Goal: Task Accomplishment & Management: Manage account settings

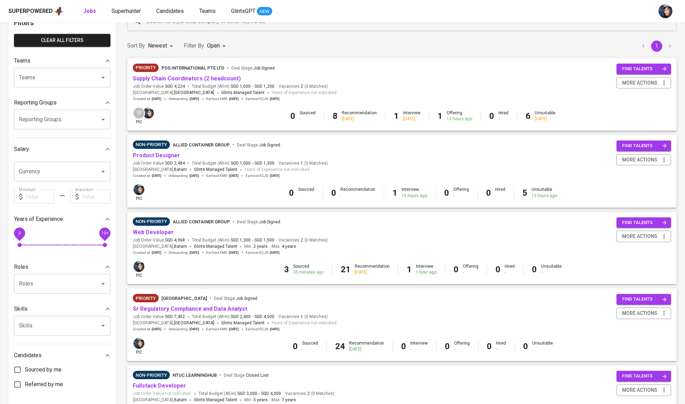
scroll to position [52, 0]
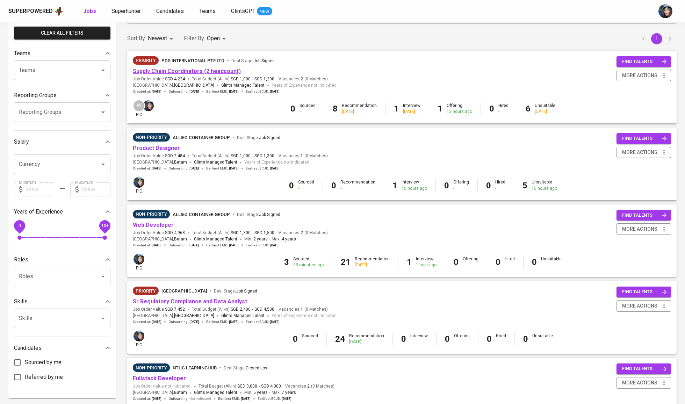
click at [190, 71] on link "Supply Chain Coordinators (2 headcount)" at bounding box center [187, 71] width 108 height 7
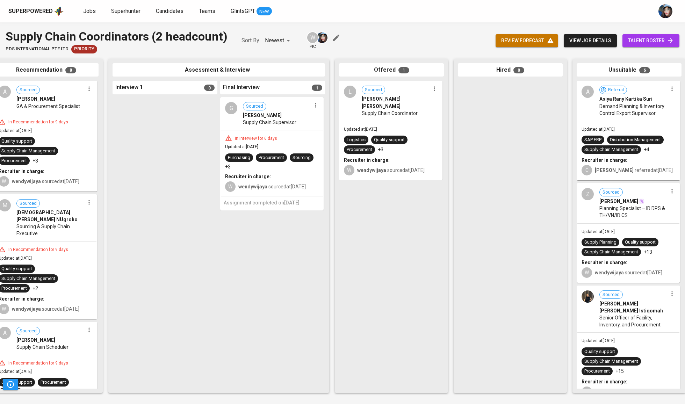
scroll to position [0, 147]
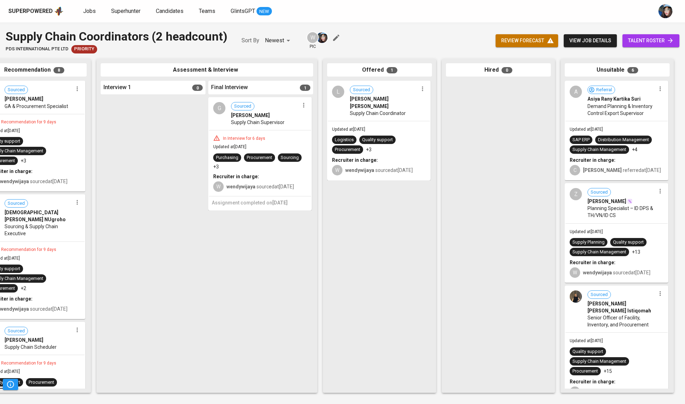
click at [547, 40] on icon "button" at bounding box center [550, 40] width 7 height 7
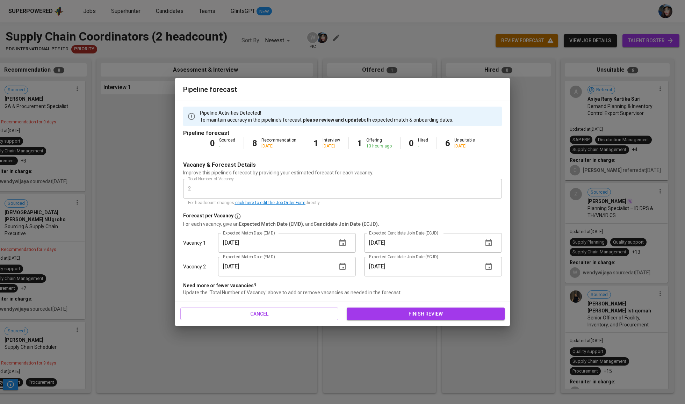
click at [361, 311] on span "finish review" at bounding box center [425, 314] width 147 height 9
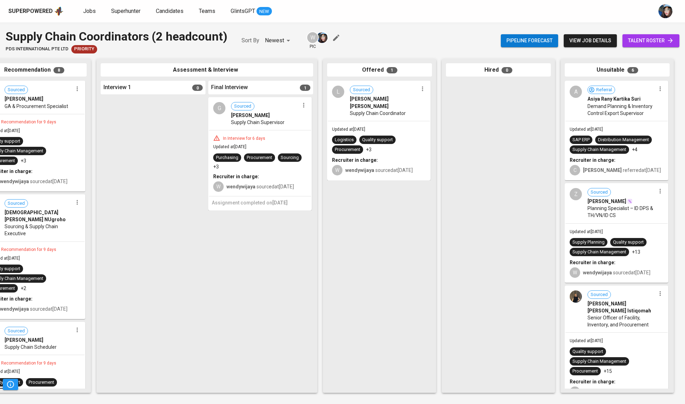
click at [288, 225] on div "G Sourced Gia Sadera Supply Chain Supervisor In Interview for 6 days Updated at…" at bounding box center [260, 243] width 105 height 292
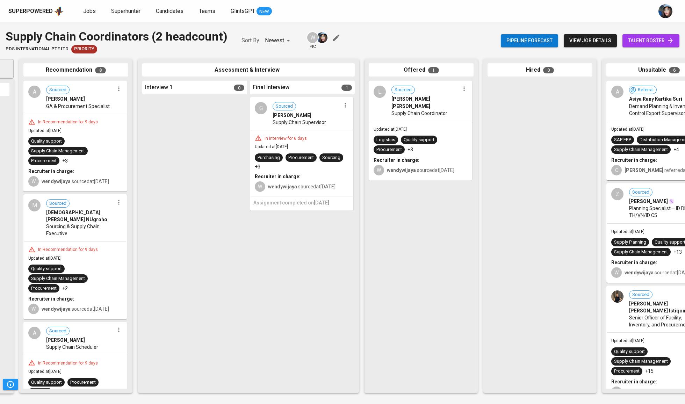
scroll to position [0, 105]
drag, startPoint x: 54, startPoint y: 118, endPoint x: 623, endPoint y: 153, distance: 570.7
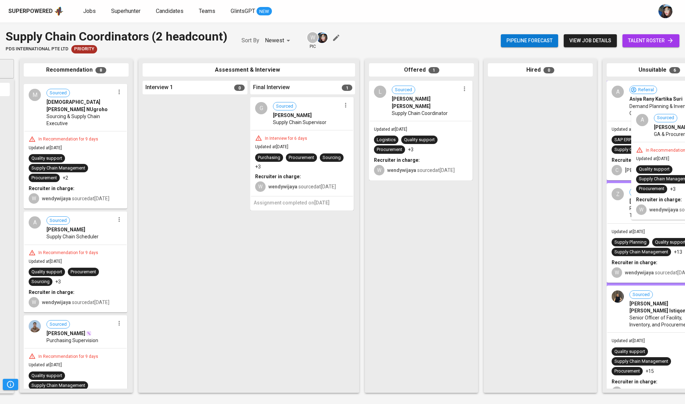
drag, startPoint x: 77, startPoint y: 105, endPoint x: 685, endPoint y: 134, distance: 608.4
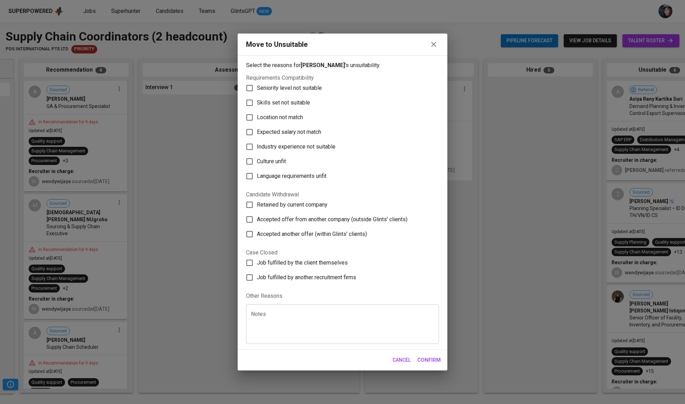
click at [295, 99] on span "Skills set not suitable" at bounding box center [283, 103] width 53 height 8
click at [257, 95] on input "Skills set not suitable" at bounding box center [249, 102] width 15 height 15
checkbox input "true"
click at [424, 365] on span "Confirm" at bounding box center [429, 360] width 23 height 9
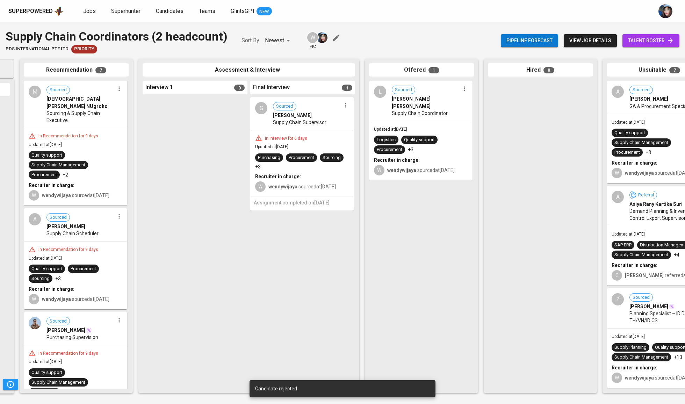
drag, startPoint x: 47, startPoint y: 106, endPoint x: 526, endPoint y: 160, distance: 482.2
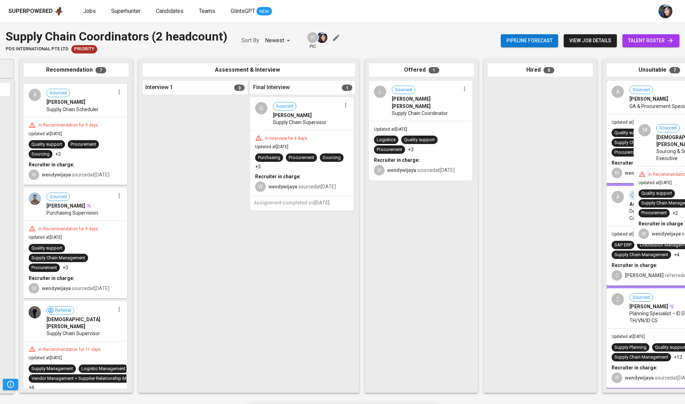
drag, startPoint x: 79, startPoint y: 134, endPoint x: 664, endPoint y: 181, distance: 586.6
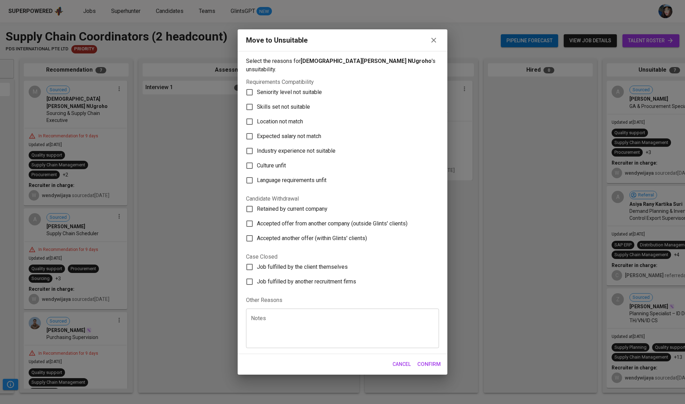
click at [275, 103] on span "Skills set not suitable" at bounding box center [283, 107] width 53 height 8
click at [257, 100] on input "Skills set not suitable" at bounding box center [249, 107] width 15 height 15
checkbox input "true"
click at [438, 369] on span "Confirm" at bounding box center [429, 364] width 23 height 9
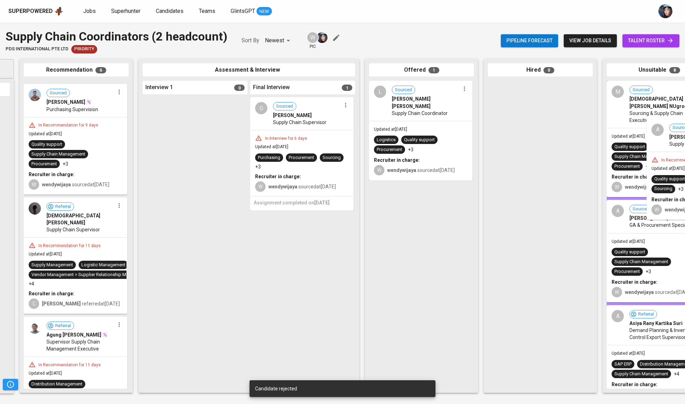
drag, startPoint x: 48, startPoint y: 104, endPoint x: 669, endPoint y: 145, distance: 621.7
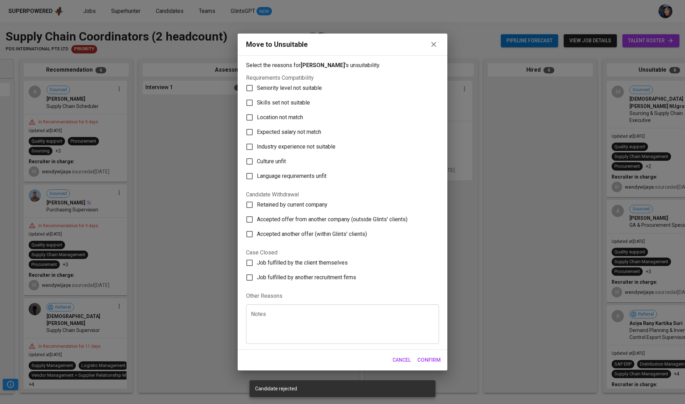
click at [272, 99] on span "Skills set not suitable" at bounding box center [283, 103] width 53 height 8
click at [257, 95] on input "Skills set not suitable" at bounding box center [249, 102] width 15 height 15
checkbox input "true"
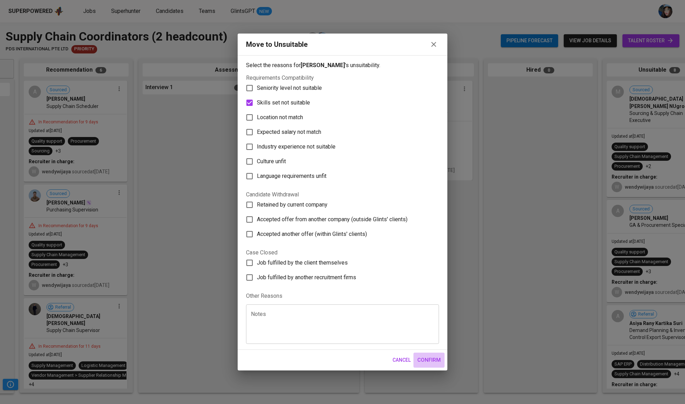
click at [439, 365] on span "Confirm" at bounding box center [429, 360] width 23 height 9
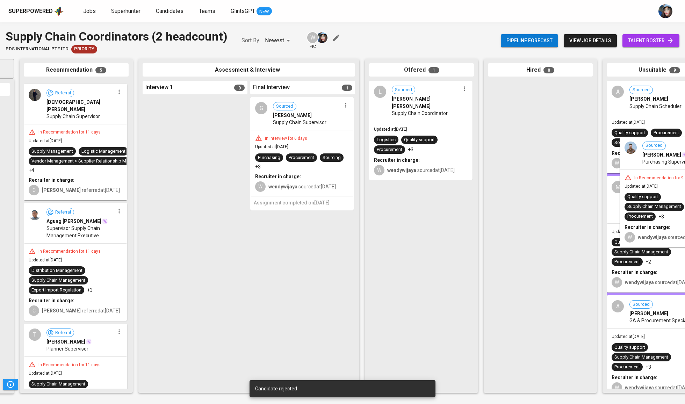
drag, startPoint x: 52, startPoint y: 100, endPoint x: 652, endPoint y: 157, distance: 602.8
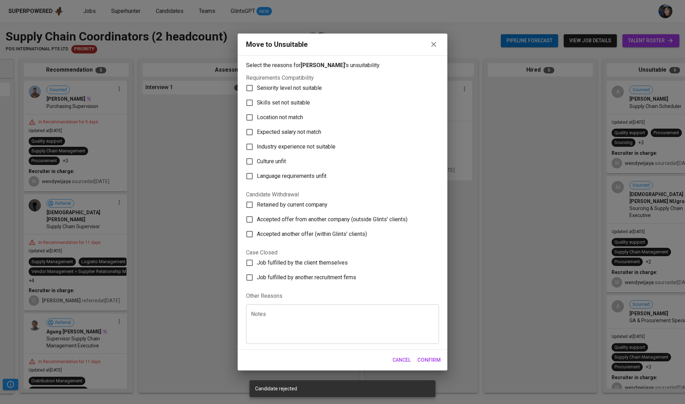
click at [307, 99] on span "Skills set not suitable" at bounding box center [283, 103] width 53 height 8
click at [257, 95] on input "Skills set not suitable" at bounding box center [249, 102] width 15 height 15
checkbox input "true"
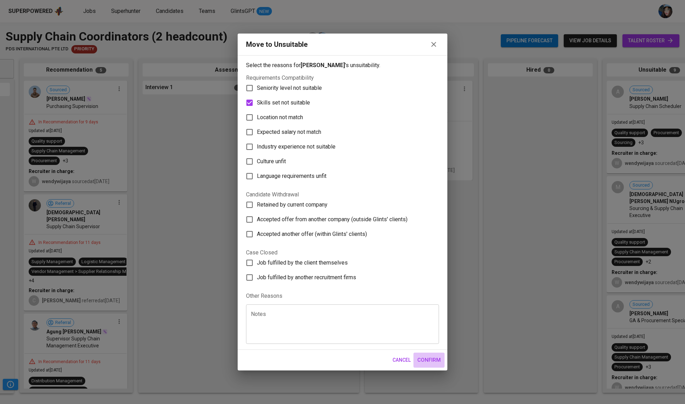
click at [433, 365] on span "Confirm" at bounding box center [429, 360] width 23 height 9
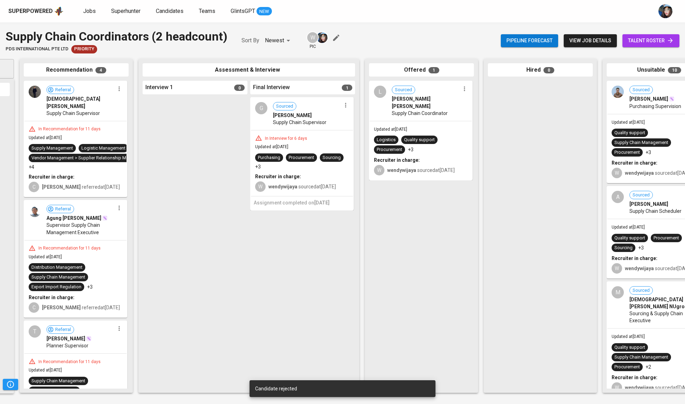
drag, startPoint x: 45, startPoint y: 109, endPoint x: 578, endPoint y: 169, distance: 536.2
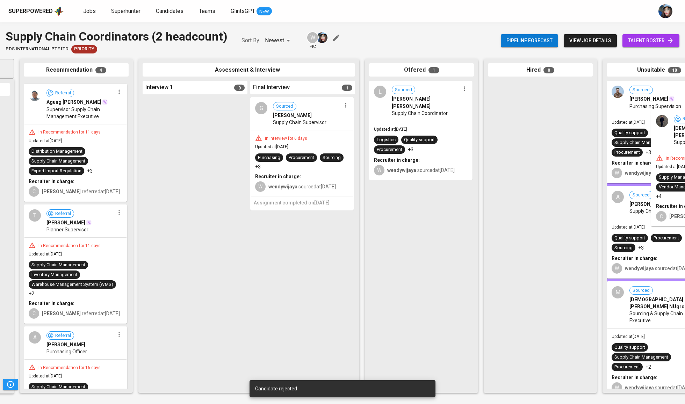
drag, startPoint x: 57, startPoint y: 105, endPoint x: 659, endPoint y: 143, distance: 603.4
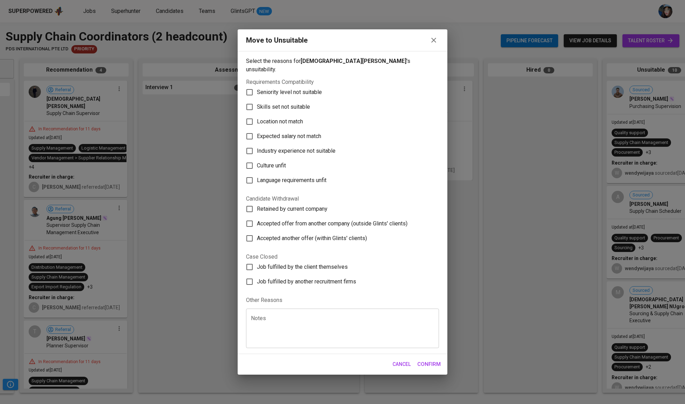
click at [297, 103] on span "Skills set not suitable" at bounding box center [283, 107] width 53 height 8
click at [257, 100] on input "Skills set not suitable" at bounding box center [249, 107] width 15 height 15
checkbox input "true"
click at [430, 372] on button "Confirm" at bounding box center [429, 364] width 31 height 15
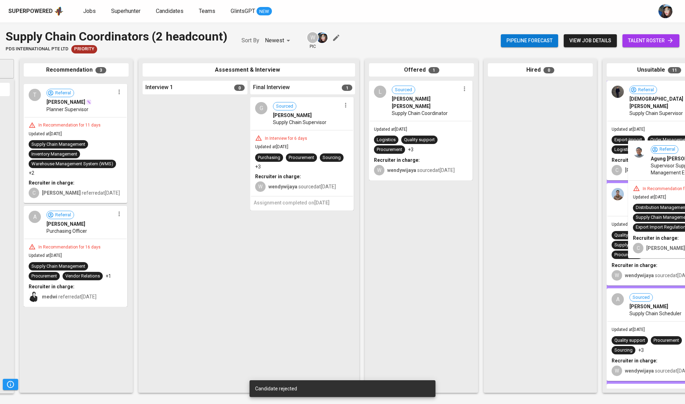
drag, startPoint x: 41, startPoint y: 94, endPoint x: 648, endPoint y: 155, distance: 610.5
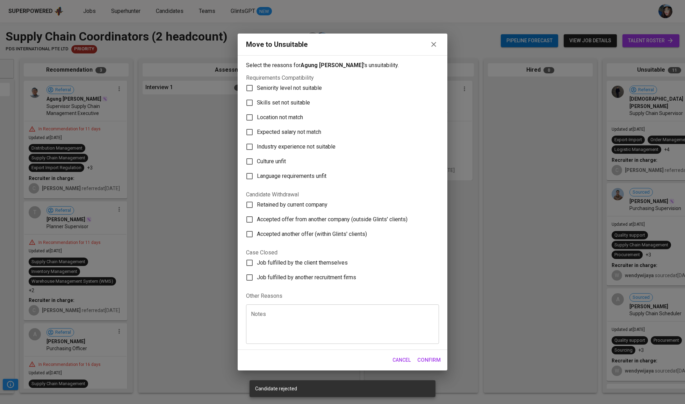
click at [288, 99] on span "Skills set not suitable" at bounding box center [283, 103] width 53 height 8
click at [257, 95] on input "Skills set not suitable" at bounding box center [249, 102] width 15 height 15
checkbox input "true"
click at [426, 365] on span "Confirm" at bounding box center [429, 360] width 23 height 9
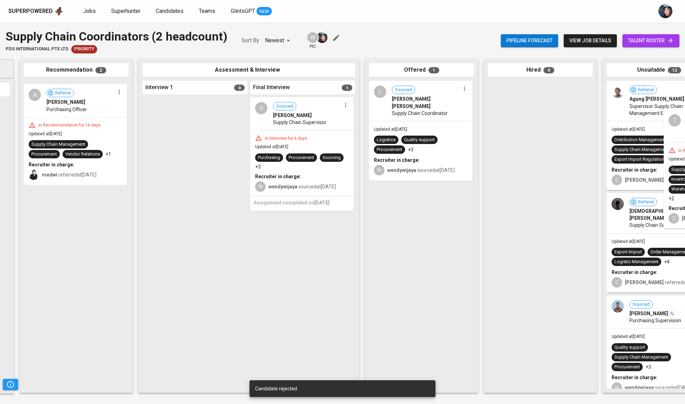
drag, startPoint x: 110, startPoint y: 124, endPoint x: 657, endPoint y: 133, distance: 547.7
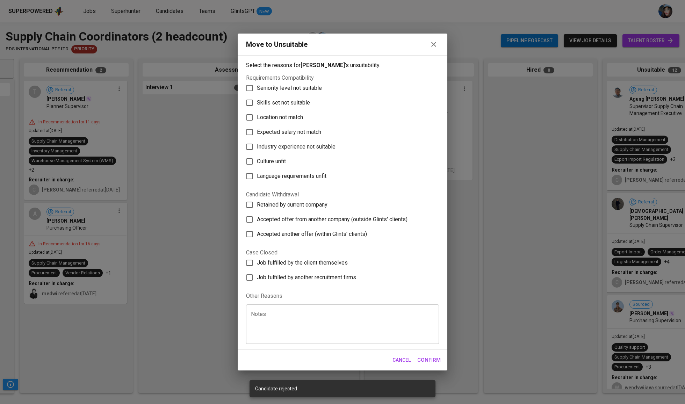
click at [293, 99] on span "Skills set not suitable" at bounding box center [283, 103] width 53 height 8
click at [257, 95] on input "Skills set not suitable" at bounding box center [249, 102] width 15 height 15
checkbox input "true"
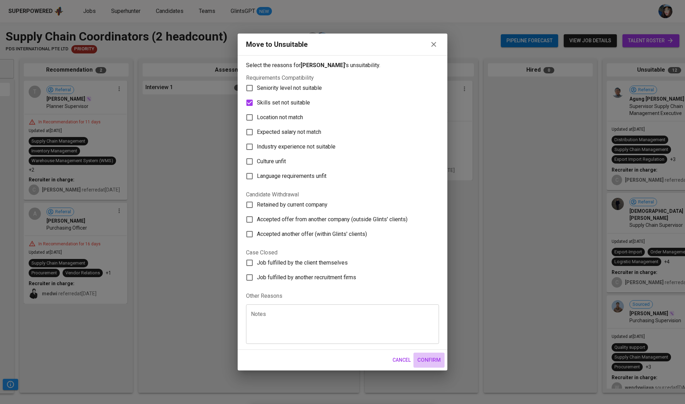
click at [442, 368] on button "Confirm" at bounding box center [429, 360] width 31 height 15
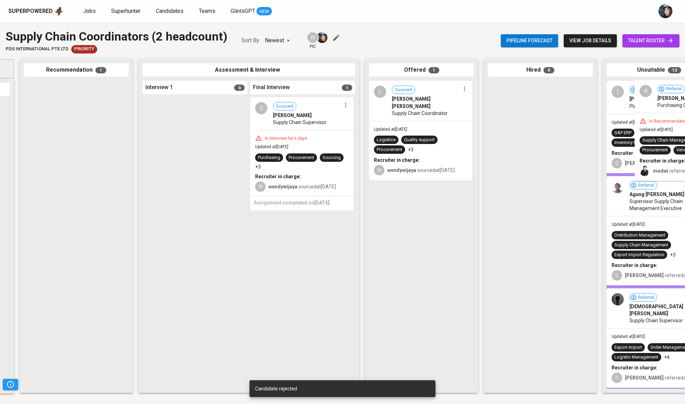
drag, startPoint x: 59, startPoint y: 112, endPoint x: 671, endPoint y: 111, distance: 612.3
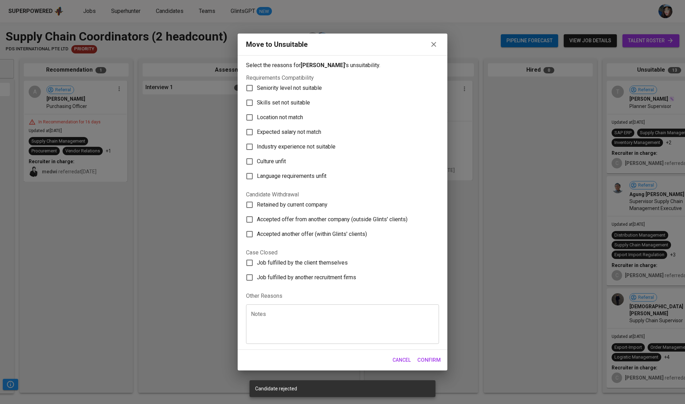
click at [300, 99] on span "Skills set not suitable" at bounding box center [283, 103] width 53 height 8
click at [257, 95] on input "Skills set not suitable" at bounding box center [249, 102] width 15 height 15
checkbox input "true"
click at [441, 368] on button "Confirm" at bounding box center [429, 360] width 31 height 15
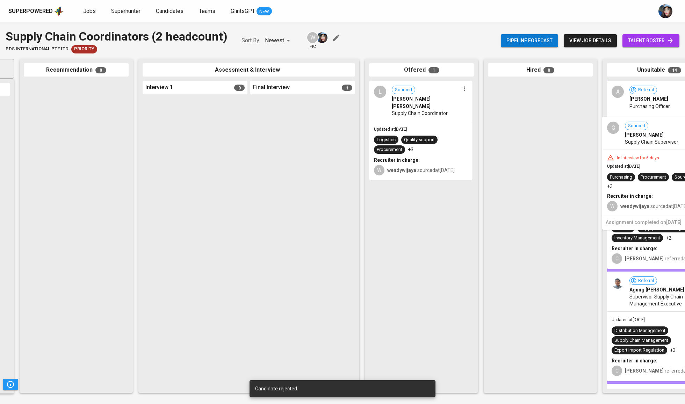
drag, startPoint x: 337, startPoint y: 129, endPoint x: 621, endPoint y: 129, distance: 283.6
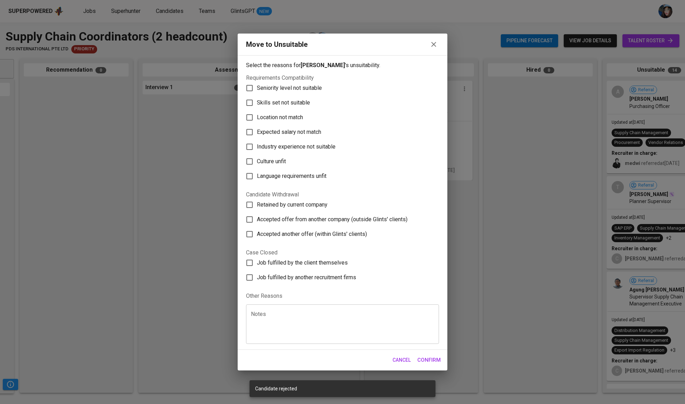
click at [281, 84] on span "Seniority level not suitable" at bounding box center [289, 88] width 65 height 8
click at [257, 81] on input "Seniority level not suitable" at bounding box center [249, 88] width 15 height 15
click at [284, 82] on label "Seniority level not suitable" at bounding box center [337, 88] width 191 height 15
click at [257, 82] on input "Seniority level not suitable" at bounding box center [249, 88] width 15 height 15
checkbox input "false"
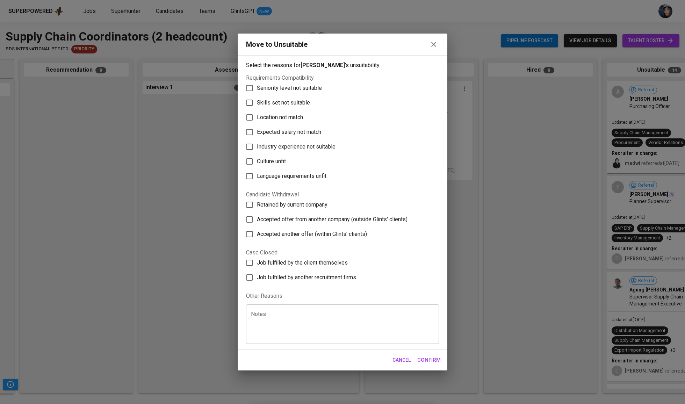
click at [290, 99] on span "Skills set not suitable" at bounding box center [283, 103] width 53 height 8
click at [257, 95] on input "Skills set not suitable" at bounding box center [249, 102] width 15 height 15
checkbox input "true"
click at [435, 365] on span "Confirm" at bounding box center [429, 360] width 23 height 9
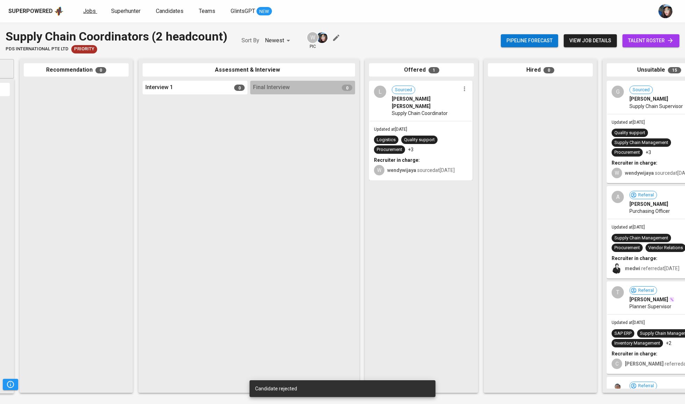
click at [87, 13] on span "Jobs" at bounding box center [89, 11] width 13 height 7
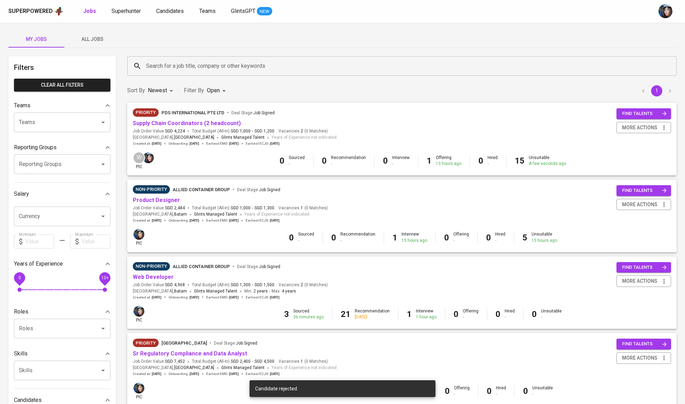
scroll to position [76, 0]
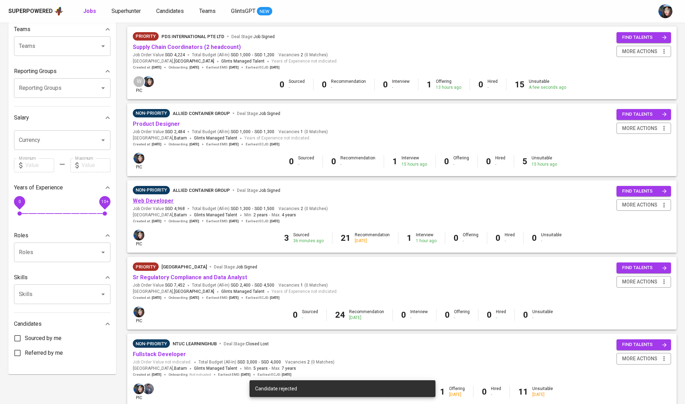
click at [167, 202] on link "Web Developer" at bounding box center [153, 201] width 41 height 7
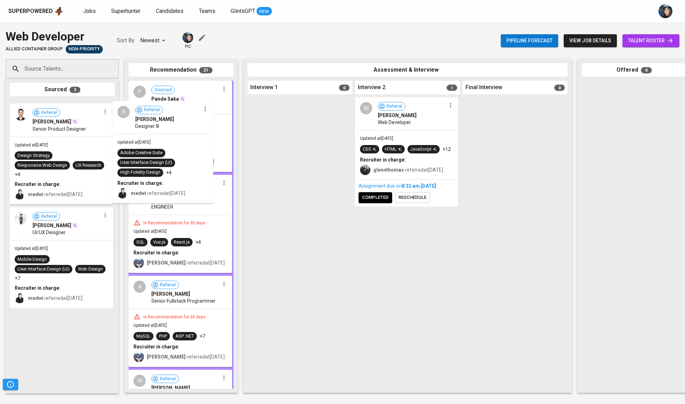
drag, startPoint x: 34, startPoint y: 129, endPoint x: 171, endPoint y: 130, distance: 137.4
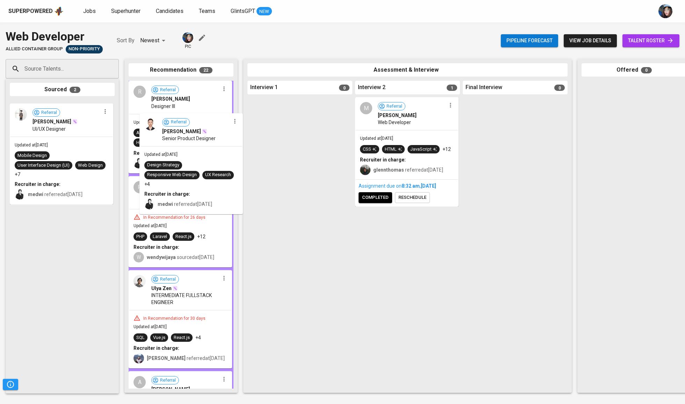
drag, startPoint x: 40, startPoint y: 124, endPoint x: 173, endPoint y: 143, distance: 134.6
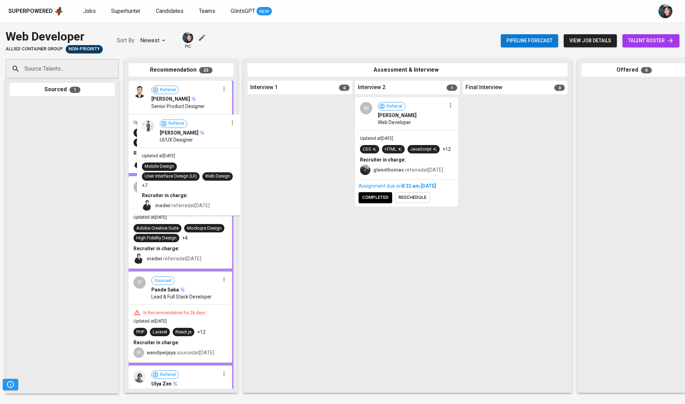
drag, startPoint x: 49, startPoint y: 133, endPoint x: 165, endPoint y: 149, distance: 117.5
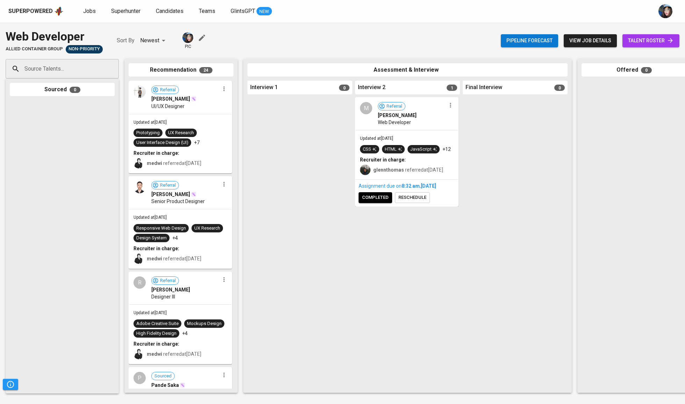
click at [221, 87] on icon "button" at bounding box center [224, 88] width 7 height 7
click at [252, 122] on li "Undo Recommendation" at bounding box center [247, 124] width 67 height 10
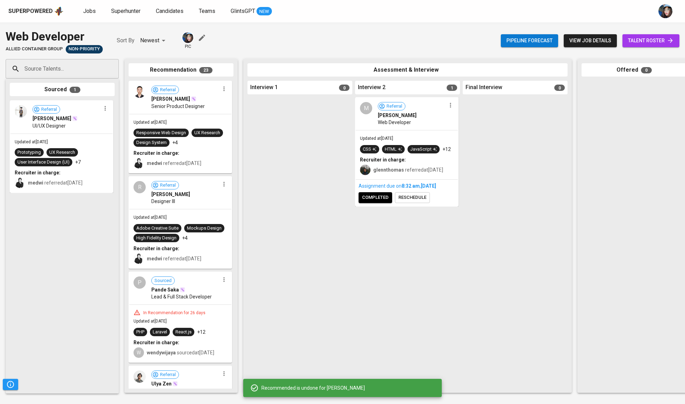
click at [221, 90] on icon "button" at bounding box center [224, 88] width 7 height 7
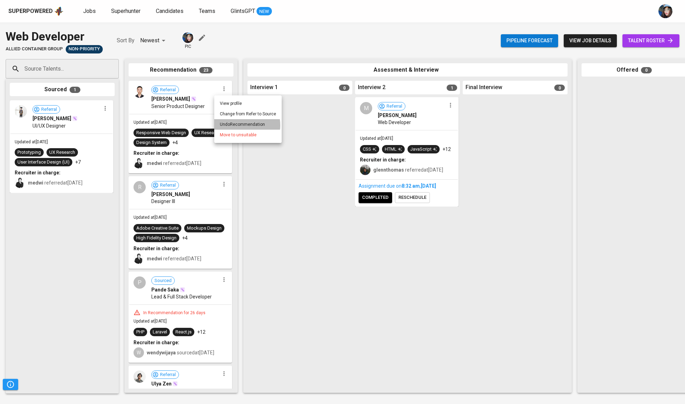
click at [241, 125] on li "Undo Recommendation" at bounding box center [247, 124] width 67 height 10
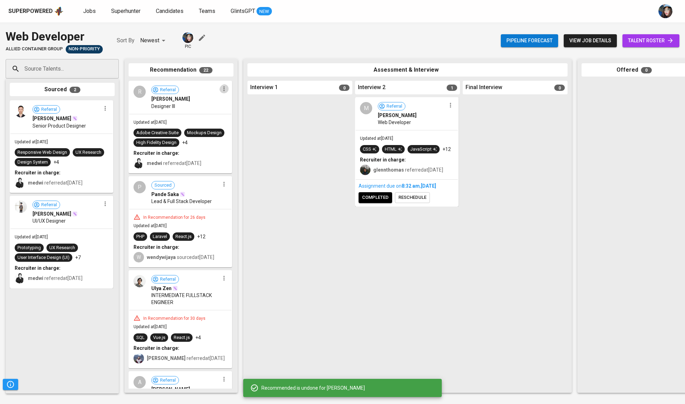
click at [223, 90] on icon "button" at bounding box center [223, 89] width 1 height 5
click at [237, 122] on li "Undo Recommendation" at bounding box center [247, 124] width 67 height 10
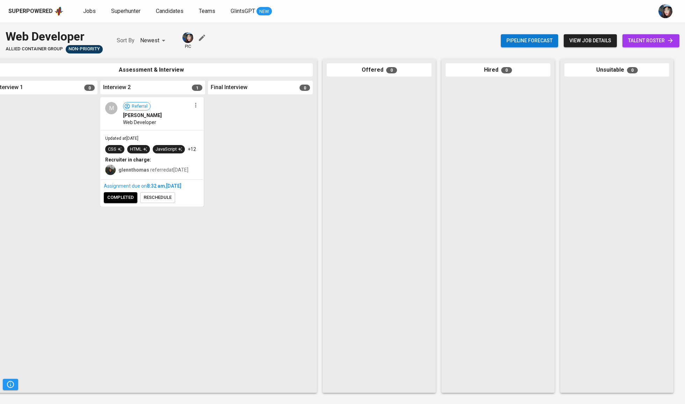
scroll to position [0, 248]
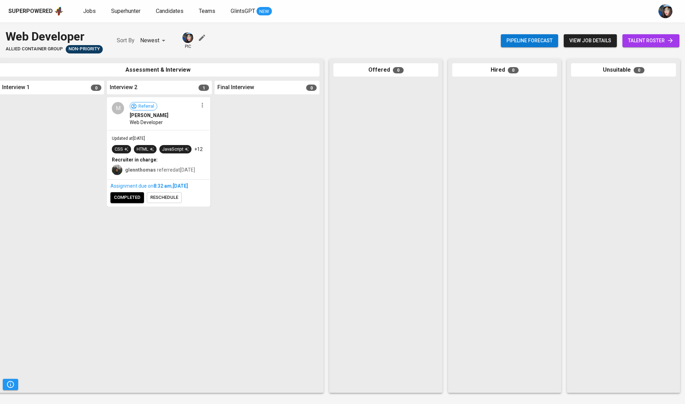
click at [143, 197] on button "completed" at bounding box center [128, 197] width 34 height 11
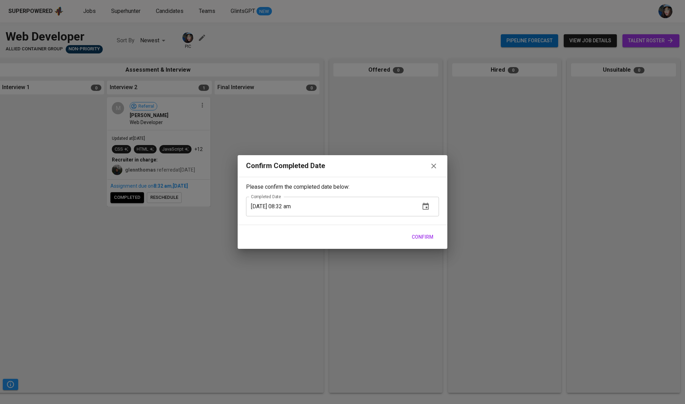
click at [428, 236] on span "Confirm" at bounding box center [423, 237] width 22 height 9
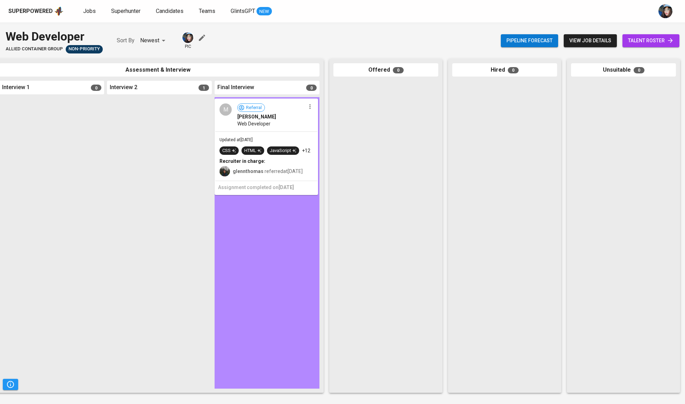
drag, startPoint x: 140, startPoint y: 123, endPoint x: 256, endPoint y: 125, distance: 116.1
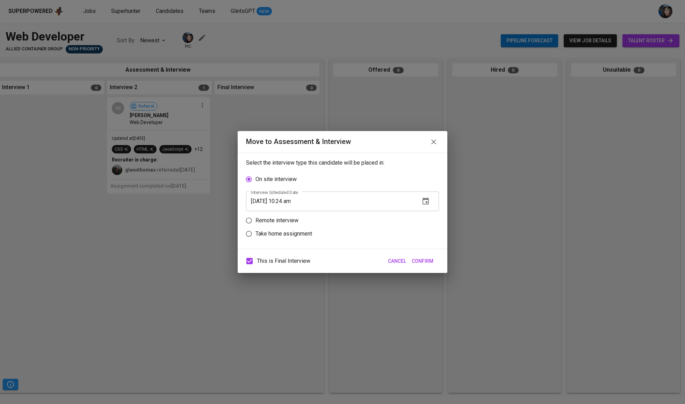
scroll to position [0, 249]
click at [297, 225] on p "Remote interview" at bounding box center [277, 220] width 43 height 8
click at [256, 226] on input "Remote interview" at bounding box center [248, 220] width 13 height 13
radio input "true"
click at [286, 219] on input "09/03/2025 10:24 am" at bounding box center [330, 215] width 169 height 20
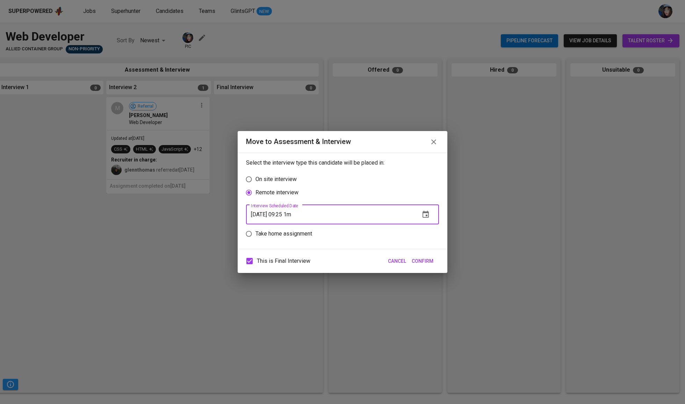
type input "09/03/2025 09:25 pm"
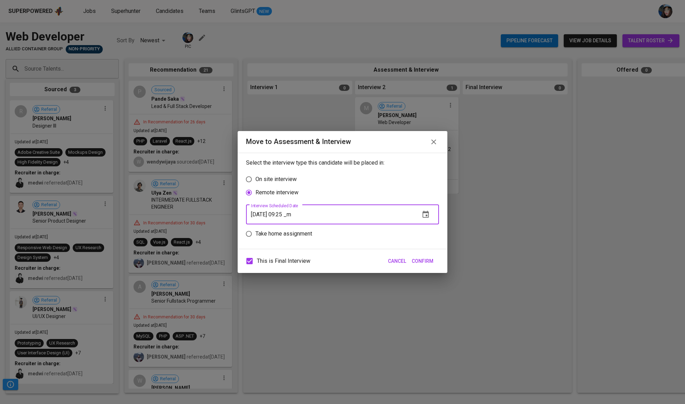
type input "09/03/2025 09:25 am"
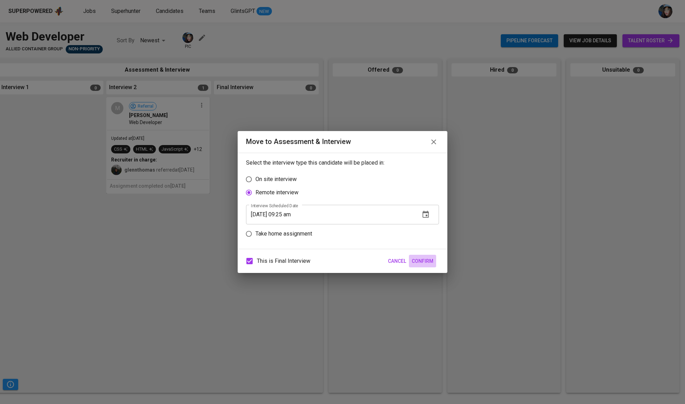
click at [430, 265] on span "Confirm" at bounding box center [423, 261] width 22 height 9
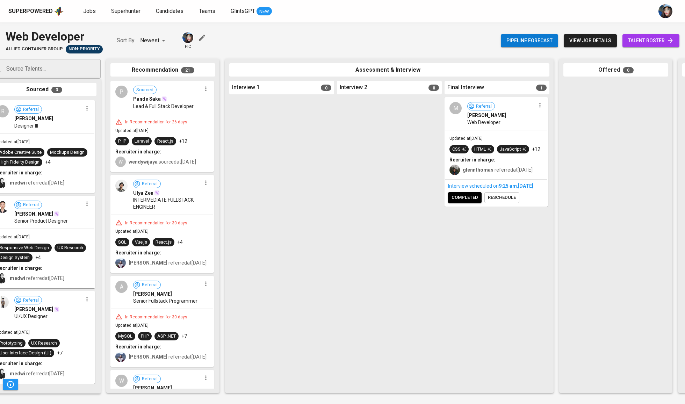
scroll to position [0, 26]
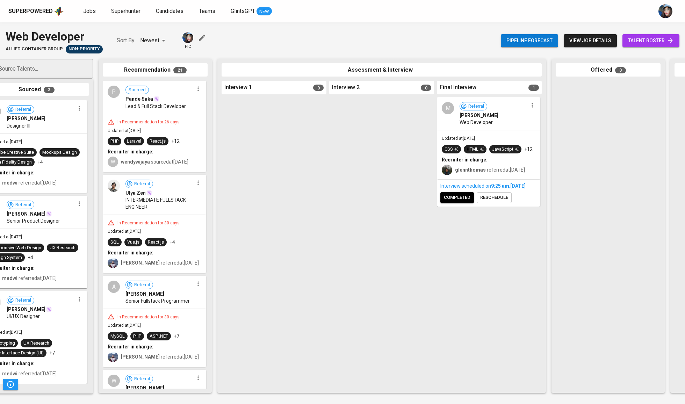
click at [460, 206] on div "Interview scheduled on 9:25 AM , Sep 03, 2025 completed reschedule" at bounding box center [489, 193] width 102 height 26
click at [468, 203] on button "completed" at bounding box center [458, 197] width 34 height 11
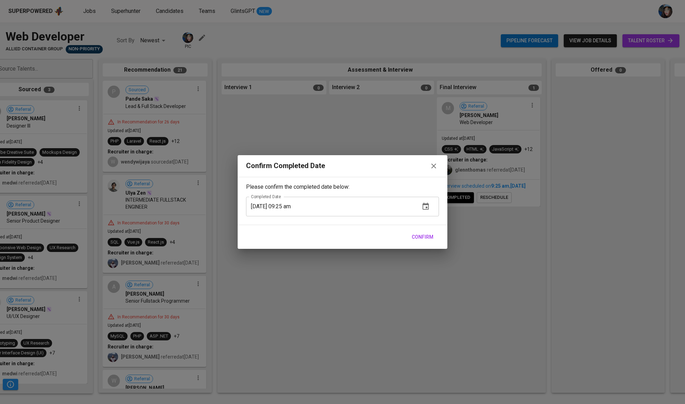
click at [417, 227] on div "Confirm" at bounding box center [343, 237] width 210 height 24
click at [427, 248] on div "Confirm" at bounding box center [343, 237] width 210 height 24
click at [429, 238] on span "Confirm" at bounding box center [423, 237] width 22 height 9
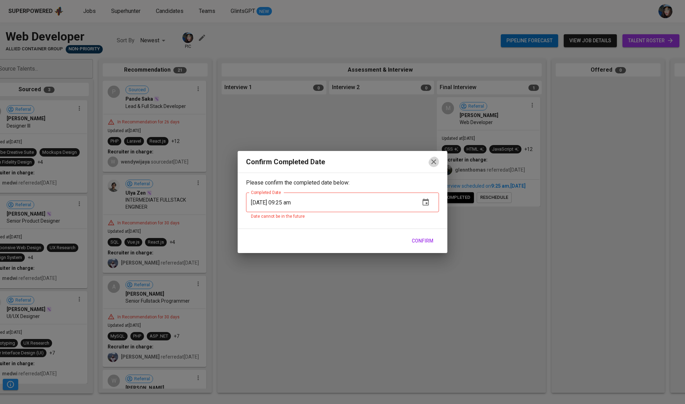
click at [430, 161] on icon "button" at bounding box center [434, 162] width 8 height 8
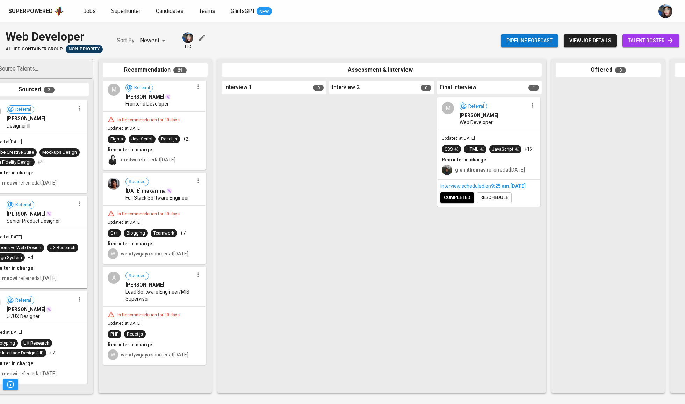
scroll to position [0, 25]
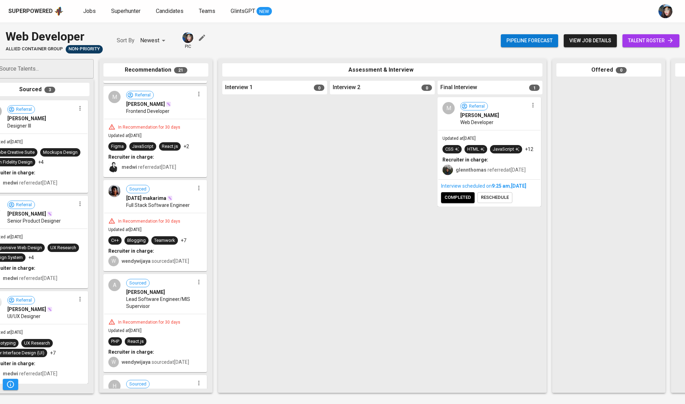
drag, startPoint x: 133, startPoint y: 228, endPoint x: 245, endPoint y: 154, distance: 134.4
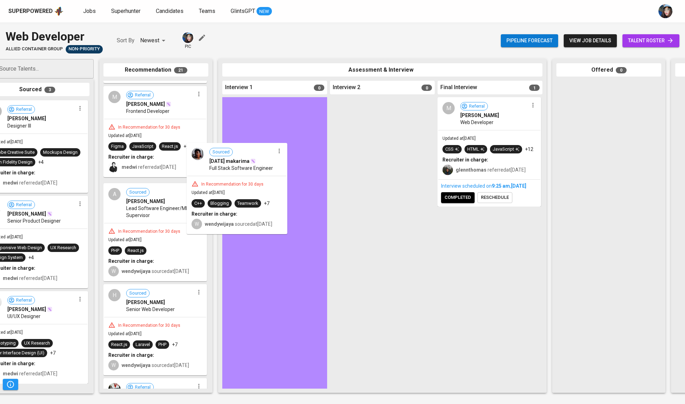
drag, startPoint x: 136, startPoint y: 204, endPoint x: 227, endPoint y: 151, distance: 105.9
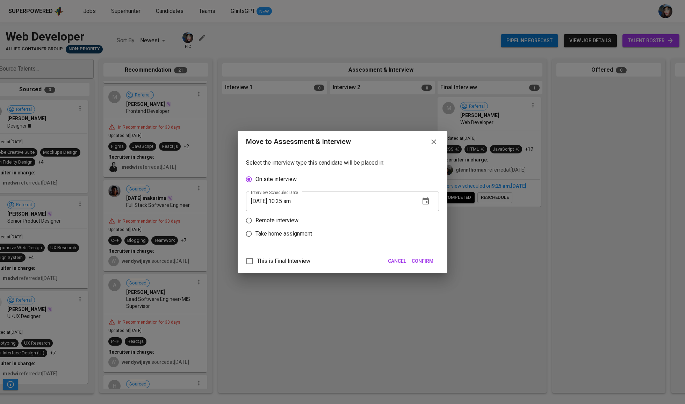
click at [263, 221] on p "Remote interview" at bounding box center [277, 220] width 43 height 8
click at [256, 221] on input "Remote interview" at bounding box center [248, 220] width 13 height 13
radio input "true"
click at [283, 217] on input "09/03/2025 10:25 am" at bounding box center [330, 215] width 169 height 20
type input "[DATE] 09:26 am"
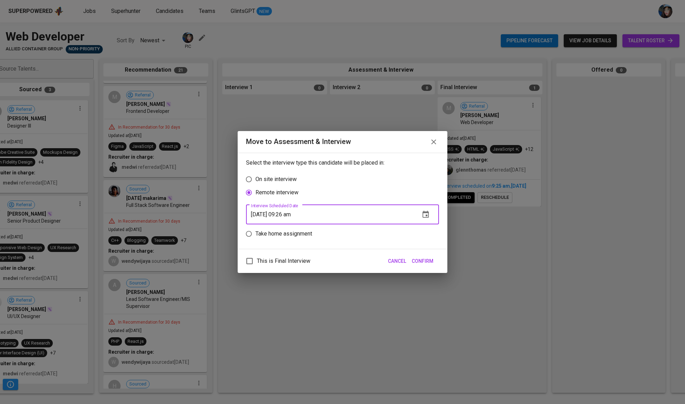
click at [436, 265] on div "This is Final Interview Cancel Confirm" at bounding box center [343, 261] width 210 height 24
click at [427, 266] on span "Confirm" at bounding box center [423, 261] width 22 height 9
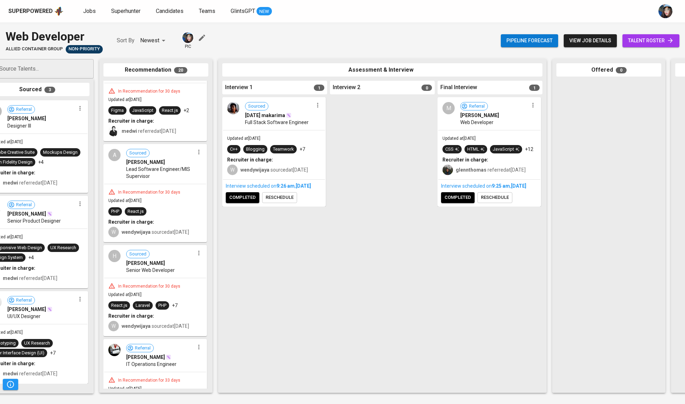
scroll to position [433, 0]
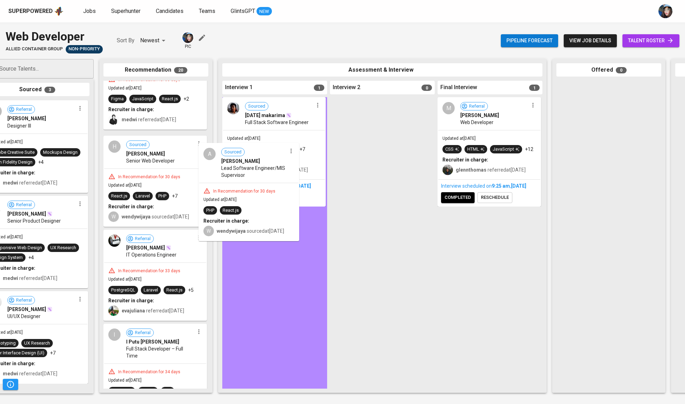
drag, startPoint x: 137, startPoint y: 178, endPoint x: 234, endPoint y: 186, distance: 97.2
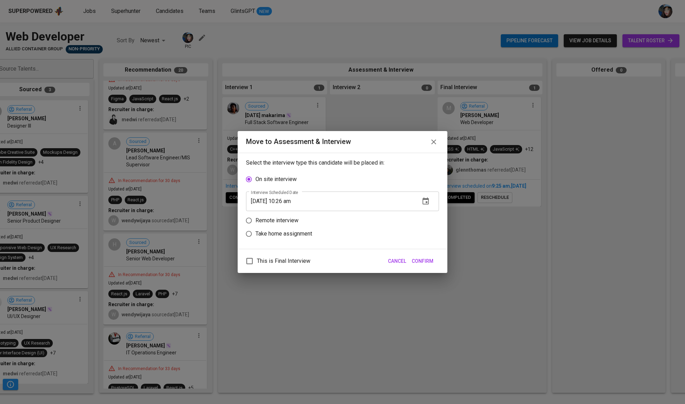
click at [278, 223] on p "Remote interview" at bounding box center [277, 220] width 43 height 8
click at [256, 223] on input "Remote interview" at bounding box center [248, 220] width 13 height 13
radio input "true"
click at [432, 223] on button "button" at bounding box center [426, 214] width 17 height 17
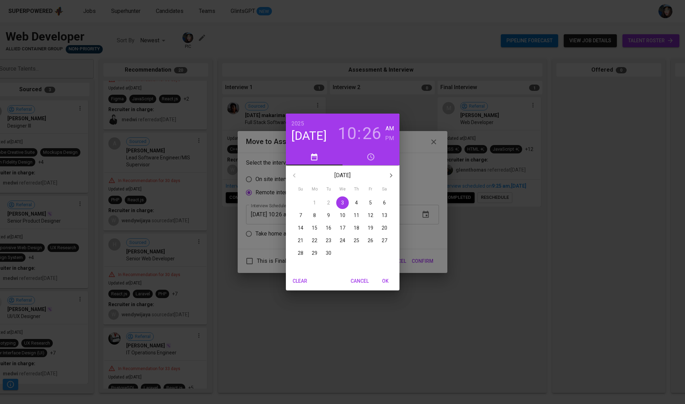
click at [347, 215] on span "10" at bounding box center [342, 215] width 13 height 7
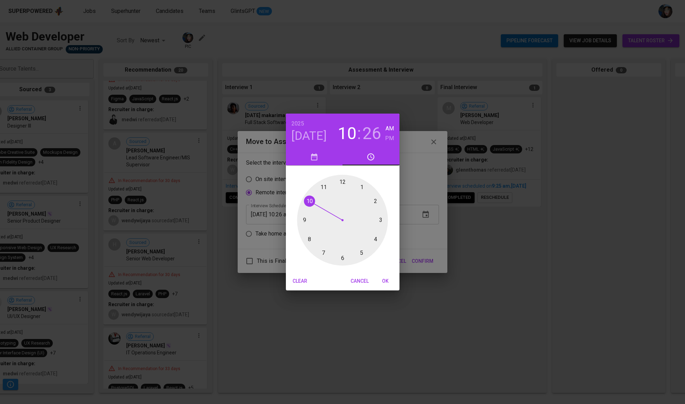
click at [323, 251] on div at bounding box center [342, 220] width 91 height 91
click at [346, 184] on div at bounding box center [342, 220] width 91 height 91
type input "[DATE] 07:01 am"
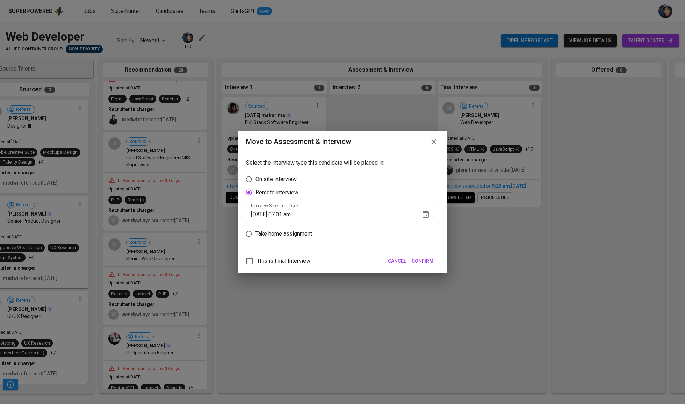
click at [298, 214] on input "[DATE] 07:01 am" at bounding box center [330, 215] width 169 height 20
click at [427, 263] on span "Confirm" at bounding box center [423, 261] width 22 height 9
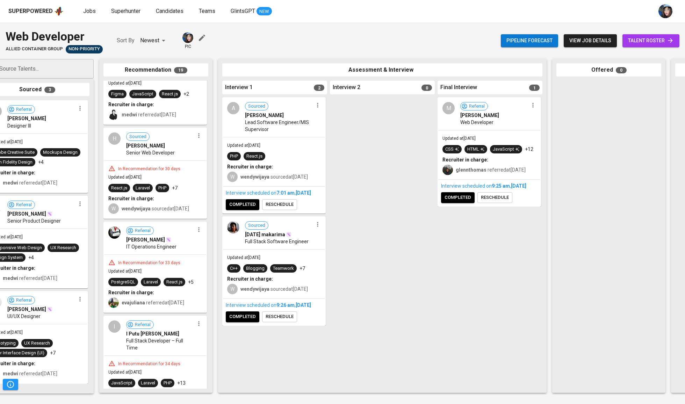
scroll to position [439, 0]
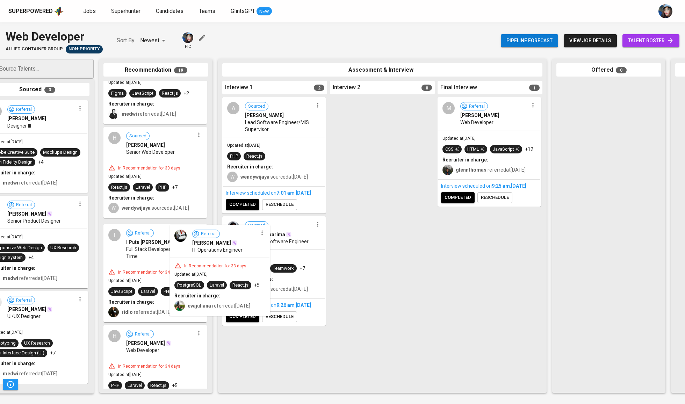
drag, startPoint x: 133, startPoint y: 255, endPoint x: 251, endPoint y: 245, distance: 118.3
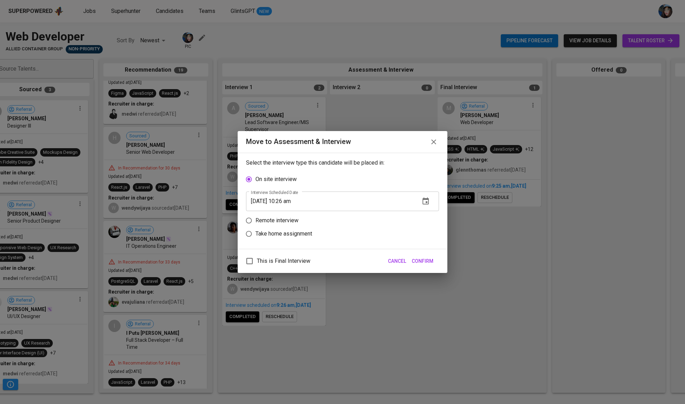
click at [301, 216] on label "Remote interview" at bounding box center [337, 220] width 191 height 13
click at [256, 216] on input "Remote interview" at bounding box center [248, 220] width 13 height 13
radio input "true"
click at [282, 219] on input "09/03/2025 10:26 am" at bounding box center [330, 215] width 169 height 20
type input "09/03/2025 09:28 am"
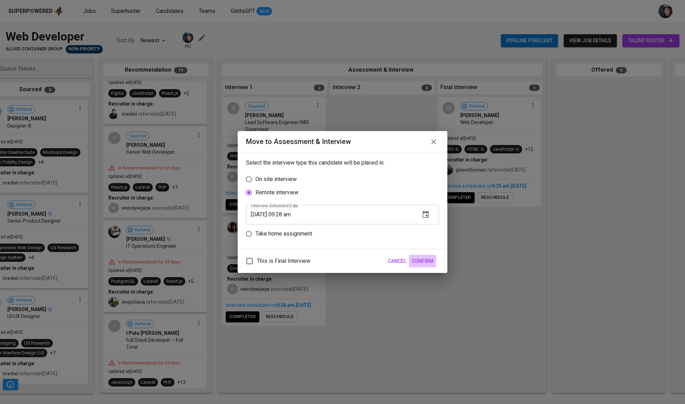
click at [429, 263] on span "Confirm" at bounding box center [423, 261] width 22 height 9
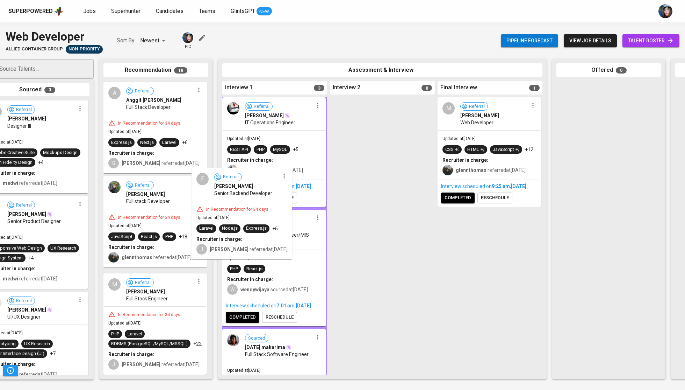
scroll to position [1253, 0]
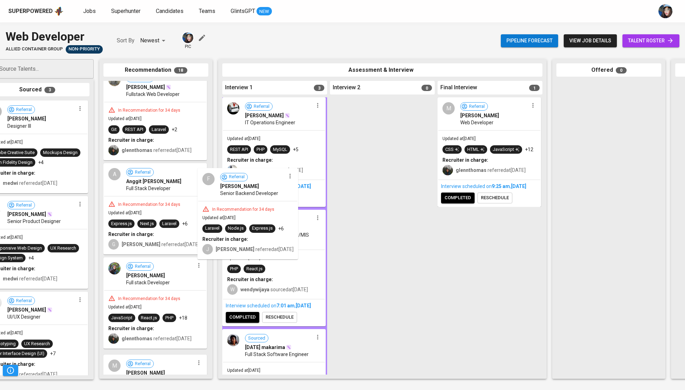
drag, startPoint x: 148, startPoint y: 200, endPoint x: 255, endPoint y: 199, distance: 106.3
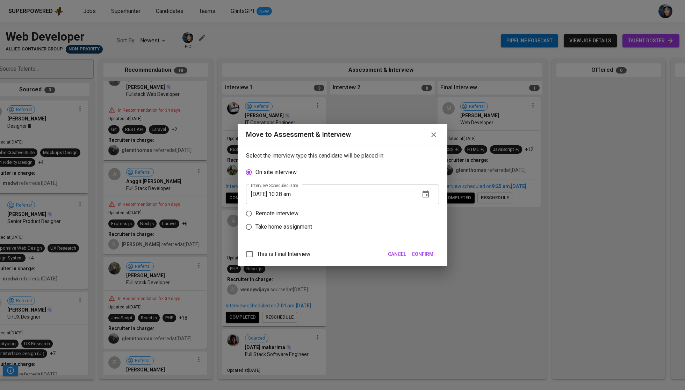
click at [272, 212] on p "Remote interview" at bounding box center [277, 213] width 43 height 8
click at [256, 212] on input "Remote interview" at bounding box center [248, 213] width 13 height 13
radio input "true"
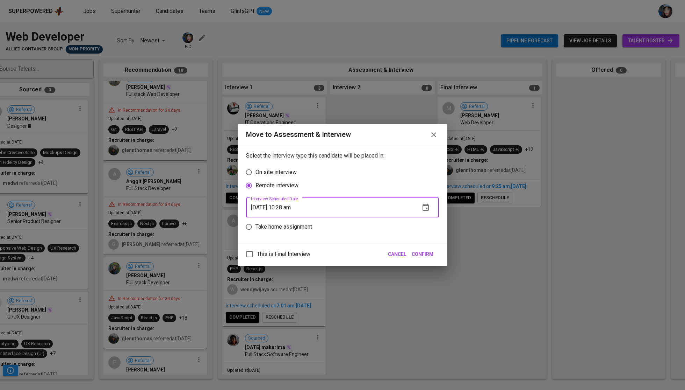
click at [285, 210] on input "09/03/2025 10:28 am" at bounding box center [330, 208] width 169 height 20
type input "09/03/2025 09:29 am"
click at [432, 256] on span "Confirm" at bounding box center [423, 254] width 22 height 9
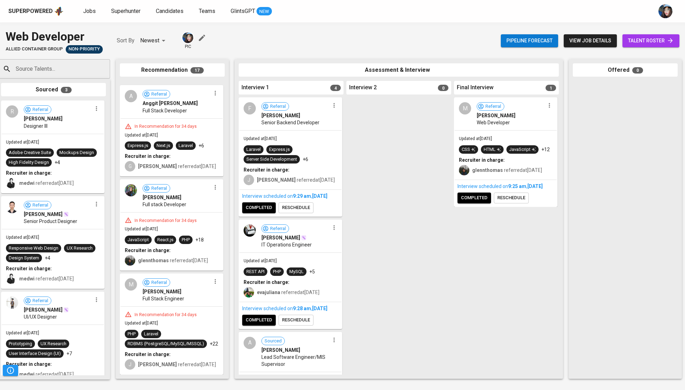
scroll to position [0, 5]
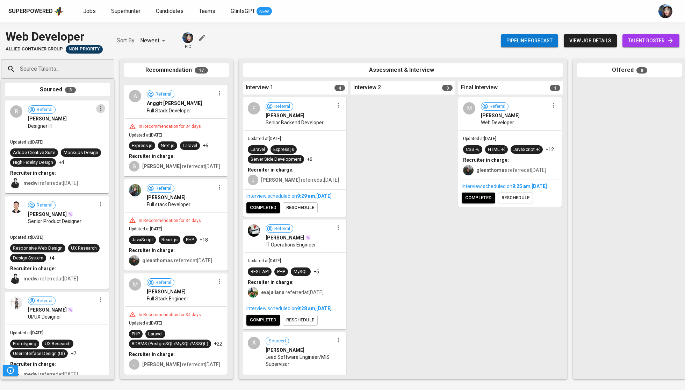
click at [97, 112] on icon "button" at bounding box center [100, 108] width 7 height 7
click at [118, 143] on li "Undo Sourced" at bounding box center [124, 144] width 67 height 10
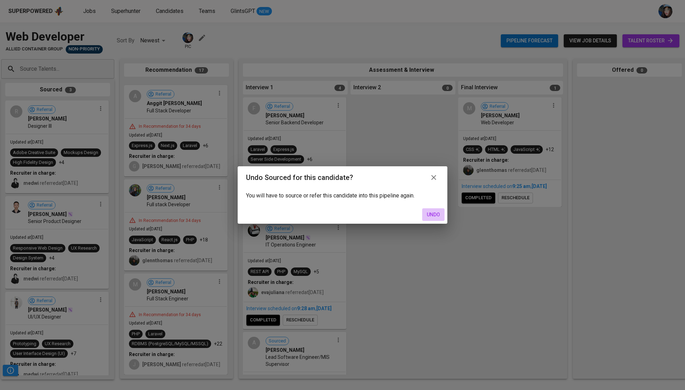
click at [432, 211] on span "Undo" at bounding box center [433, 214] width 17 height 9
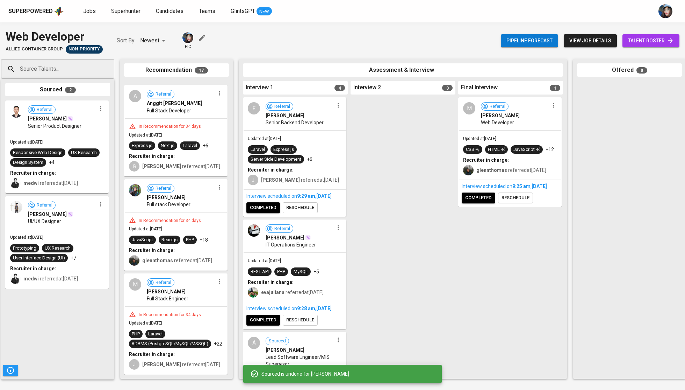
scroll to position [0, 6]
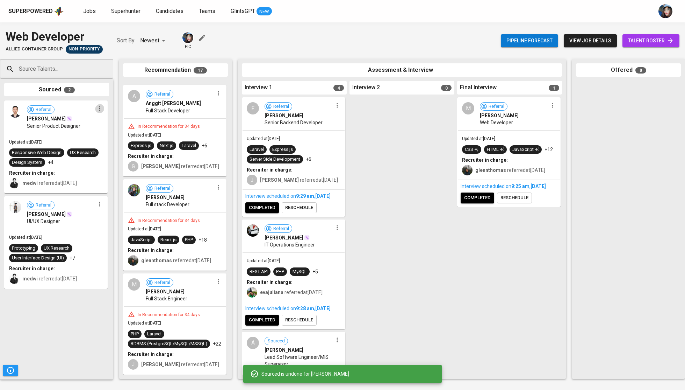
click at [97, 111] on icon "button" at bounding box center [99, 108] width 7 height 7
click at [126, 144] on li "Undo Sourced" at bounding box center [126, 144] width 67 height 10
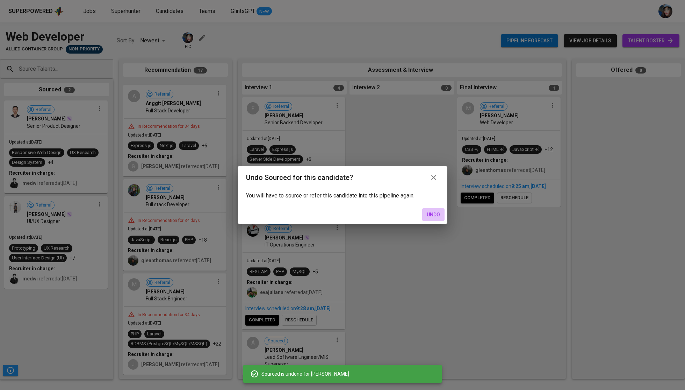
click at [433, 216] on span "Undo" at bounding box center [433, 214] width 17 height 9
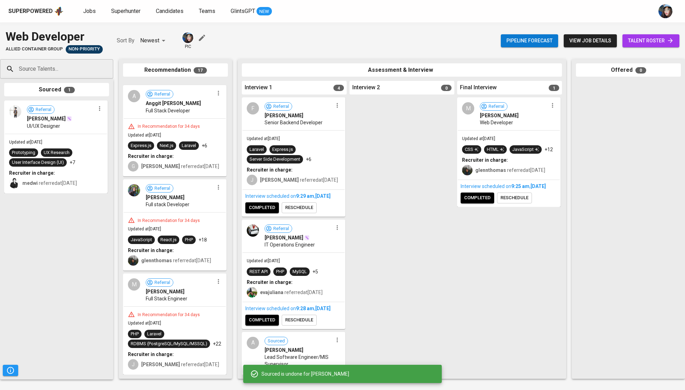
click at [101, 111] on icon "button" at bounding box center [99, 108] width 7 height 7
click at [117, 144] on li "Undo Sourced" at bounding box center [126, 144] width 67 height 10
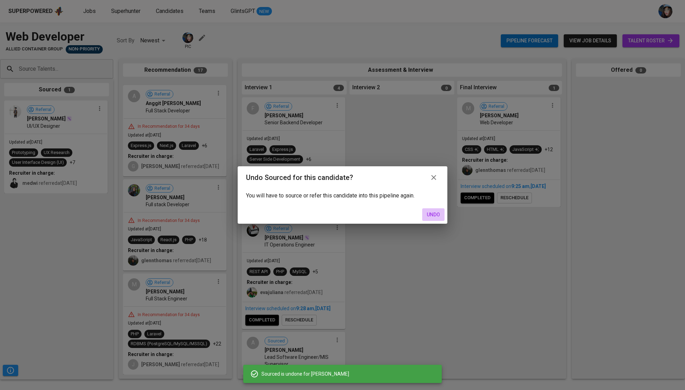
click at [433, 213] on span "Undo" at bounding box center [433, 214] width 17 height 9
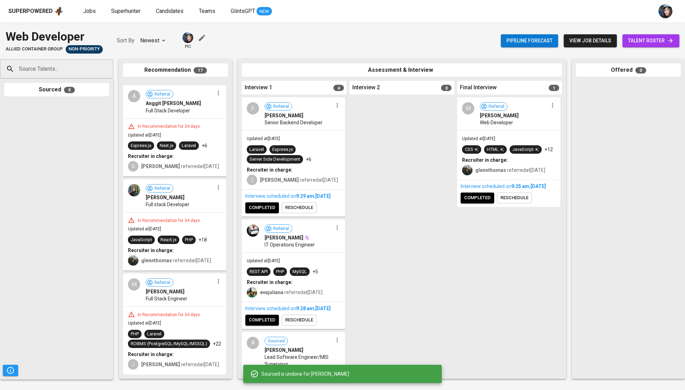
click at [209, 37] on div "Web Developer Allied Container Group Non-Priority Sort By Newest NEWEST pic Pip…" at bounding box center [342, 41] width 685 height 26
click at [198, 35] on icon "button" at bounding box center [202, 38] width 8 height 8
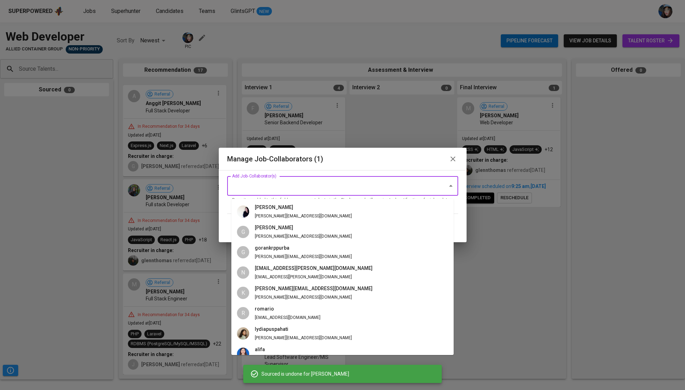
click at [324, 192] on input "Add Job-Collaborator(s)" at bounding box center [332, 185] width 205 height 13
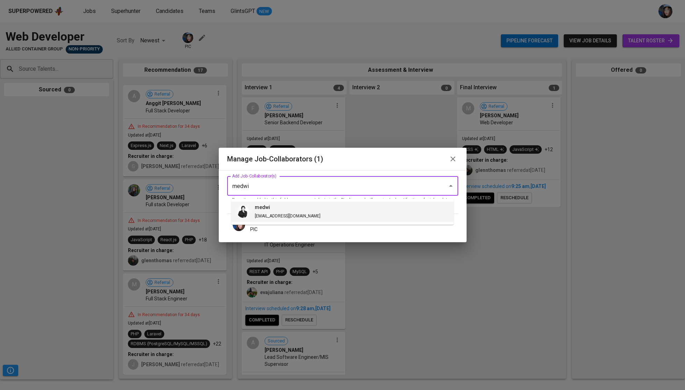
click at [284, 212] on span "medwi medwi@glints.com" at bounding box center [287, 212] width 77 height 16
type input "medwi"
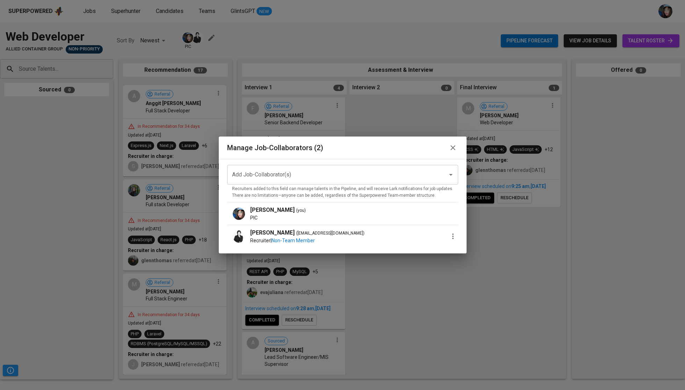
click at [451, 146] on icon "button" at bounding box center [453, 147] width 5 height 5
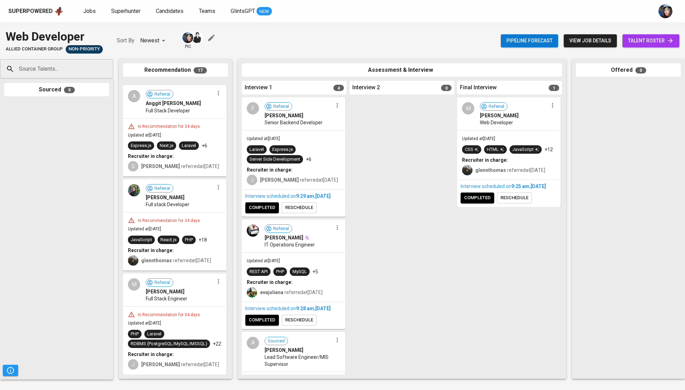
scroll to position [0, 0]
click at [274, 212] on span "completed" at bounding box center [262, 208] width 27 height 8
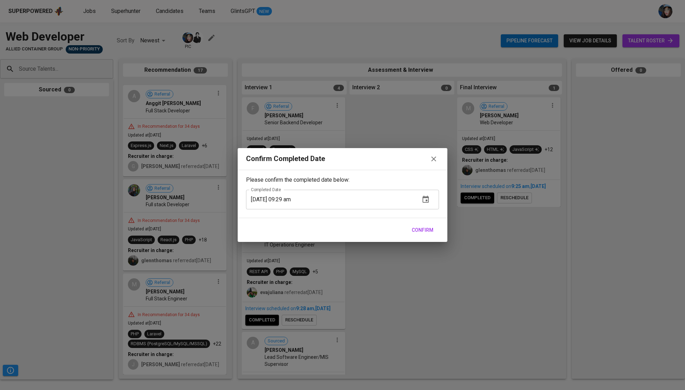
click at [425, 224] on div "Confirm" at bounding box center [343, 230] width 210 height 24
click at [425, 230] on span "Confirm" at bounding box center [423, 230] width 22 height 9
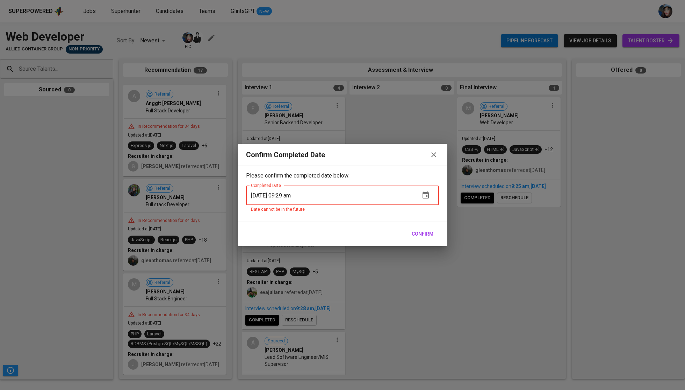
drag, startPoint x: 410, startPoint y: 142, endPoint x: 427, endPoint y: 146, distance: 17.3
click at [410, 142] on div "Confirm Completed Date Please confirm the completed date below: Completed Date …" at bounding box center [342, 195] width 685 height 390
click at [433, 151] on icon "button" at bounding box center [434, 154] width 8 height 8
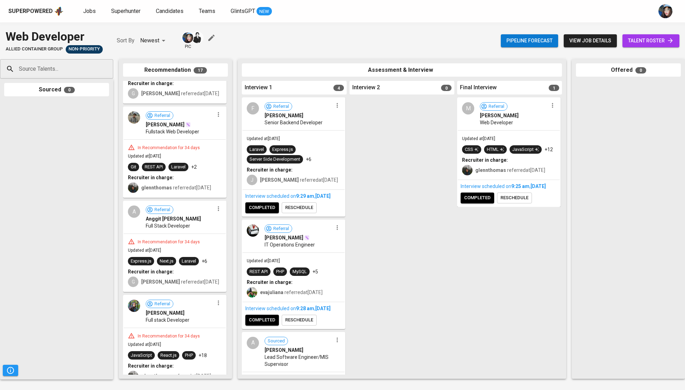
scroll to position [1153, 0]
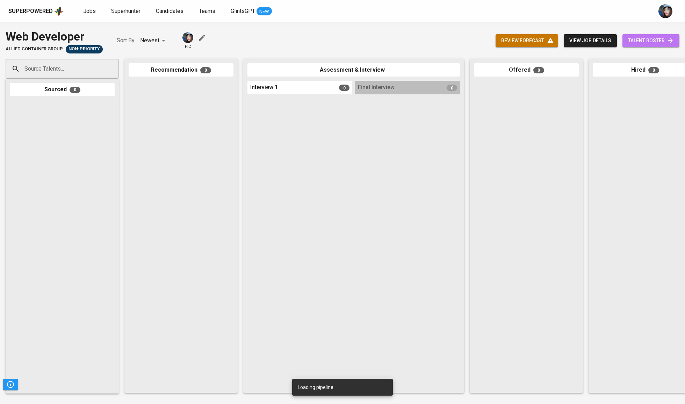
click at [641, 38] on span "talent roster" at bounding box center [651, 40] width 46 height 9
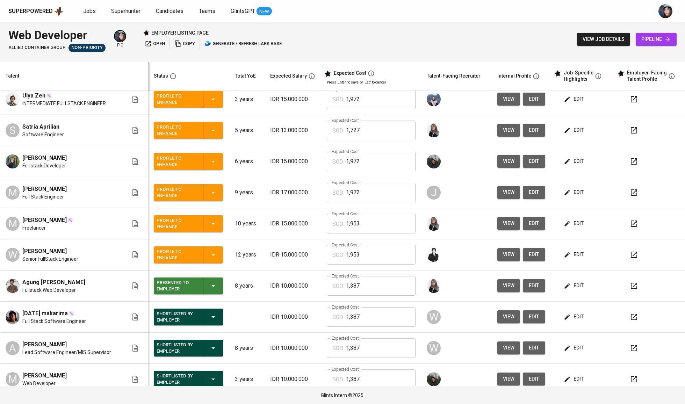
scroll to position [79, 0]
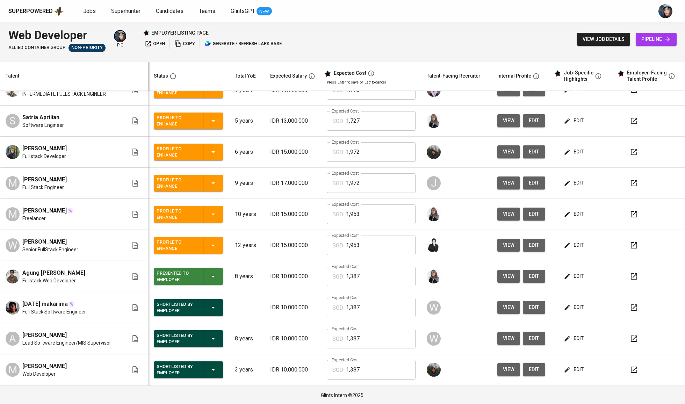
click at [212, 278] on icon "button" at bounding box center [213, 277] width 3 height 2
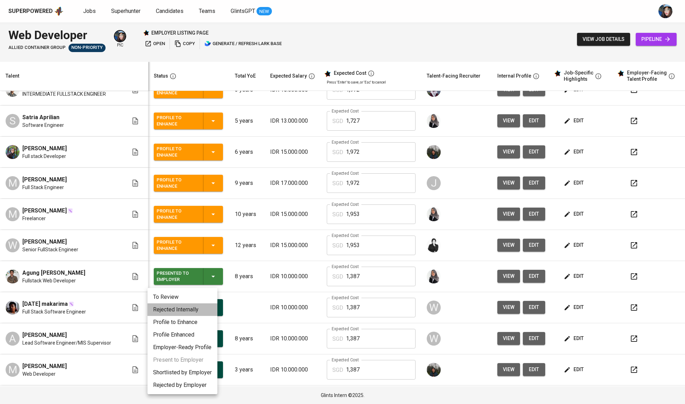
click at [190, 309] on li "Rejected Internally" at bounding box center [183, 310] width 70 height 13
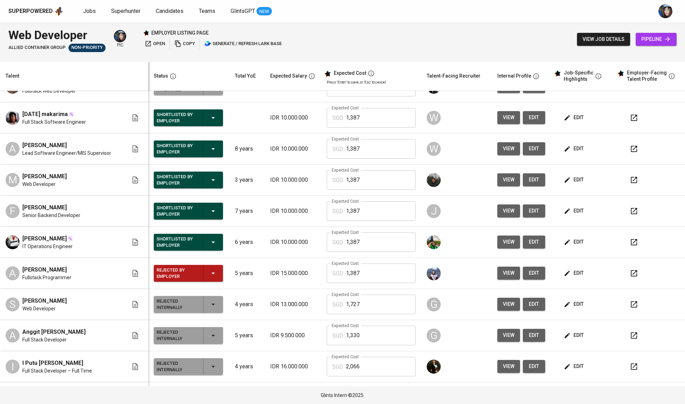
scroll to position [269, 0]
click at [202, 269] on div "Rejected by Employer" at bounding box center [189, 273] width 64 height 17
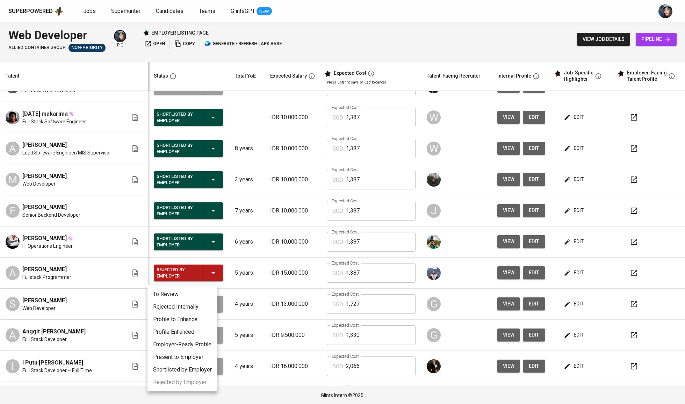
click at [196, 306] on li "Rejected Internally" at bounding box center [183, 307] width 70 height 13
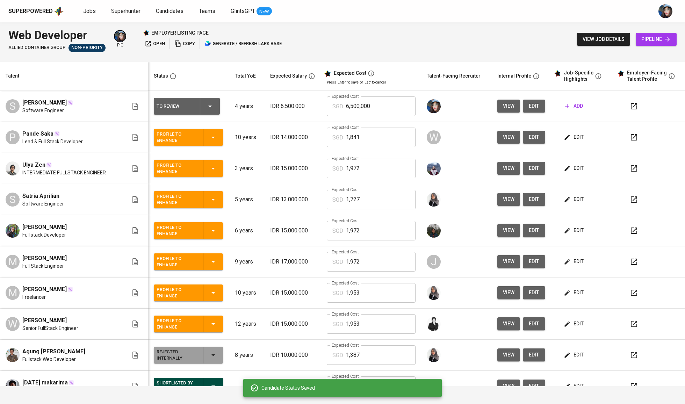
scroll to position [0, 0]
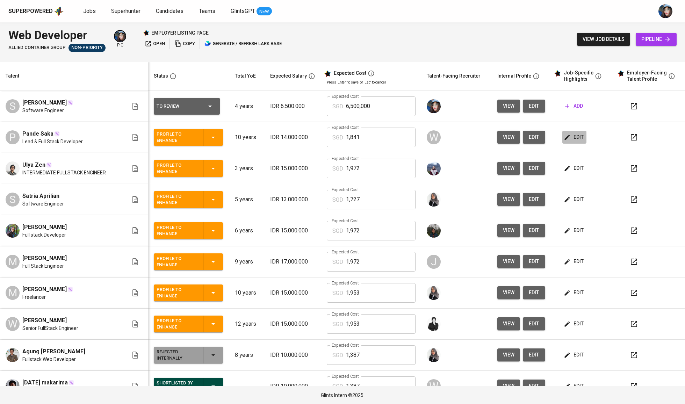
click at [565, 136] on icon "button" at bounding box center [567, 137] width 5 height 5
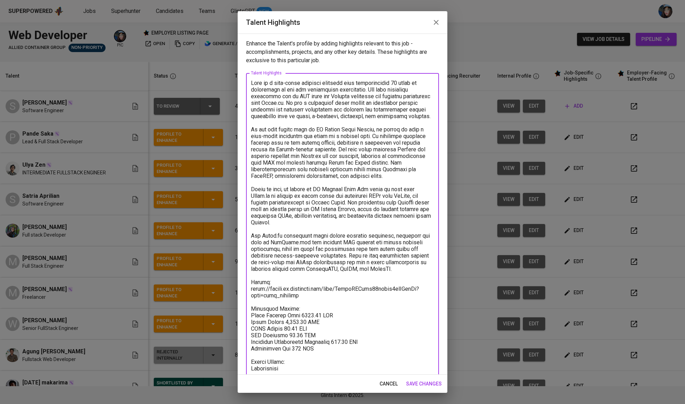
drag, startPoint x: 307, startPoint y: 296, endPoint x: 219, endPoint y: 290, distance: 88.0
click at [219, 290] on div "Talent Highlights Enhance the Talent's profile by adding highlights relevant to…" at bounding box center [342, 202] width 685 height 404
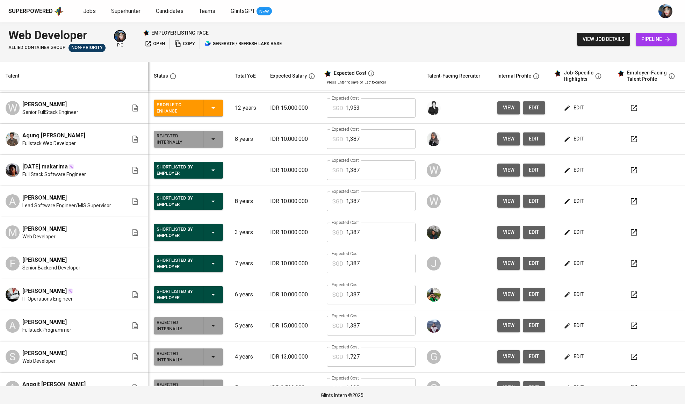
scroll to position [220, 0]
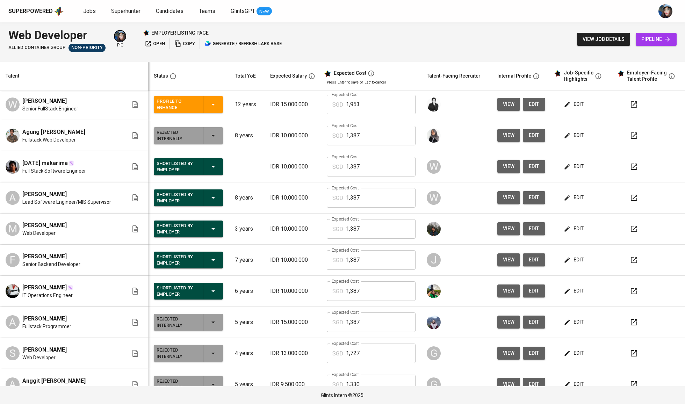
click at [351, 201] on input "1,387" at bounding box center [381, 198] width 70 height 20
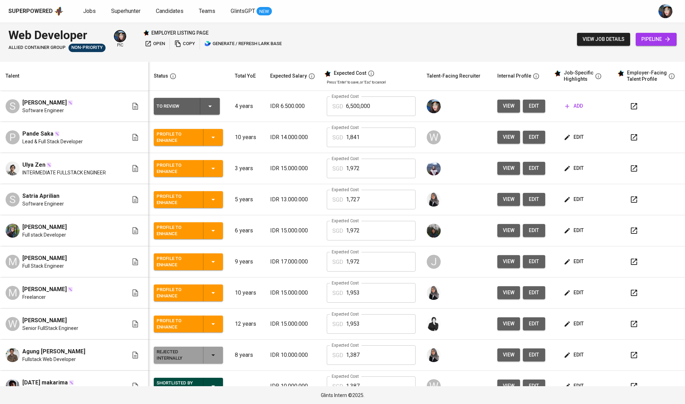
scroll to position [0, 0]
click at [350, 140] on input "1,841" at bounding box center [381, 138] width 70 height 20
paste input "387"
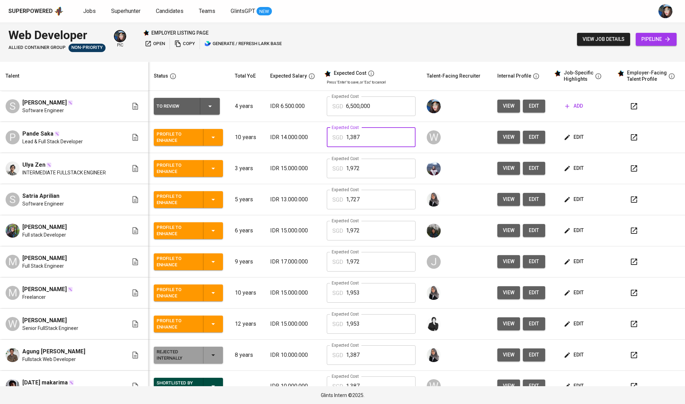
type input "1,387"
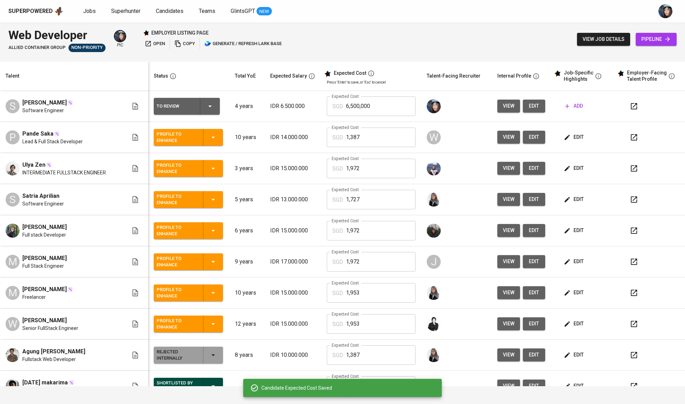
click at [536, 138] on button "edit" at bounding box center [534, 137] width 22 height 13
click at [209, 141] on icon "button" at bounding box center [213, 137] width 8 height 8
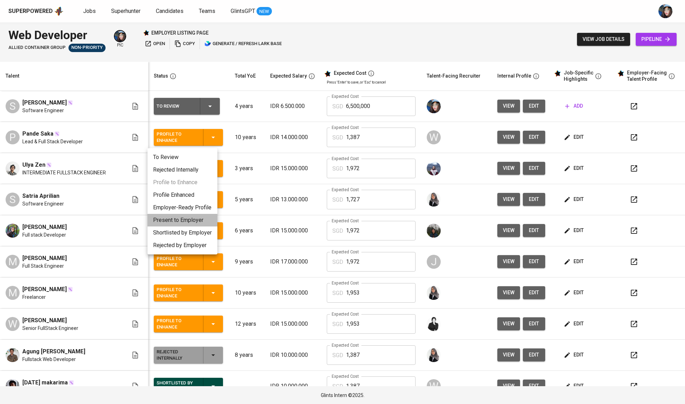
click at [186, 219] on li "Present to Employer" at bounding box center [183, 220] width 70 height 13
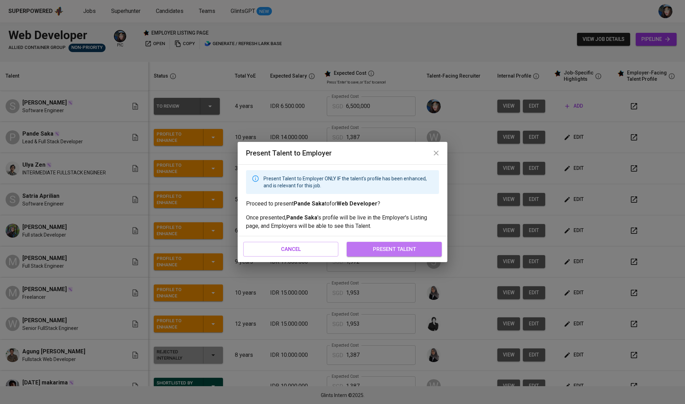
click at [409, 254] on button "present talent" at bounding box center [394, 249] width 95 height 15
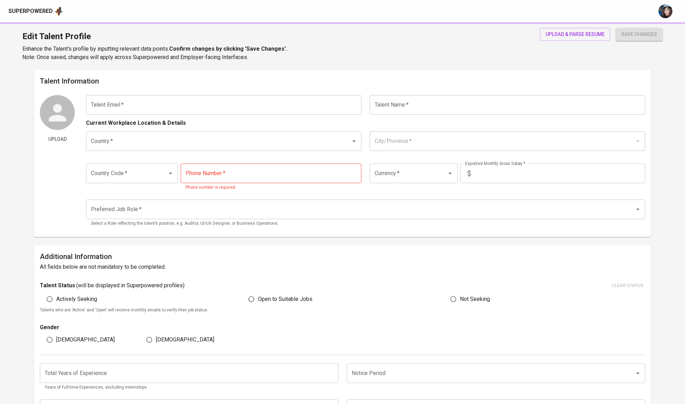
type input "[EMAIL_ADDRESS][DOMAIN_NAME]"
type input "Pande Saka"
type input "Indonesia"
type input "Jakarta Selatan, DKI Jakarta"
type input "+62"
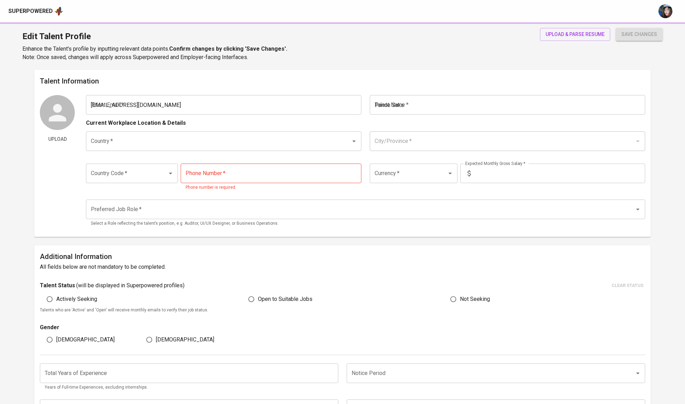
type input "853-3884-5666"
type input "IDR"
type input "Software Architect"
radio input "true"
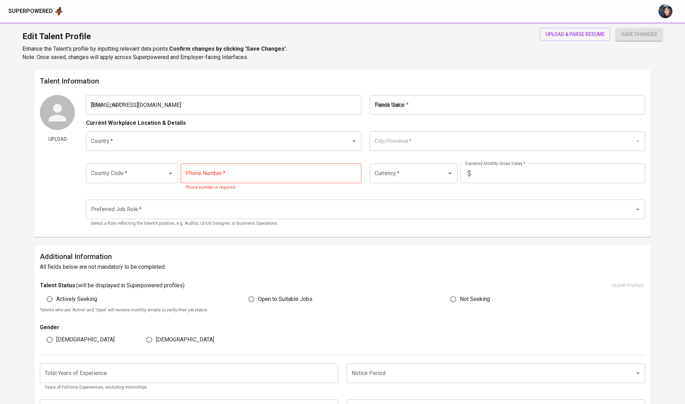
type input "10"
type input "Immediately Available"
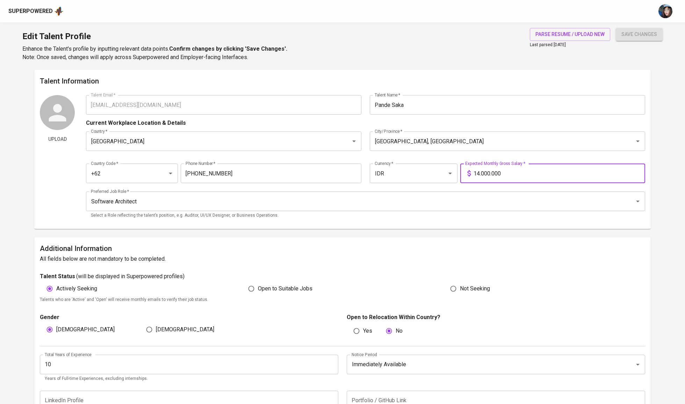
click at [490, 175] on input "14.000.000" at bounding box center [560, 174] width 172 height 20
type input "0"
type input "10.000.000"
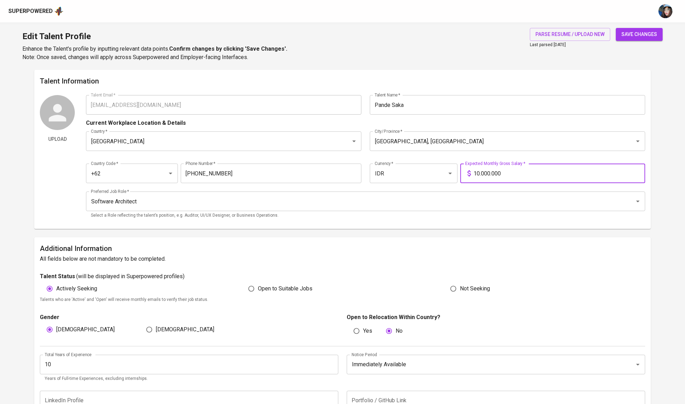
click at [642, 36] on span "save changes" at bounding box center [640, 34] width 36 height 9
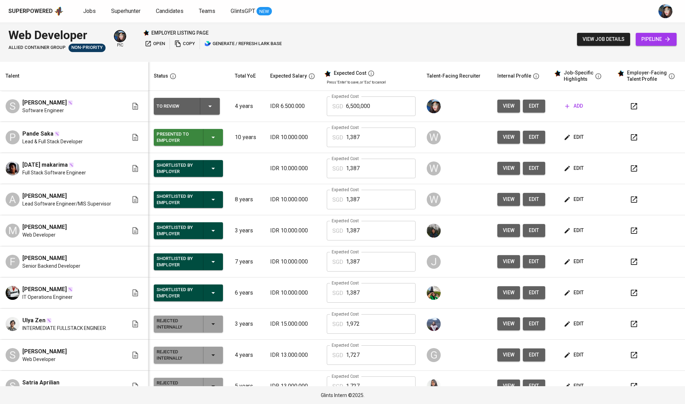
click at [655, 42] on span "pipeline" at bounding box center [657, 39] width 30 height 9
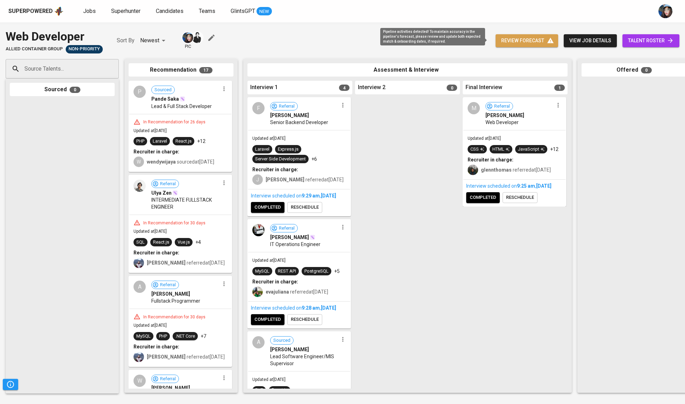
click at [548, 43] on icon "button" at bounding box center [551, 41] width 6 height 6
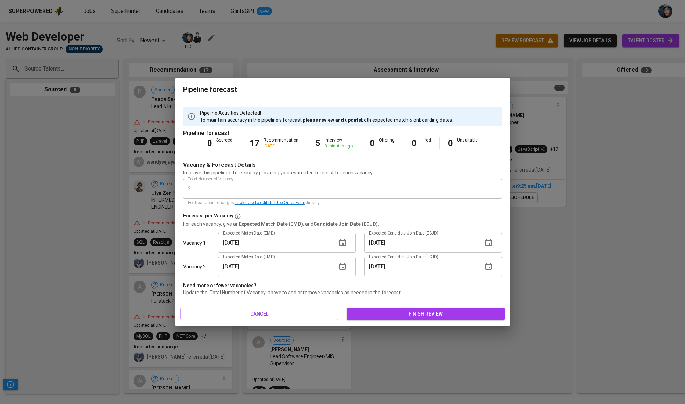
click at [433, 306] on div "cancel finish review" at bounding box center [343, 314] width 336 height 24
click at [430, 318] on button "finish review" at bounding box center [426, 314] width 158 height 13
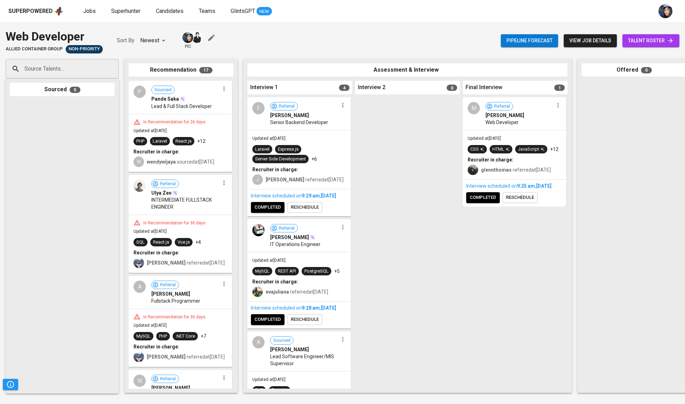
click at [608, 199] on div at bounding box center [634, 235] width 105 height 308
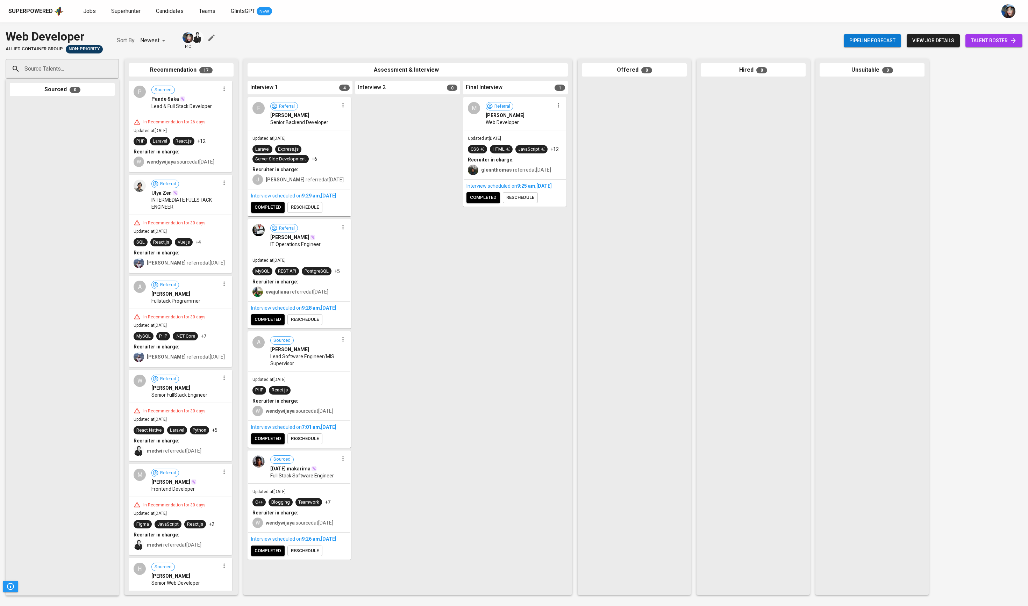
drag, startPoint x: 168, startPoint y: 238, endPoint x: 236, endPoint y: 297, distance: 90.7
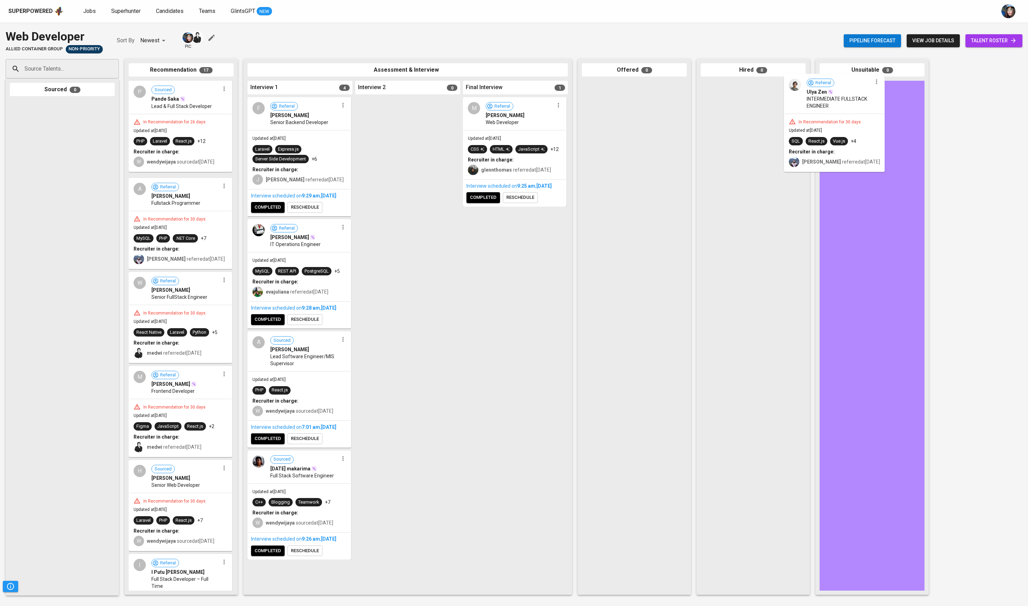
drag, startPoint x: 178, startPoint y: 255, endPoint x: 848, endPoint y: 121, distance: 682.6
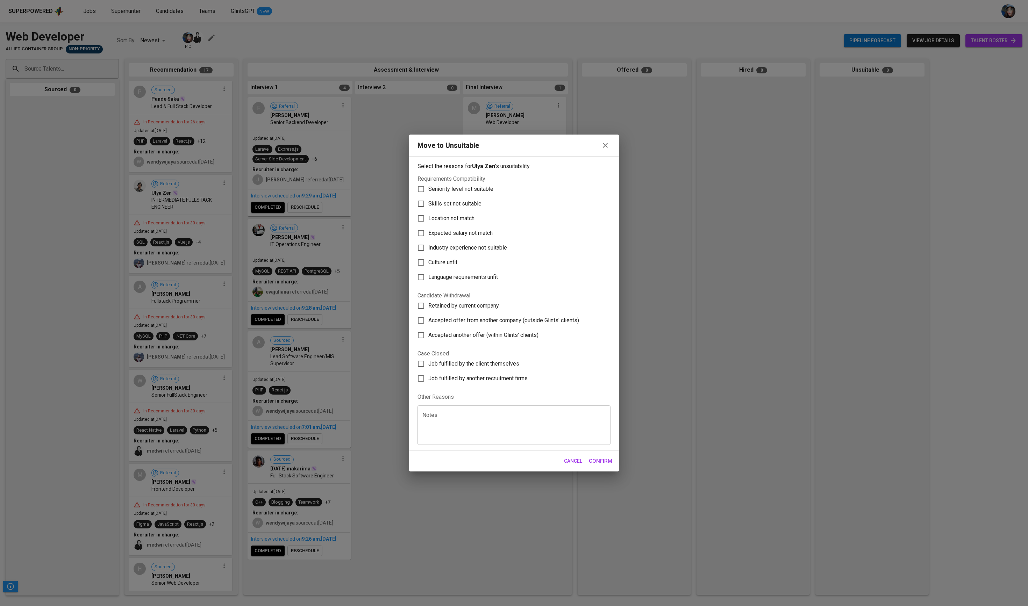
click at [475, 197] on label "Skills set not suitable" at bounding box center [509, 204] width 191 height 15
click at [428, 197] on input "Skills set not suitable" at bounding box center [421, 204] width 15 height 15
checkbox input "true"
click at [590, 404] on span "Confirm" at bounding box center [600, 461] width 23 height 9
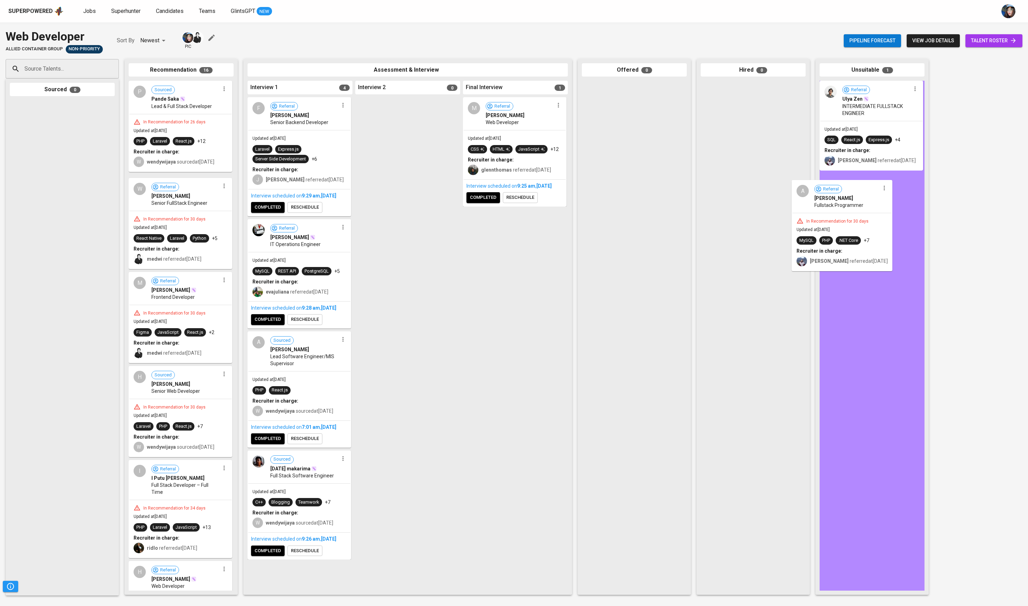
drag, startPoint x: 165, startPoint y: 241, endPoint x: 836, endPoint y: 215, distance: 671.9
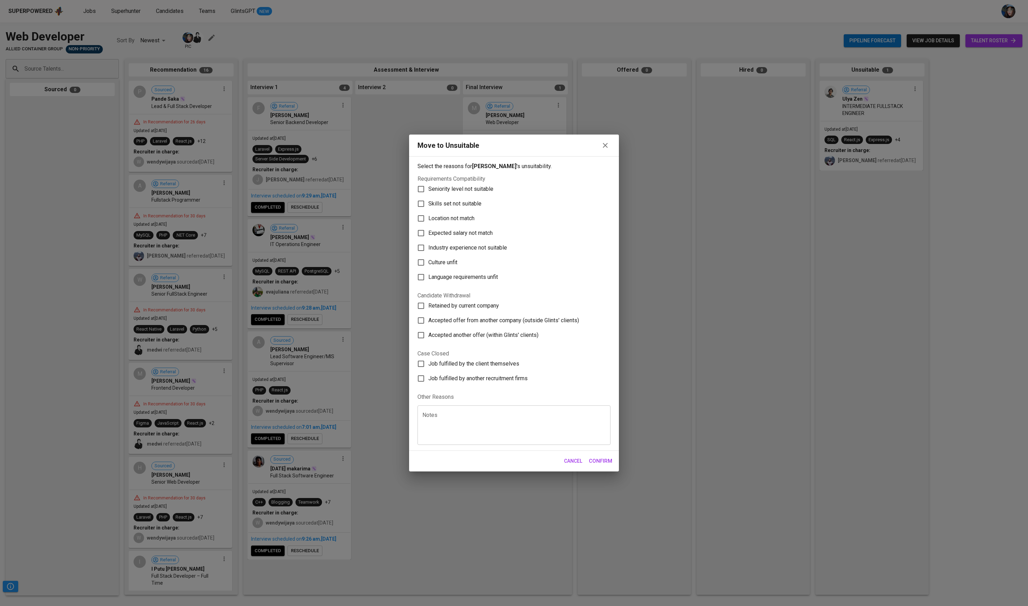
click at [450, 200] on span "Skills set not suitable" at bounding box center [454, 204] width 53 height 8
click at [428, 197] on input "Skills set not suitable" at bounding box center [421, 204] width 15 height 15
checkbox input "true"
click at [589, 404] on span "Confirm" at bounding box center [600, 461] width 23 height 9
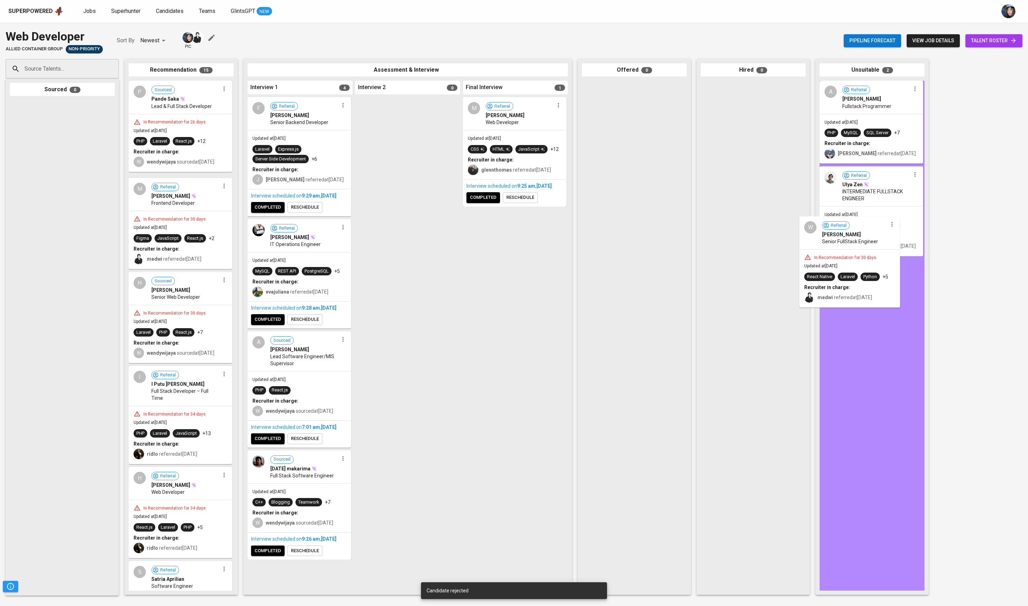
drag, startPoint x: 153, startPoint y: 238, endPoint x: 867, endPoint y: 252, distance: 713.5
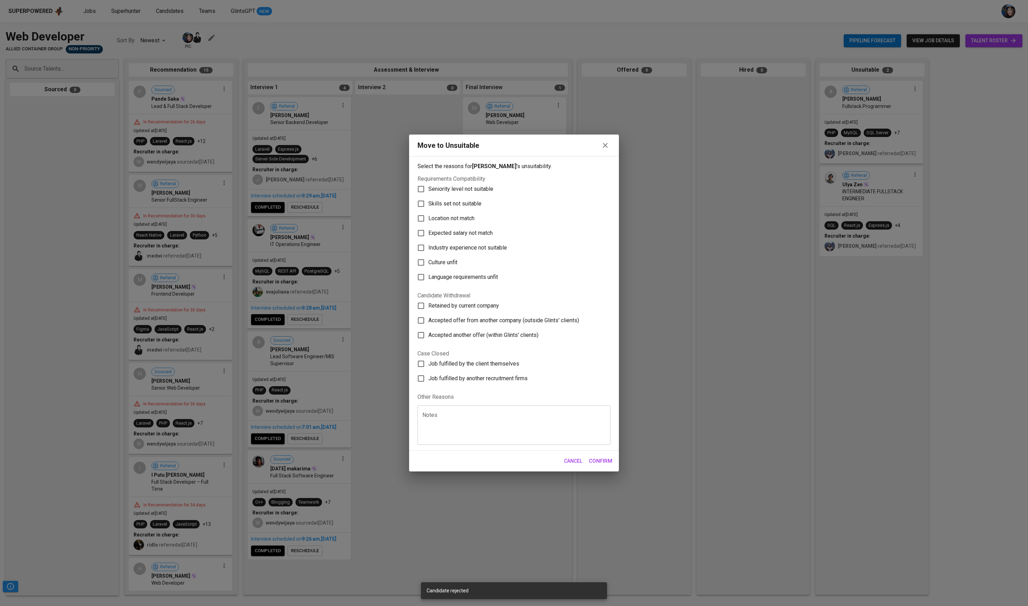
click at [428, 211] on input "Location not match" at bounding box center [421, 218] width 15 height 15
checkbox input "true"
click at [452, 200] on span "Skills set not suitable" at bounding box center [454, 204] width 53 height 8
click at [428, 197] on input "Skills set not suitable" at bounding box center [421, 204] width 15 height 15
checkbox input "true"
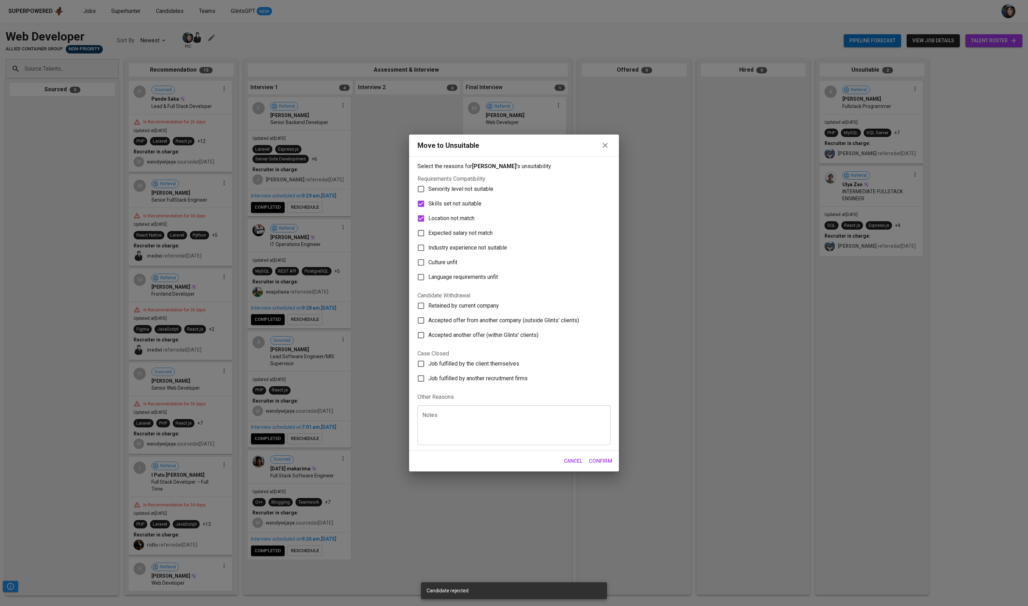
click at [452, 211] on label "Location not match" at bounding box center [509, 218] width 191 height 15
click at [428, 211] on input "Location not match" at bounding box center [421, 218] width 15 height 15
checkbox input "false"
click at [478, 200] on span "Skills set not suitable" at bounding box center [454, 204] width 53 height 8
click at [428, 197] on input "Skills set not suitable" at bounding box center [421, 204] width 15 height 15
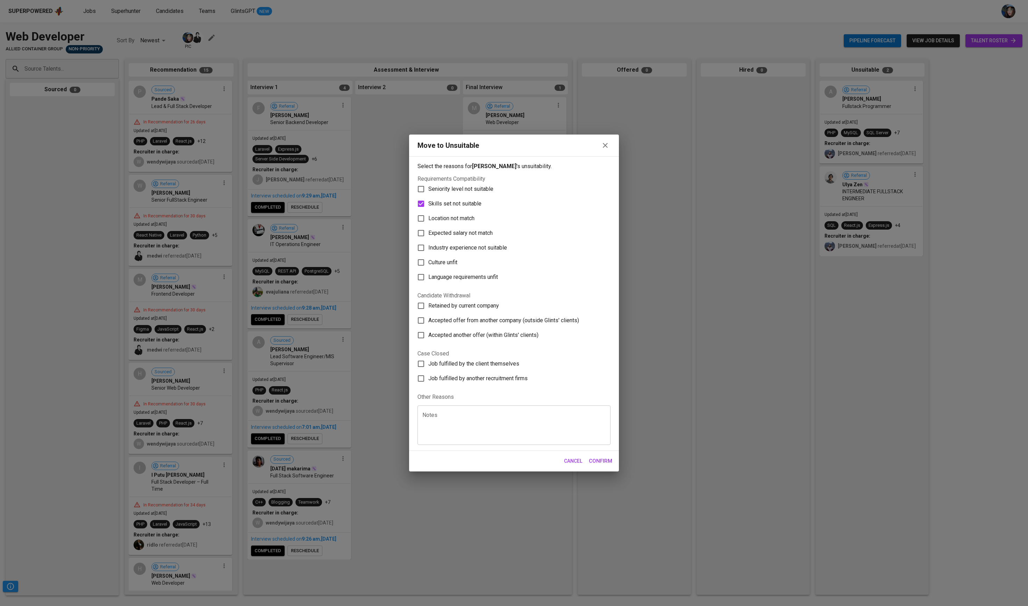
checkbox input "false"
click at [480, 229] on span "Expected salary not match" at bounding box center [460, 233] width 64 height 8
click at [428, 226] on input "Expected salary not match" at bounding box center [421, 233] width 15 height 15
checkbox input "true"
click at [605, 404] on span "Confirm" at bounding box center [600, 461] width 23 height 9
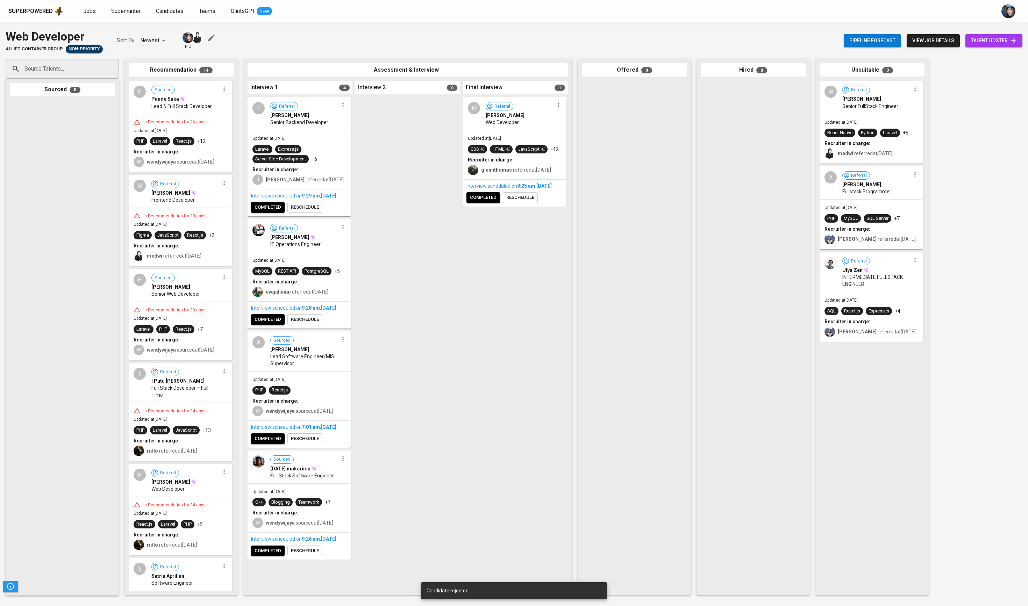
drag, startPoint x: 151, startPoint y: 232, endPoint x: 762, endPoint y: 229, distance: 611.3
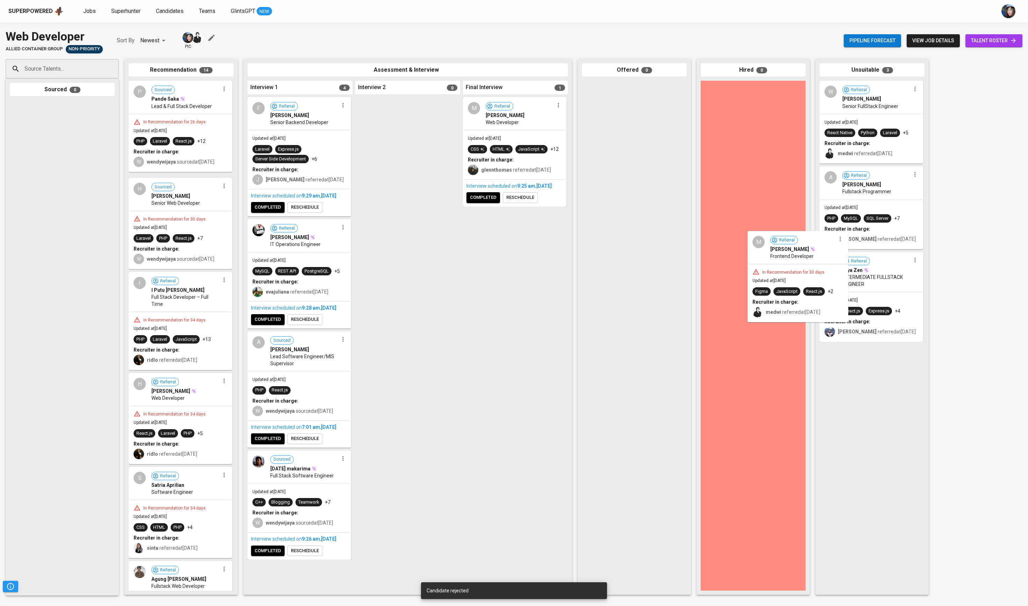
drag, startPoint x: 153, startPoint y: 248, endPoint x: 839, endPoint y: 278, distance: 686.0
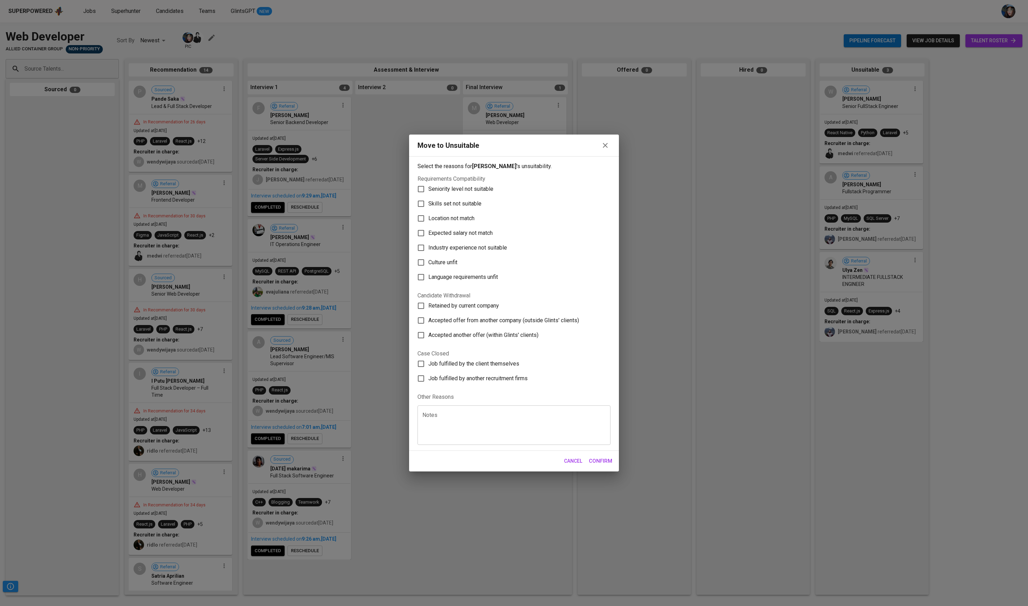
click at [441, 229] on span "Expected salary not match" at bounding box center [460, 233] width 64 height 8
click at [428, 226] on input "Expected salary not match" at bounding box center [421, 233] width 15 height 15
checkbox input "true"
click at [607, 404] on span "Confirm" at bounding box center [600, 461] width 23 height 9
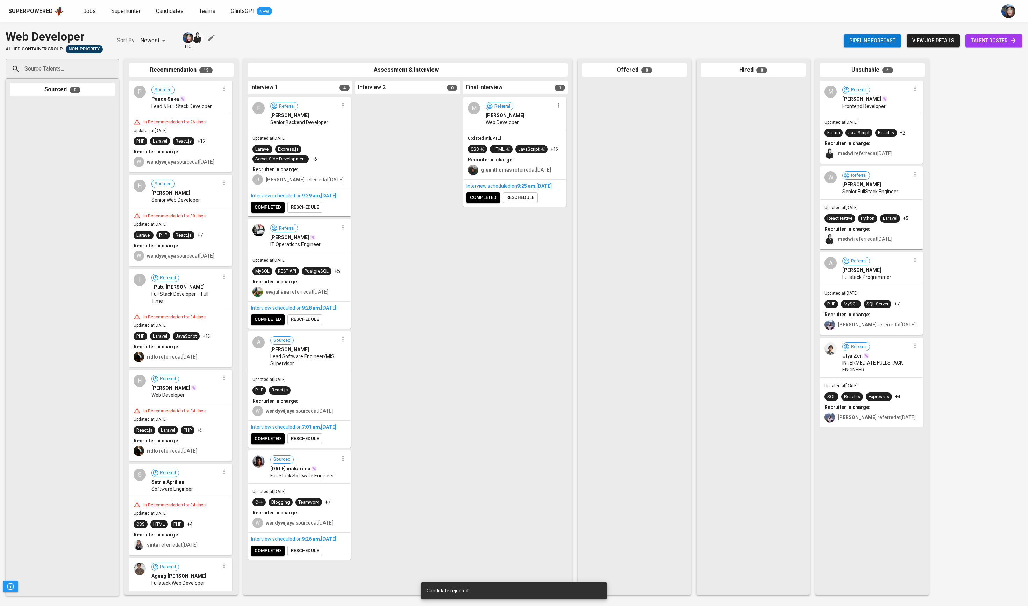
drag, startPoint x: 148, startPoint y: 232, endPoint x: 722, endPoint y: 234, distance: 574.2
drag, startPoint x: 127, startPoint y: 244, endPoint x: 604, endPoint y: 265, distance: 477.4
click at [604, 265] on div "Source Talents... Source Talents... Sourced 0 Recommendation 13 P Sourced Pande…" at bounding box center [470, 327] width 940 height 547
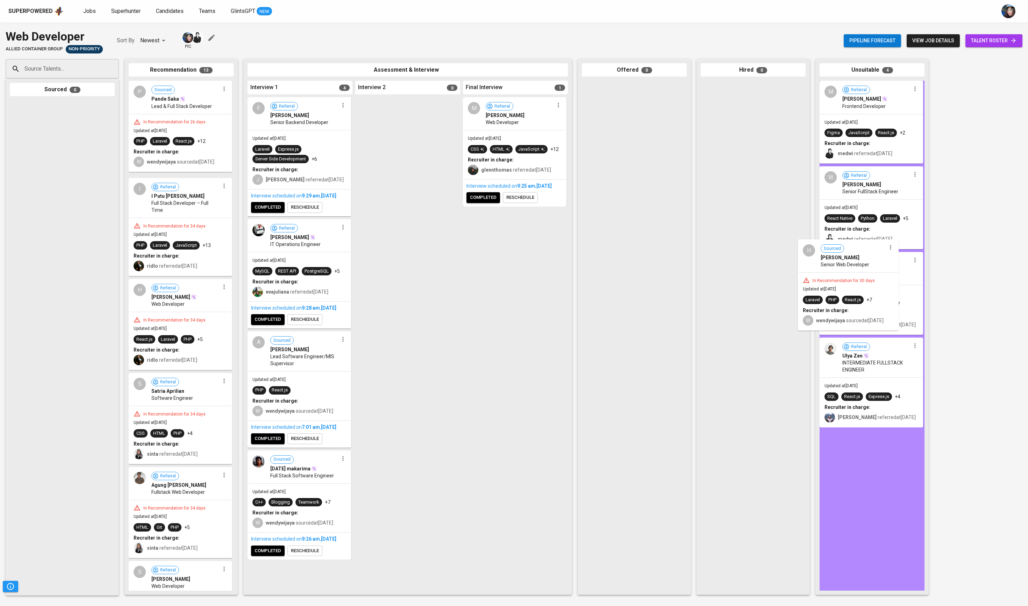
drag, startPoint x: 175, startPoint y: 229, endPoint x: 853, endPoint y: 261, distance: 678.4
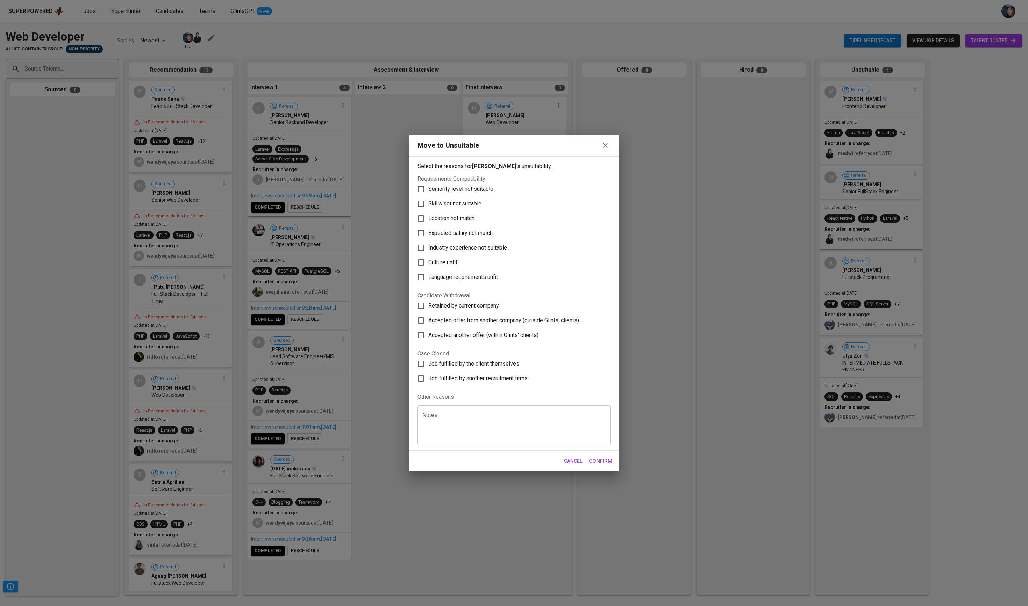
click at [475, 214] on span "Location not match" at bounding box center [451, 218] width 46 height 8
click at [428, 211] on input "Location not match" at bounding box center [421, 218] width 15 height 15
checkbox input "true"
click at [482, 200] on span "Skills set not suitable" at bounding box center [454, 204] width 53 height 8
click at [428, 197] on input "Skills set not suitable" at bounding box center [421, 204] width 15 height 15
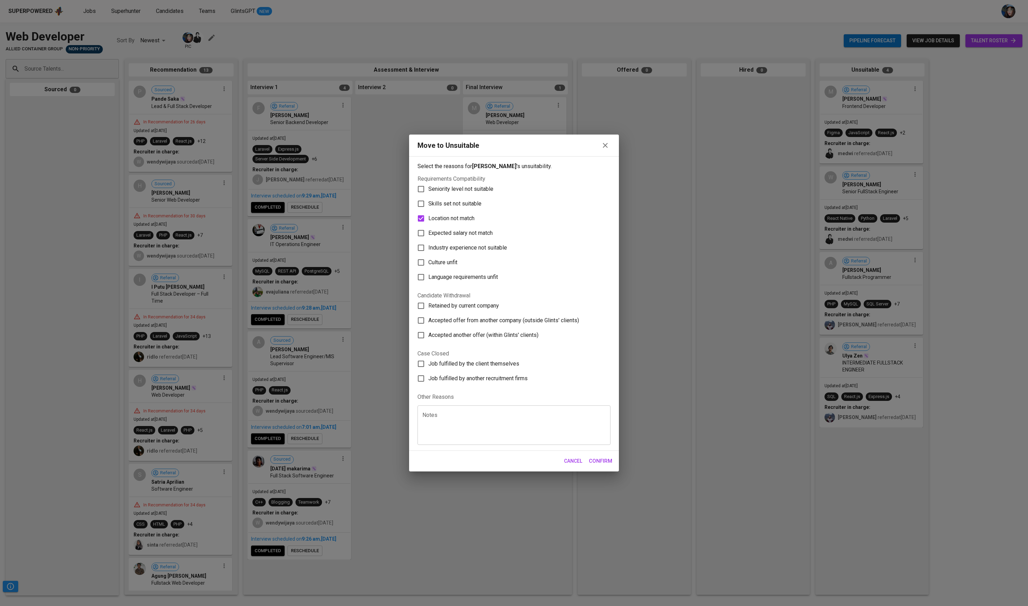
checkbox input "true"
click at [490, 211] on label "Location not match" at bounding box center [509, 218] width 191 height 15
click at [428, 211] on input "Location not match" at bounding box center [421, 218] width 15 height 15
click at [461, 211] on label "Location not match" at bounding box center [509, 218] width 191 height 15
click at [428, 211] on input "Location not match" at bounding box center [421, 218] width 15 height 15
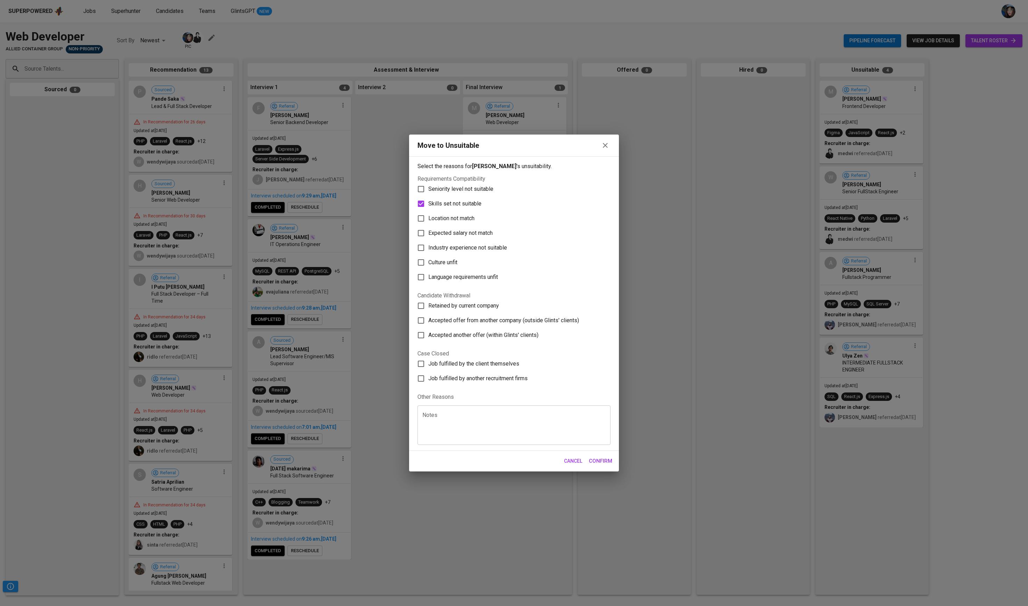
checkbox input "true"
click at [475, 200] on span "Skills set not suitable" at bounding box center [454, 204] width 53 height 8
click at [428, 197] on input "Skills set not suitable" at bounding box center [421, 204] width 15 height 15
checkbox input "false"
click at [475, 229] on span "Expected salary not match" at bounding box center [460, 233] width 64 height 8
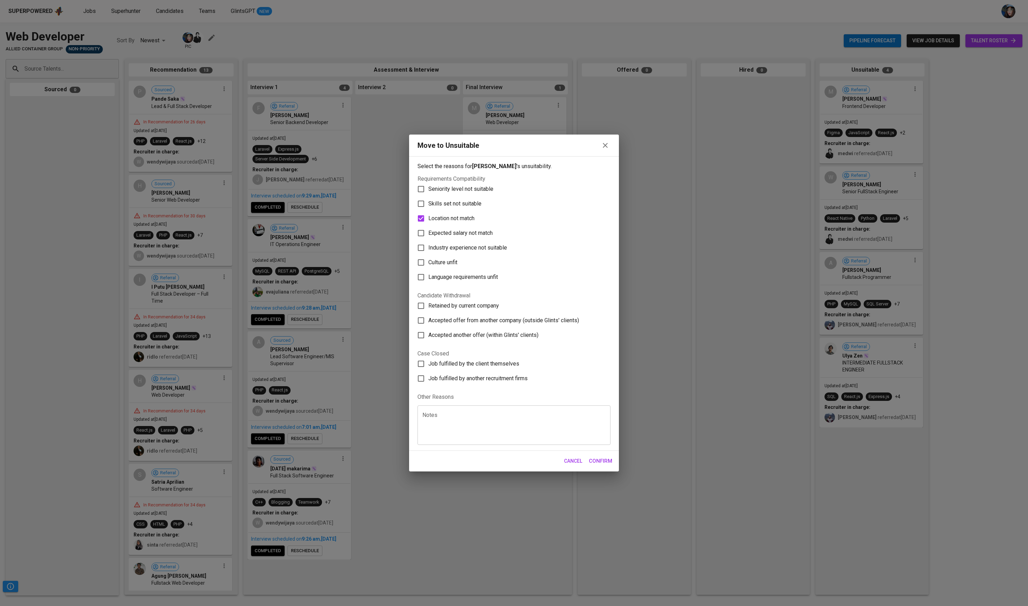
click at [428, 226] on input "Expected salary not match" at bounding box center [421, 233] width 15 height 15
checkbox input "true"
click at [475, 214] on span "Location not match" at bounding box center [451, 218] width 46 height 8
click at [428, 211] on input "Location not match" at bounding box center [421, 218] width 15 height 15
checkbox input "false"
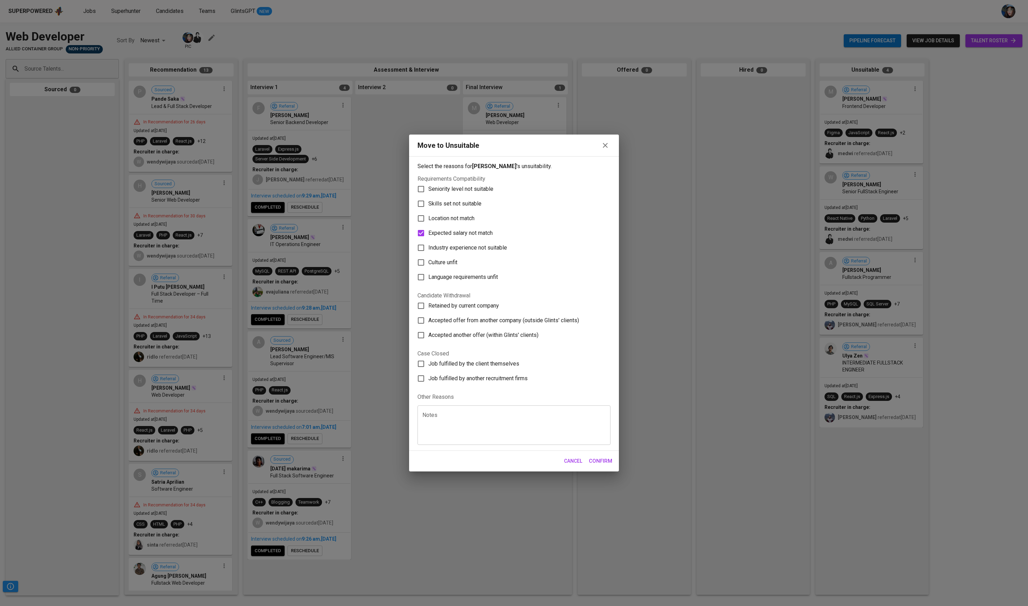
click at [601, 404] on div "Move to Unsuitable Select the reasons for [PERSON_NAME] 's unsuitability. Requi…" at bounding box center [514, 303] width 1028 height 606
click at [606, 404] on span "Confirm" at bounding box center [600, 461] width 23 height 9
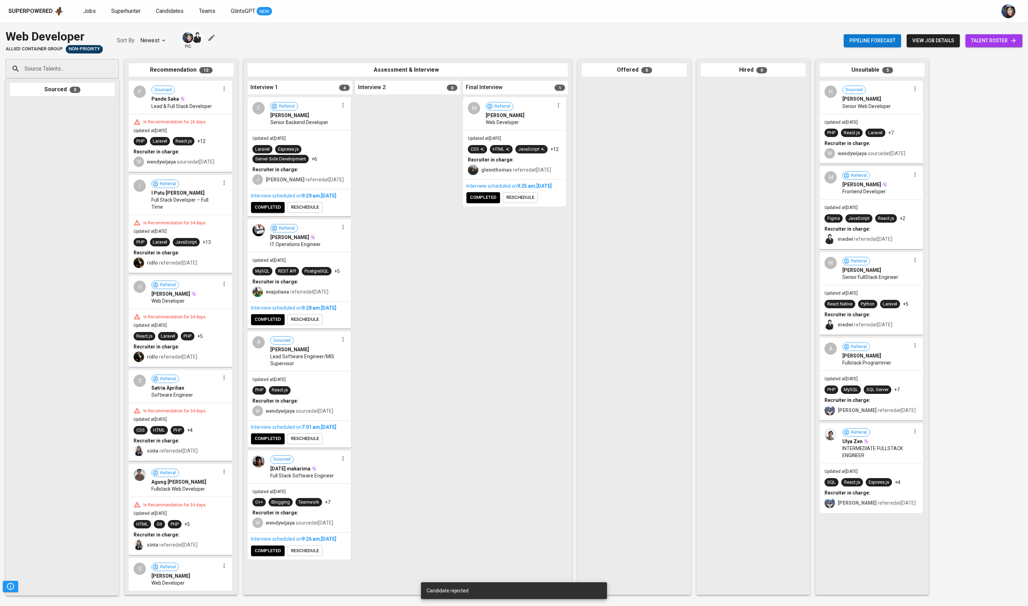
drag, startPoint x: 139, startPoint y: 238, endPoint x: 443, endPoint y: 266, distance: 305.5
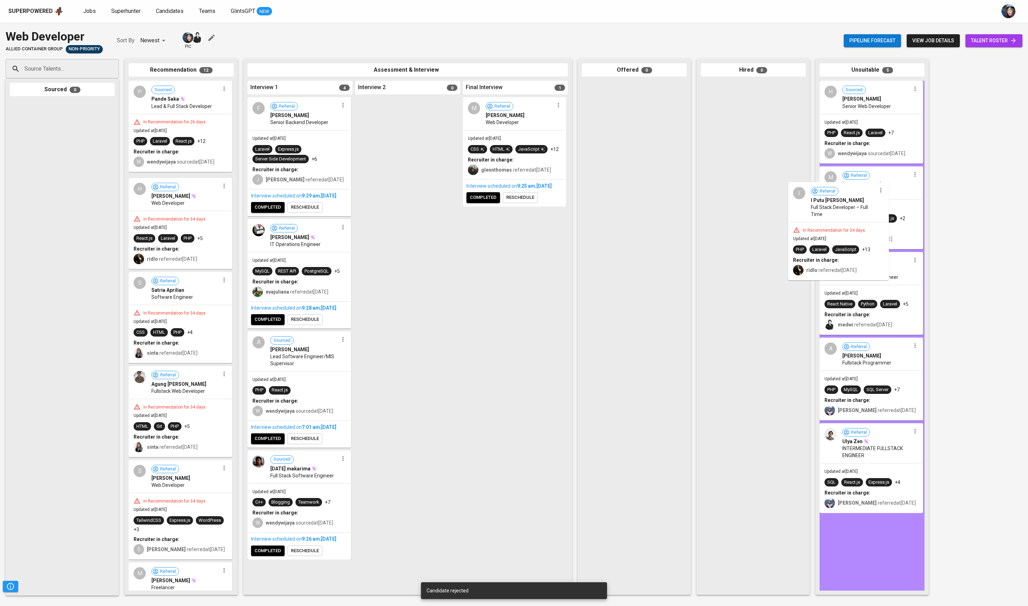
drag, startPoint x: 169, startPoint y: 232, endPoint x: 878, endPoint y: 197, distance: 710.1
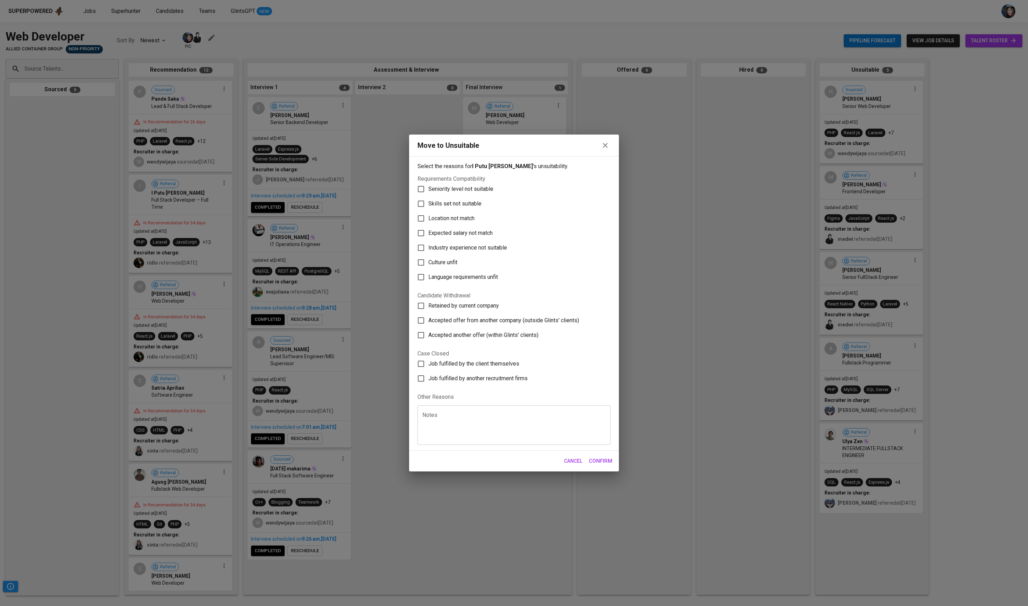
click at [485, 229] on span "Expected salary not match" at bounding box center [460, 233] width 64 height 8
click at [428, 226] on input "Expected salary not match" at bounding box center [421, 233] width 15 height 15
checkbox input "true"
click at [613, 404] on button "Confirm" at bounding box center [600, 461] width 31 height 15
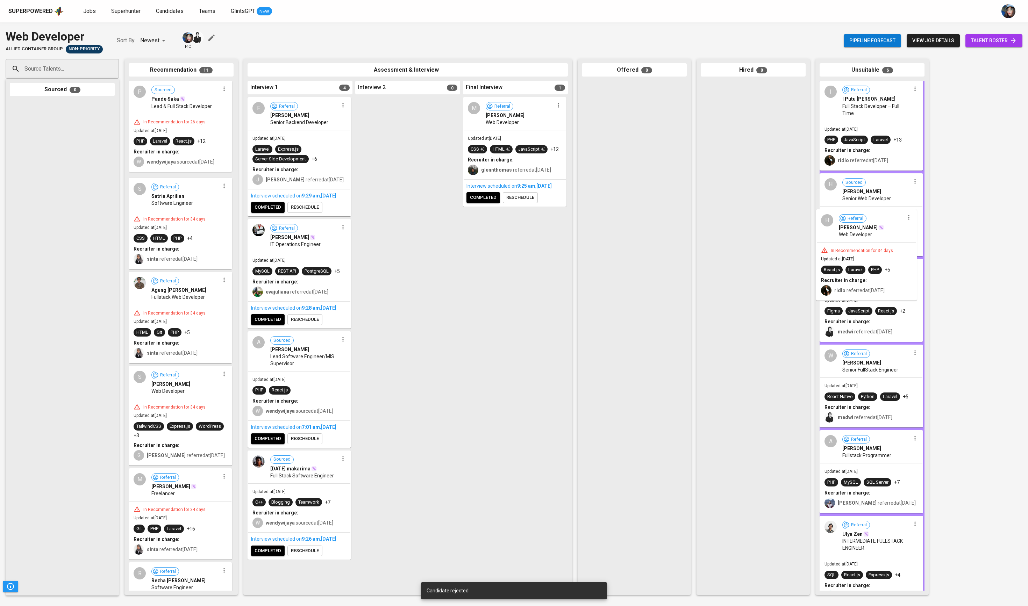
drag, startPoint x: 157, startPoint y: 244, endPoint x: 850, endPoint y: 248, distance: 693.1
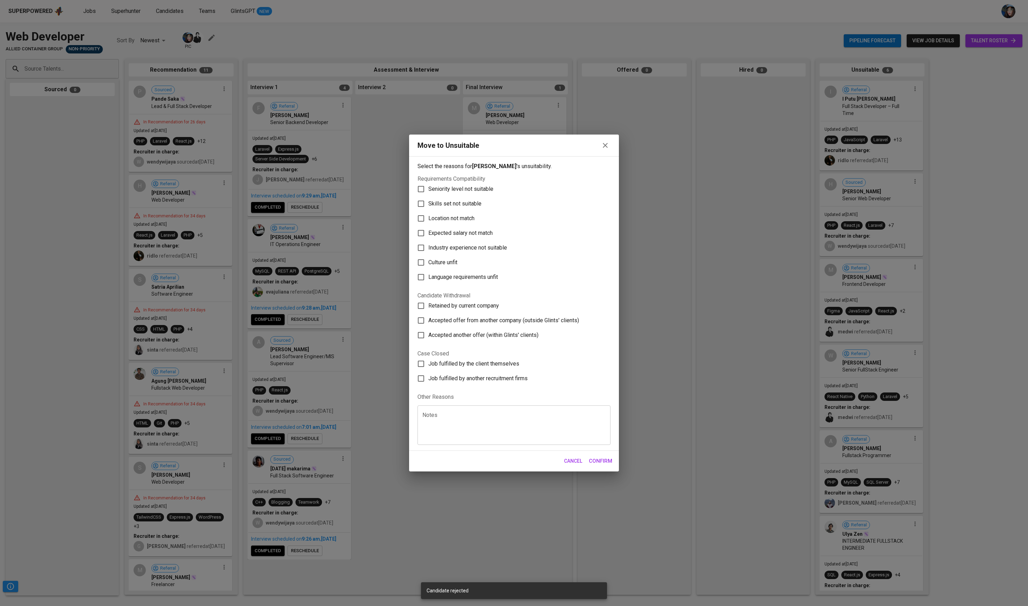
click at [451, 229] on span "Expected salary not match" at bounding box center [460, 233] width 64 height 8
click at [428, 226] on input "Expected salary not match" at bounding box center [421, 233] width 15 height 15
checkbox input "true"
click at [596, 404] on div "Cancel Confirm" at bounding box center [514, 461] width 210 height 20
click at [597, 404] on span "Confirm" at bounding box center [600, 461] width 23 height 9
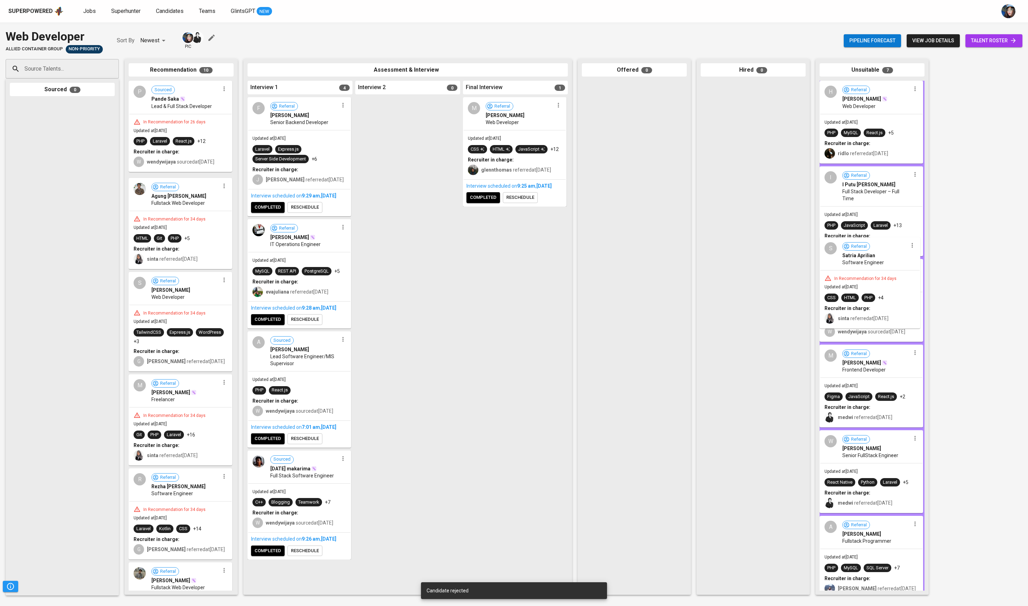
drag, startPoint x: 157, startPoint y: 250, endPoint x: 859, endPoint y: 285, distance: 703.0
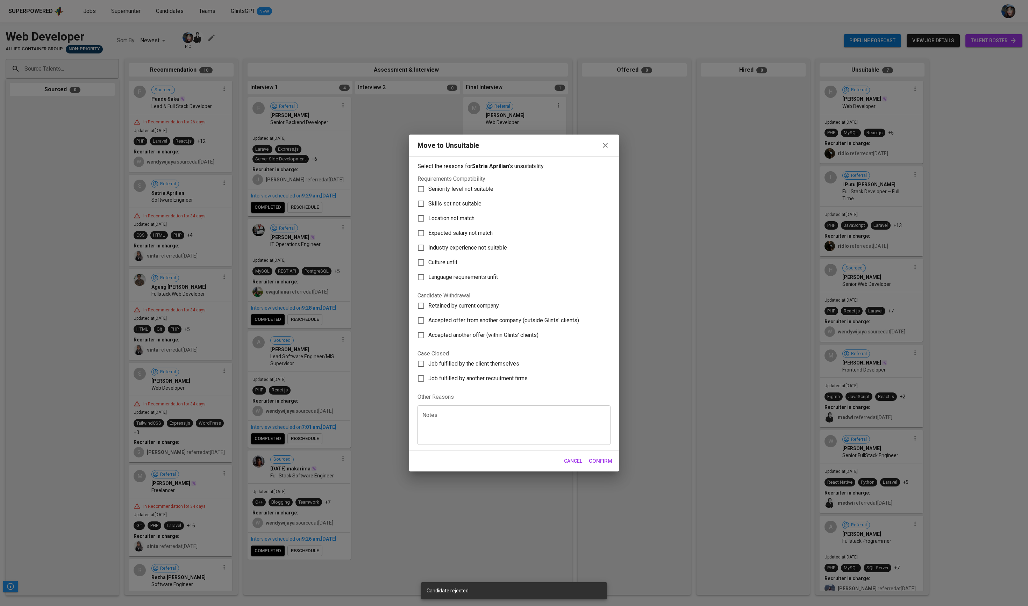
click at [458, 226] on label "Expected salary not match" at bounding box center [509, 233] width 191 height 15
click at [428, 226] on input "Expected salary not match" at bounding box center [421, 233] width 15 height 15
checkbox input "true"
click at [602, 404] on button "Confirm" at bounding box center [600, 461] width 31 height 15
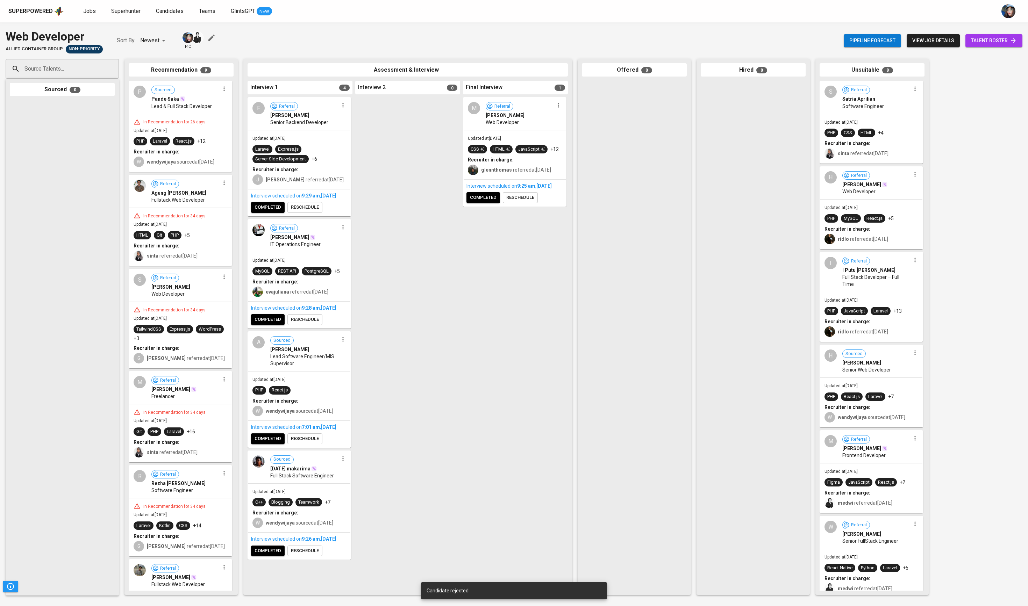
drag, startPoint x: 150, startPoint y: 229, endPoint x: 392, endPoint y: 283, distance: 248.6
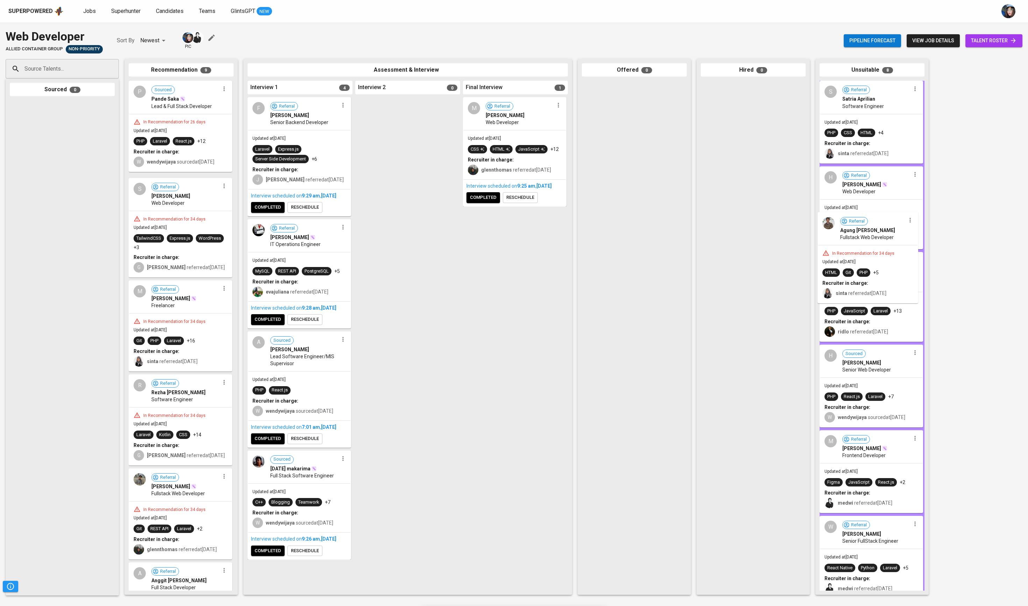
drag, startPoint x: 157, startPoint y: 246, endPoint x: 846, endPoint y: 252, distance: 689.6
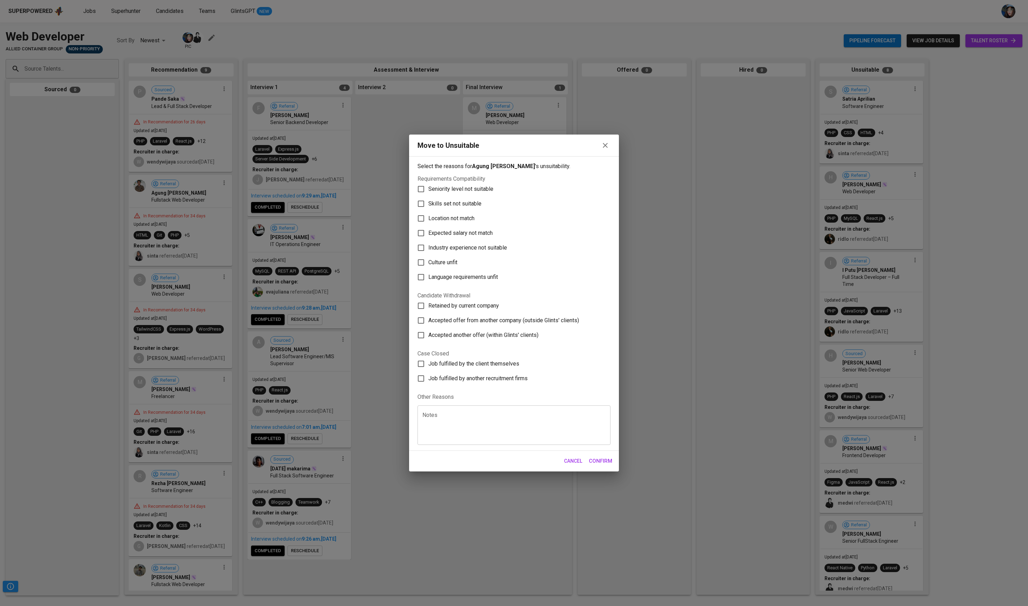
click at [483, 226] on label "Expected salary not match" at bounding box center [509, 233] width 191 height 15
click at [428, 226] on input "Expected salary not match" at bounding box center [421, 233] width 15 height 15
checkbox input "true"
click at [597, 404] on span "Confirm" at bounding box center [600, 461] width 23 height 9
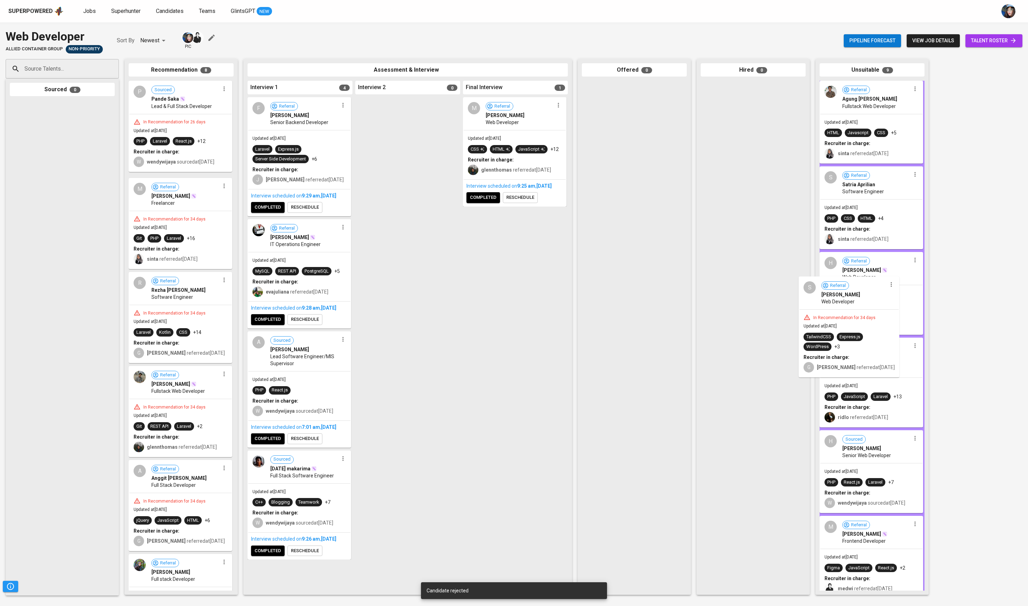
drag, startPoint x: 157, startPoint y: 239, endPoint x: 848, endPoint y: 316, distance: 694.6
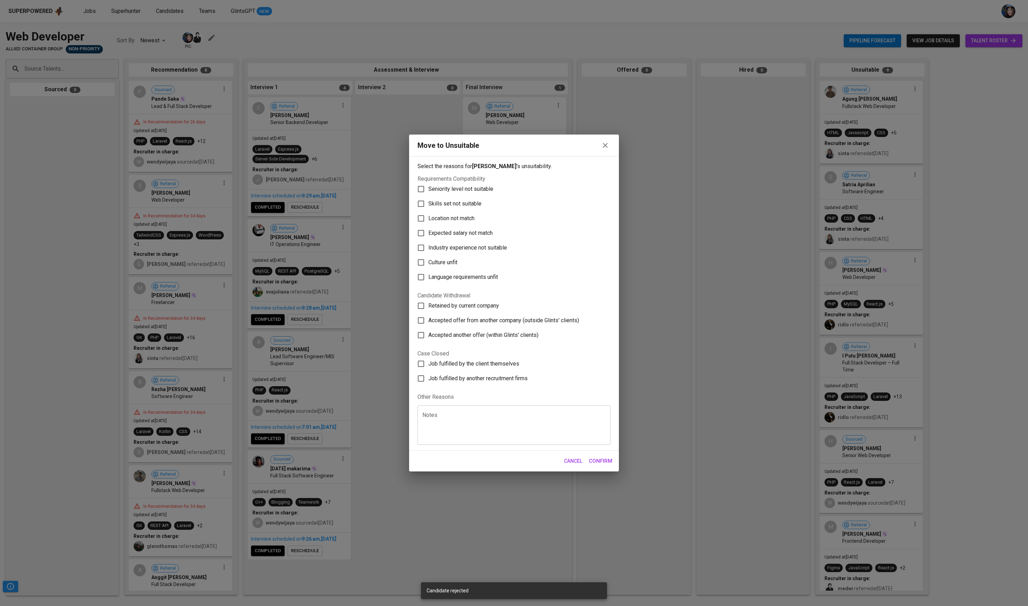
click at [478, 211] on label "Location not match" at bounding box center [509, 218] width 191 height 15
click at [428, 211] on input "Location not match" at bounding box center [421, 218] width 15 height 15
checkbox input "true"
click at [480, 229] on span "Expected salary not match" at bounding box center [460, 233] width 64 height 8
click at [428, 226] on input "Expected salary not match" at bounding box center [421, 233] width 15 height 15
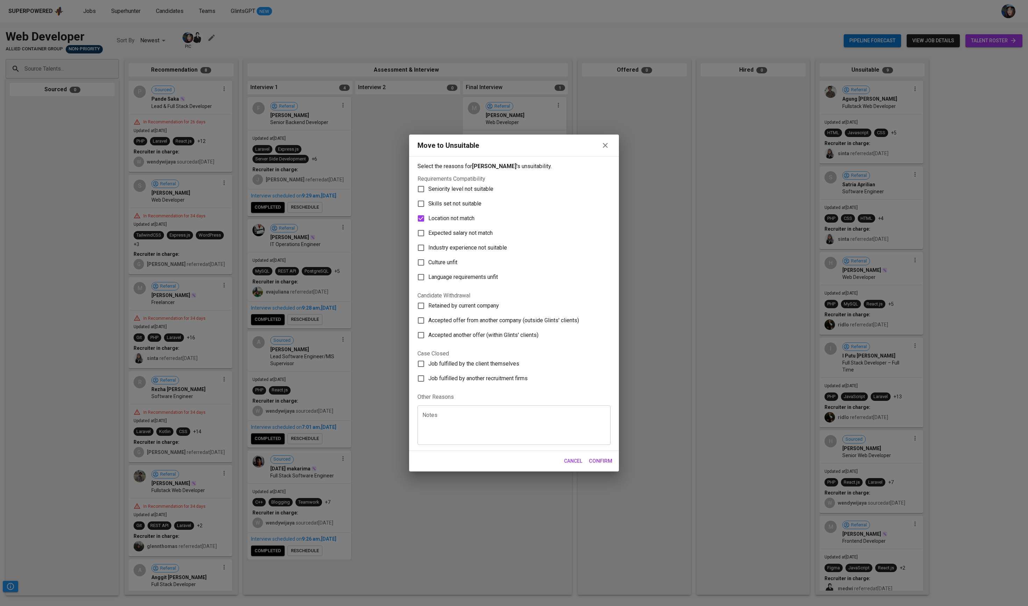
checkbox input "true"
click at [480, 211] on label "Location not match" at bounding box center [509, 218] width 191 height 15
click at [428, 211] on input "Location not match" at bounding box center [421, 218] width 15 height 15
click at [475, 214] on span "Location not match" at bounding box center [451, 218] width 46 height 8
click at [428, 211] on input "Location not match" at bounding box center [421, 218] width 15 height 15
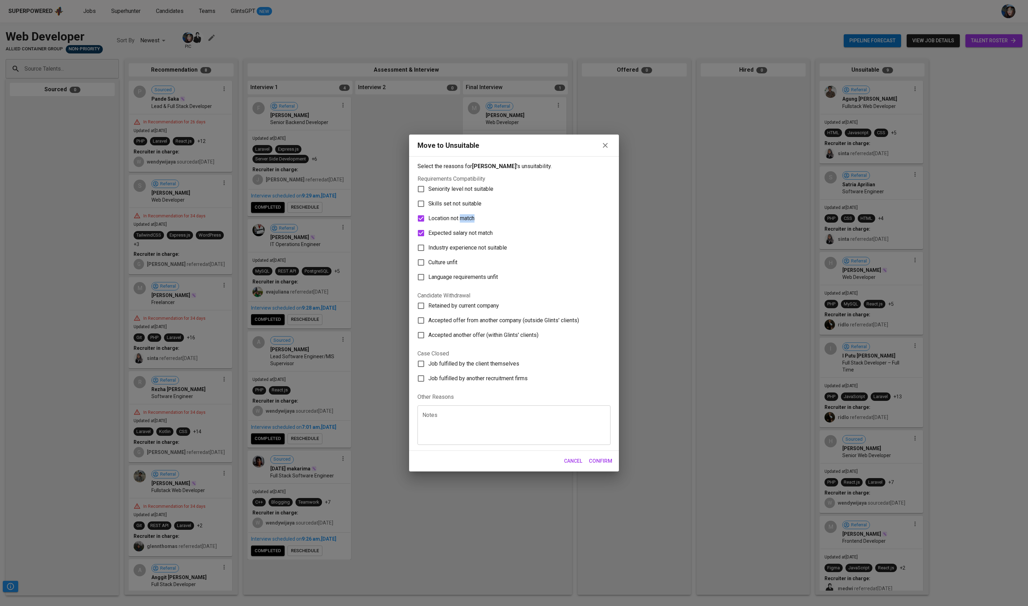
click at [475, 214] on span "Location not match" at bounding box center [451, 218] width 46 height 8
click at [428, 211] on input "Location not match" at bounding box center [421, 218] width 15 height 15
checkbox input "false"
click at [601, 404] on span "Confirm" at bounding box center [600, 461] width 23 height 9
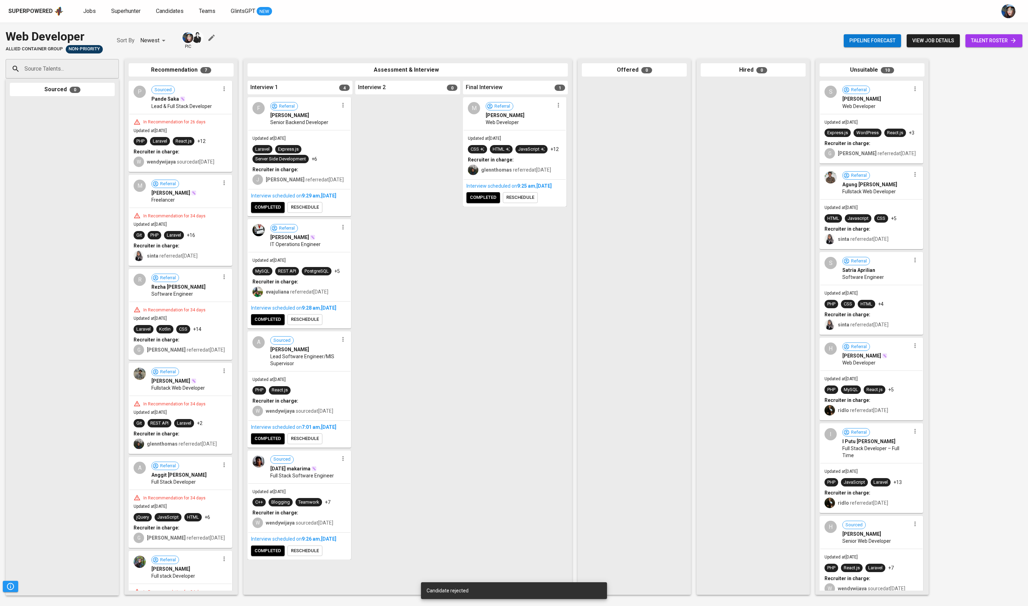
drag, startPoint x: 147, startPoint y: 231, endPoint x: 527, endPoint y: 279, distance: 383.5
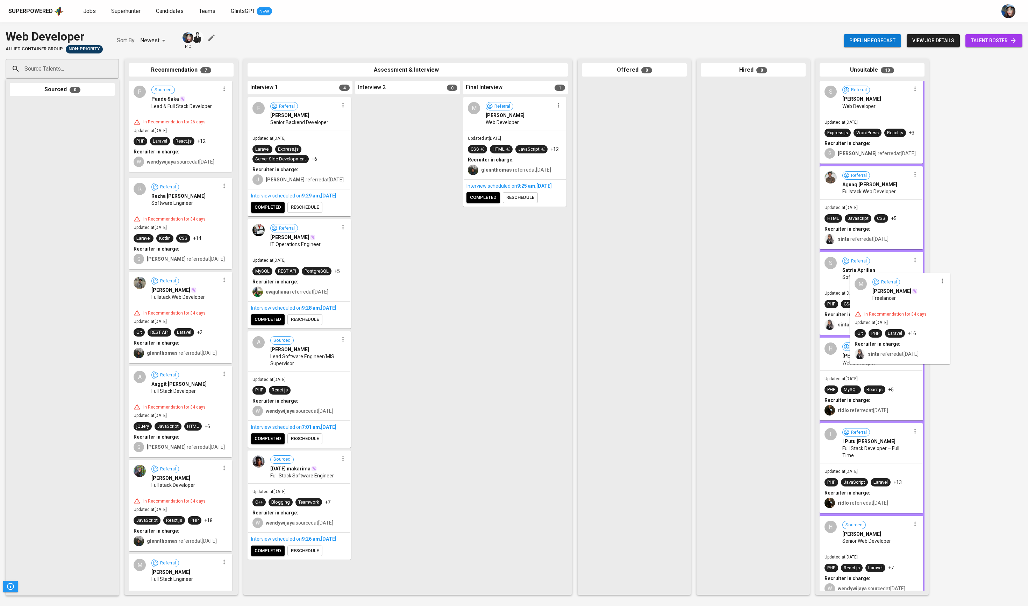
drag, startPoint x: 172, startPoint y: 242, endPoint x: 871, endPoint y: 321, distance: 703.1
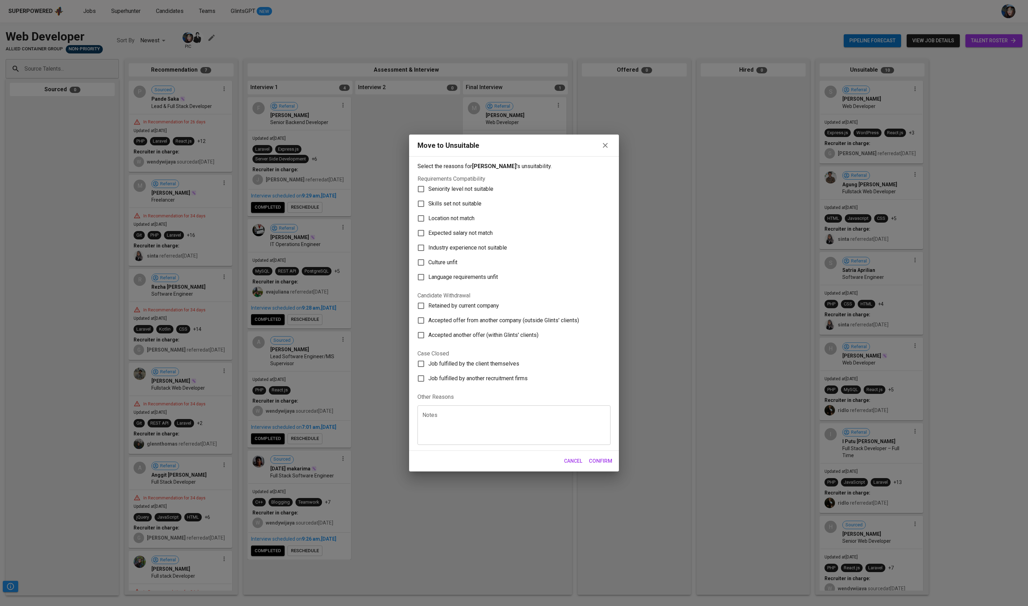
click at [467, 229] on span "Expected salary not match" at bounding box center [460, 233] width 64 height 8
click at [428, 226] on input "Expected salary not match" at bounding box center [421, 233] width 15 height 15
checkbox input "true"
click at [611, 404] on button "Confirm" at bounding box center [600, 461] width 31 height 15
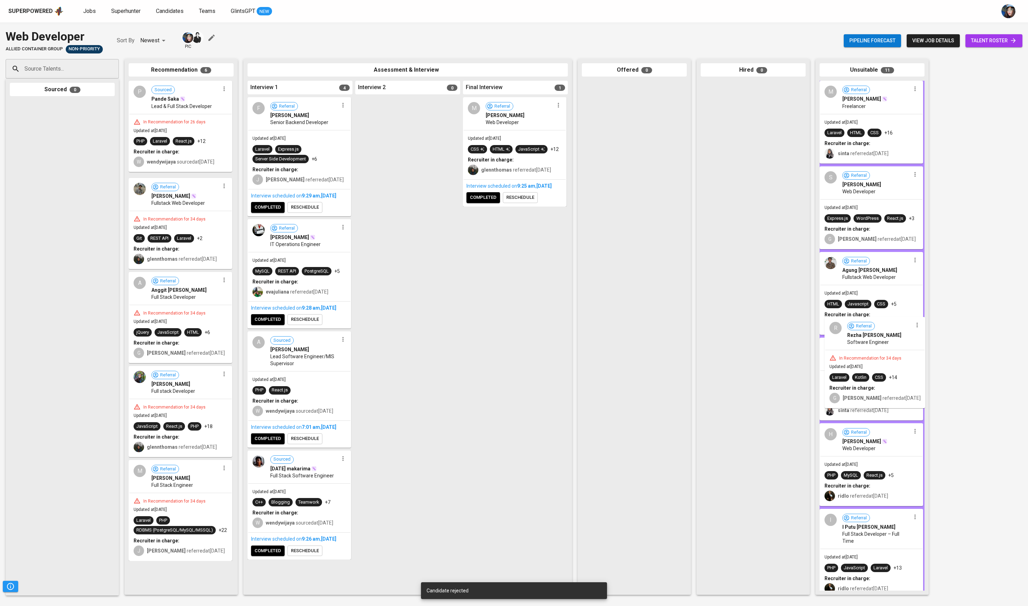
drag, startPoint x: 156, startPoint y: 246, endPoint x: 854, endPoint y: 358, distance: 706.9
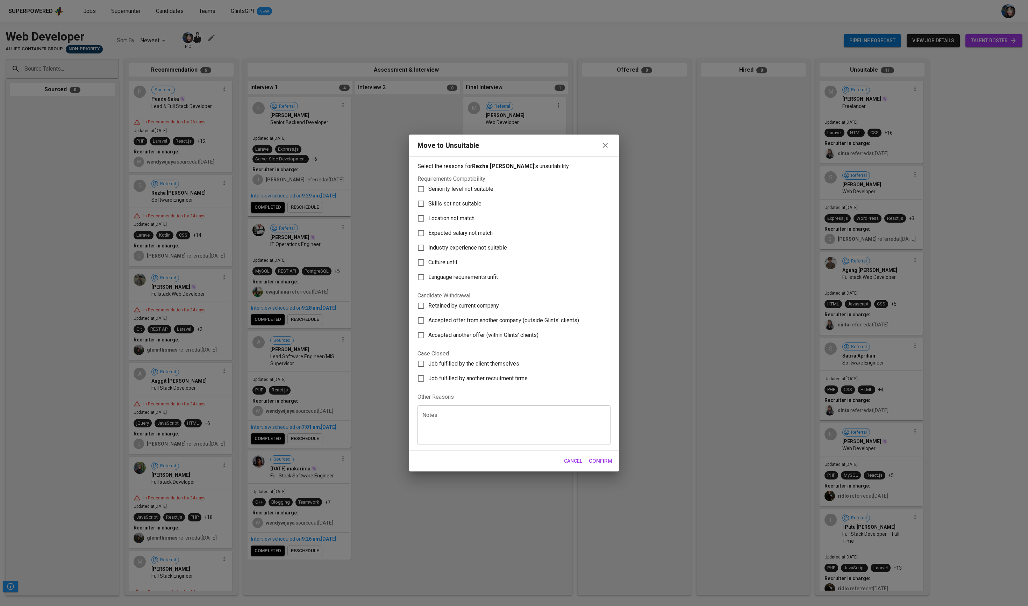
click at [493, 229] on span "Expected salary not match" at bounding box center [460, 233] width 64 height 8
click at [428, 226] on input "Expected salary not match" at bounding box center [421, 233] width 15 height 15
checkbox input "true"
click at [604, 404] on span "Confirm" at bounding box center [600, 461] width 23 height 9
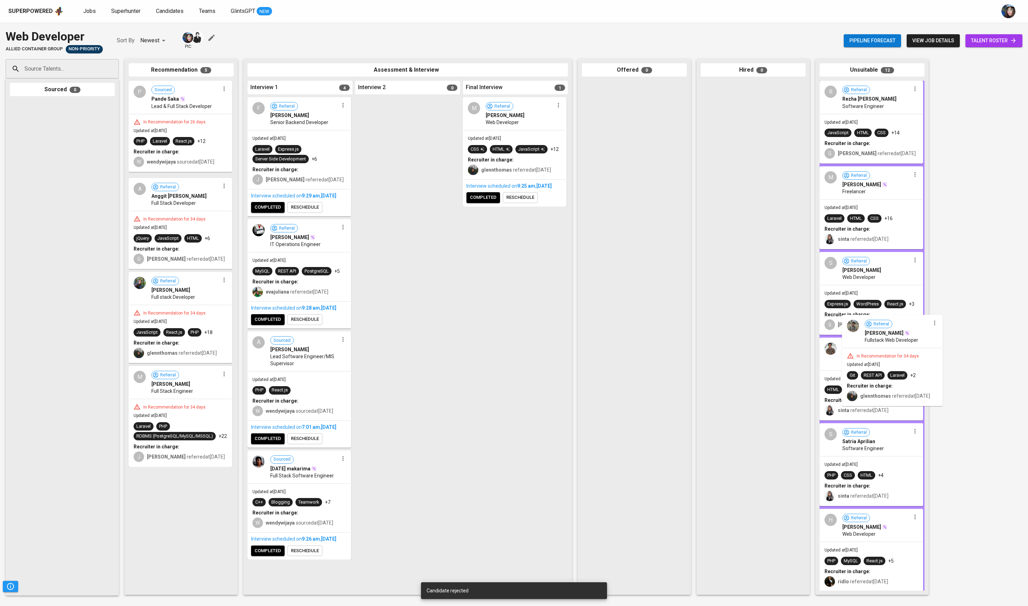
drag, startPoint x: 143, startPoint y: 233, endPoint x: 862, endPoint y: 342, distance: 726.5
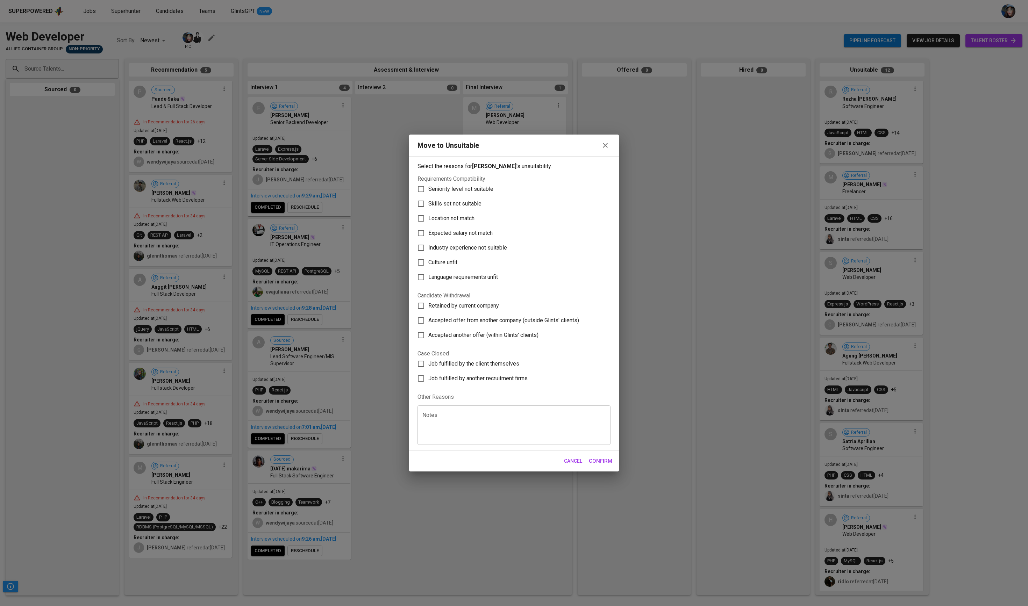
click at [458, 229] on span "Expected salary not match" at bounding box center [460, 233] width 64 height 8
click at [428, 226] on input "Expected salary not match" at bounding box center [421, 233] width 15 height 15
checkbox input "true"
click at [597, 404] on span "Confirm" at bounding box center [600, 461] width 23 height 9
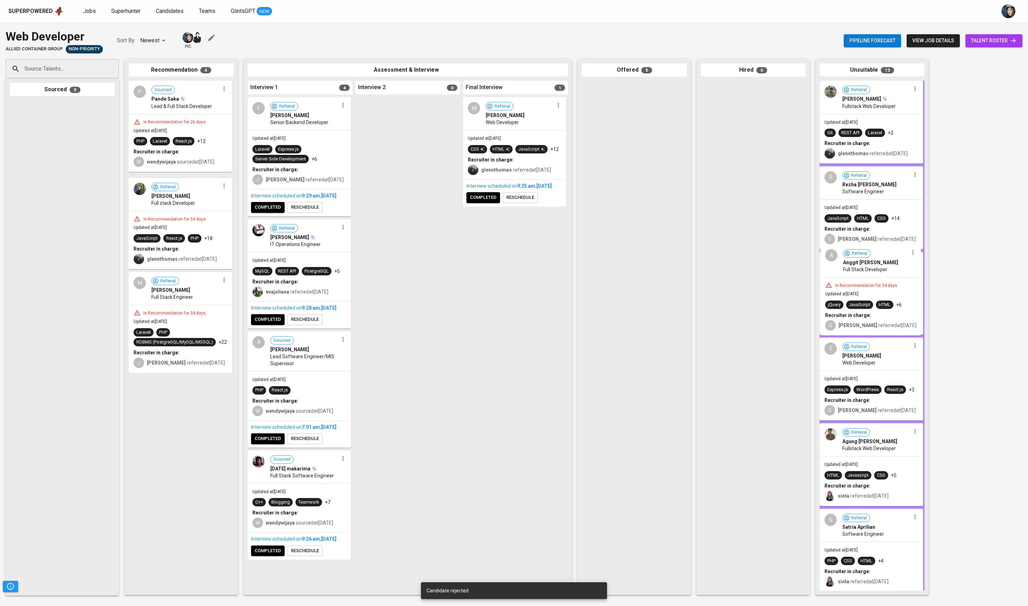
drag, startPoint x: 151, startPoint y: 233, endPoint x: 849, endPoint y: 271, distance: 699.0
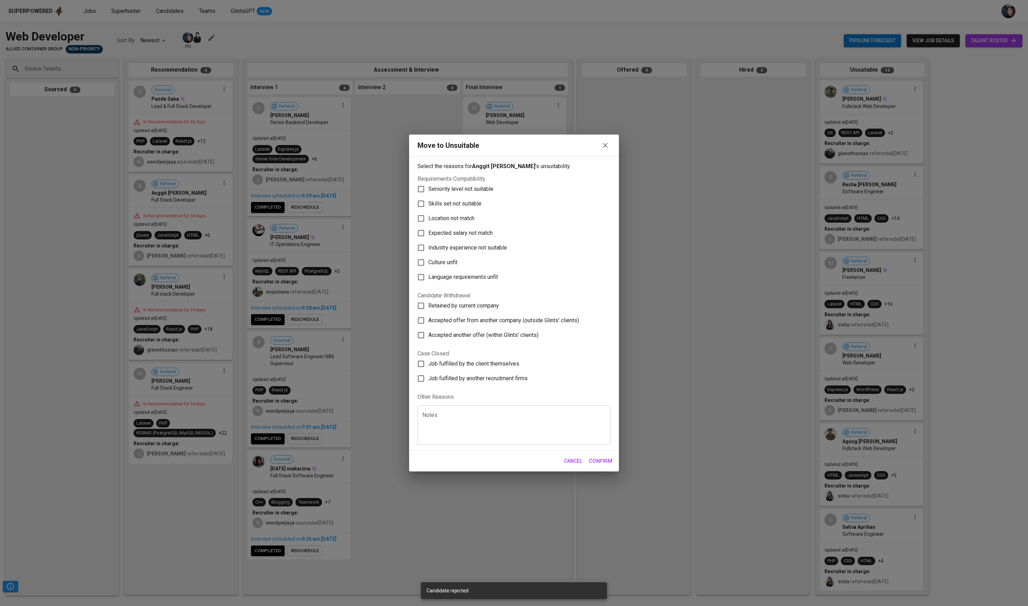
click at [457, 229] on span "Expected salary not match" at bounding box center [460, 233] width 64 height 8
click at [428, 226] on input "Expected salary not match" at bounding box center [421, 233] width 15 height 15
checkbox input "true"
click at [606, 404] on span "Confirm" at bounding box center [600, 461] width 23 height 9
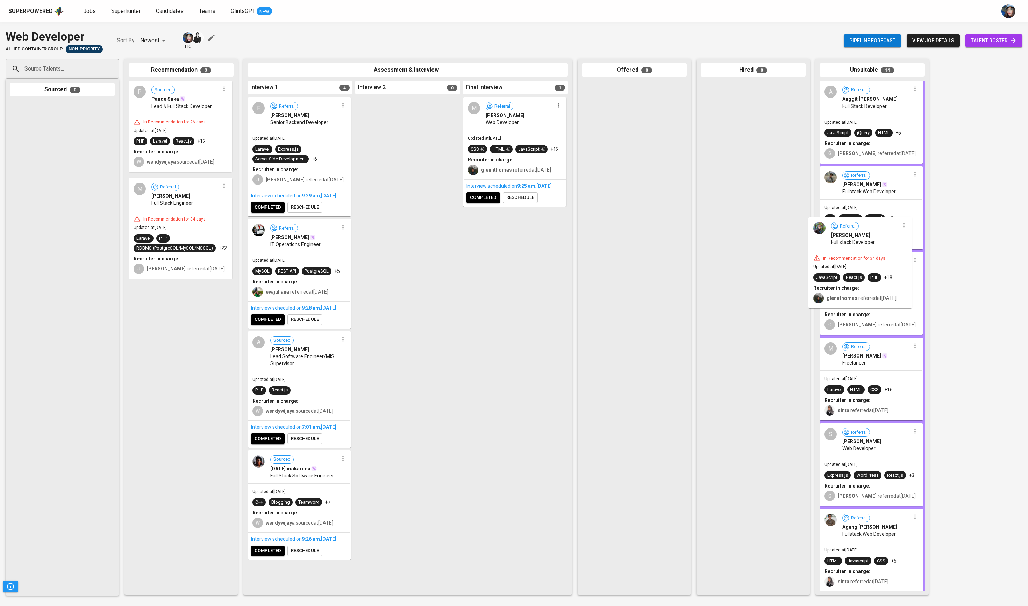
drag, startPoint x: 169, startPoint y: 219, endPoint x: 853, endPoint y: 231, distance: 683.4
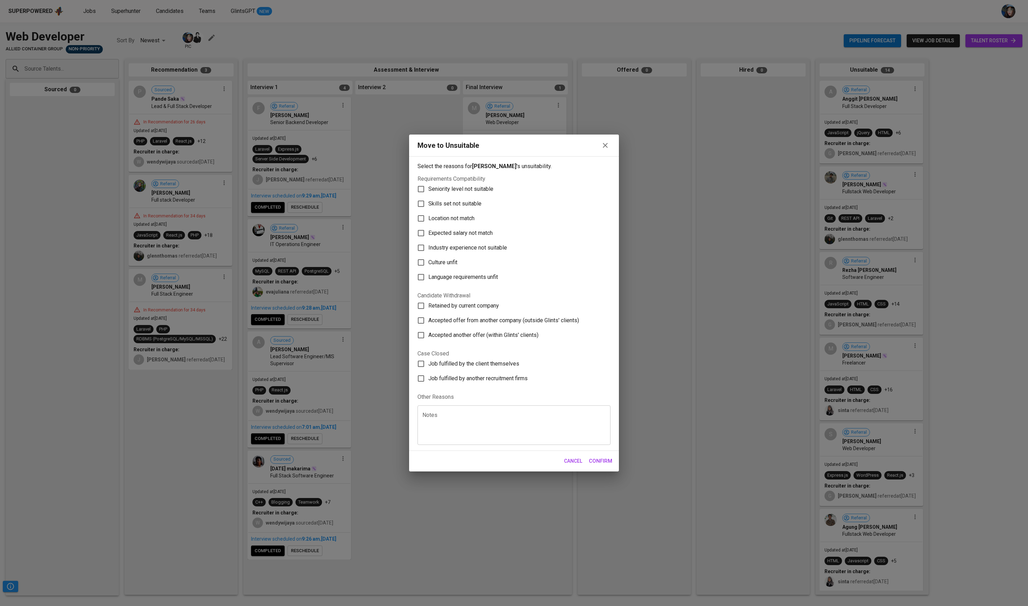
click at [466, 197] on label "Skills set not suitable" at bounding box center [509, 204] width 191 height 15
click at [428, 197] on input "Skills set not suitable" at bounding box center [421, 204] width 15 height 15
checkbox input "true"
click at [595, 404] on span "Confirm" at bounding box center [600, 461] width 23 height 9
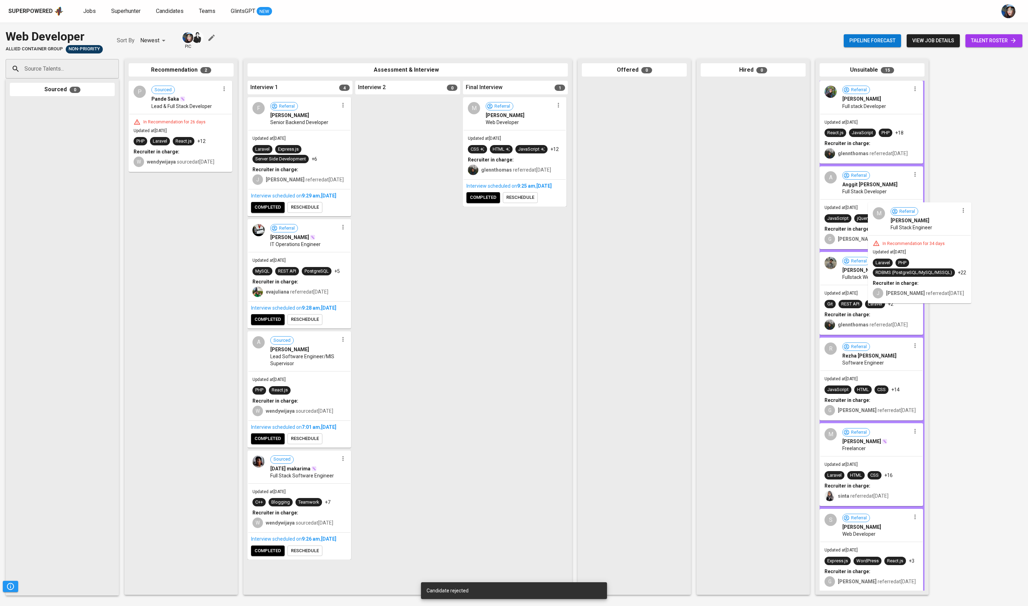
drag, startPoint x: 164, startPoint y: 253, endPoint x: 892, endPoint y: 259, distance: 727.4
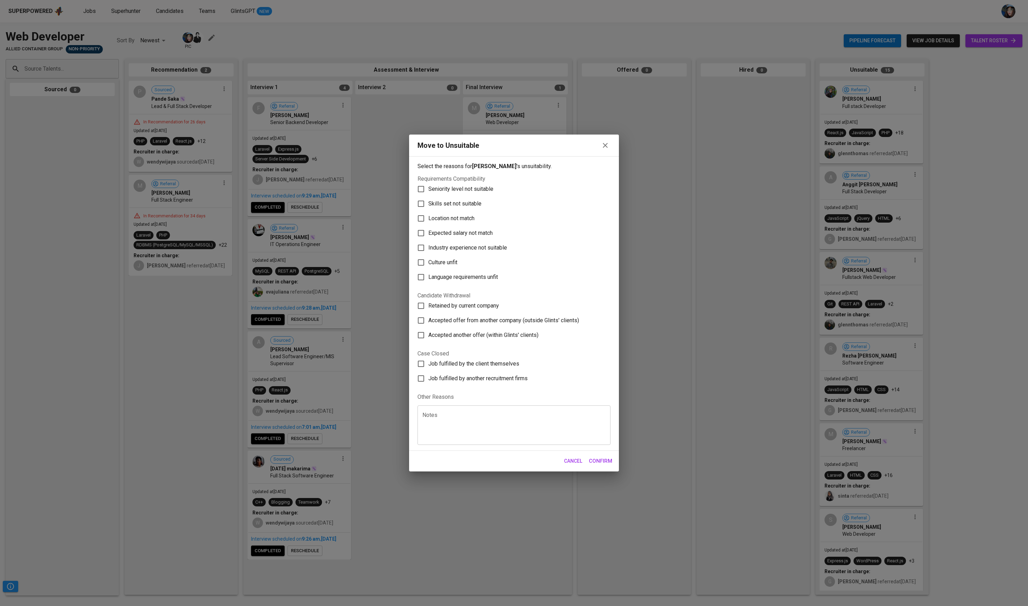
click at [453, 214] on span "Location not match" at bounding box center [451, 218] width 46 height 8
click at [428, 211] on input "Location not match" at bounding box center [421, 218] width 15 height 15
checkbox input "true"
click at [483, 226] on label "Expected salary not match" at bounding box center [509, 233] width 191 height 15
click at [428, 226] on input "Expected salary not match" at bounding box center [421, 233] width 15 height 15
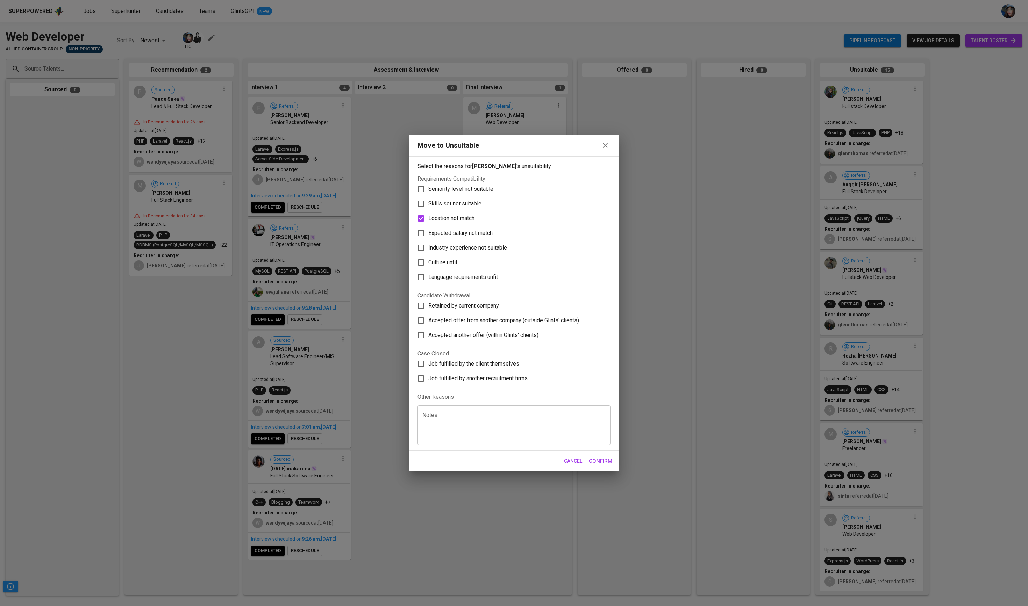
checkbox input "true"
click at [485, 211] on label "Location not match" at bounding box center [509, 218] width 191 height 15
click at [428, 211] on input "Location not match" at bounding box center [421, 218] width 15 height 15
checkbox input "false"
click at [605, 404] on span "Confirm" at bounding box center [600, 461] width 23 height 9
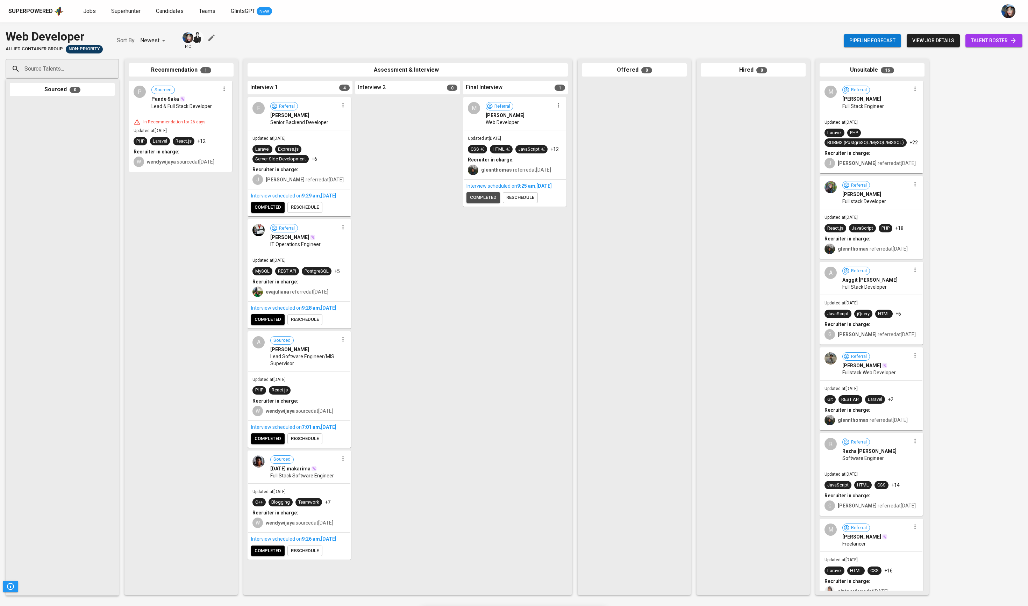
click at [492, 202] on span "completed" at bounding box center [483, 198] width 27 height 8
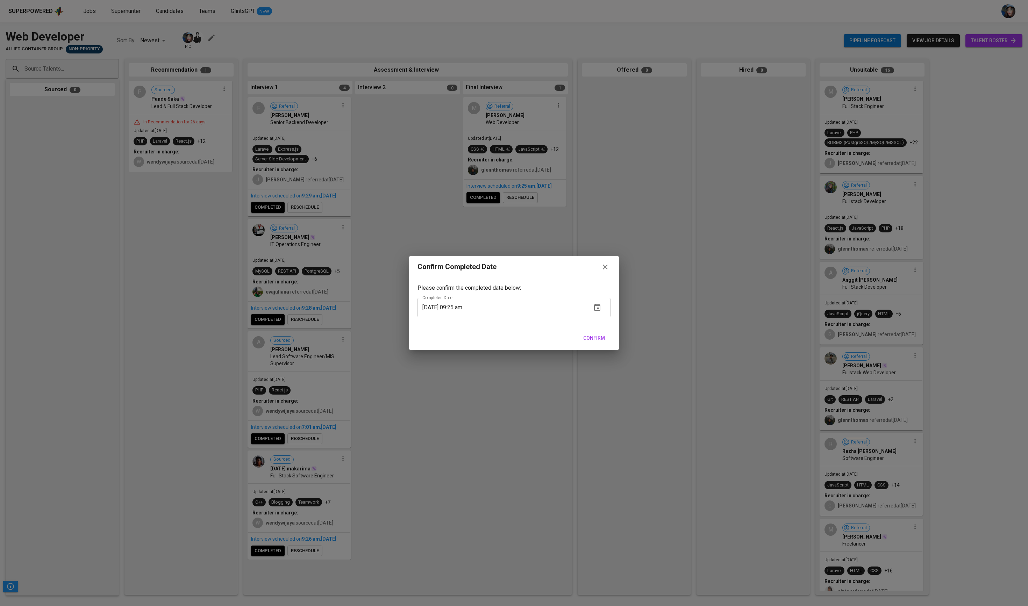
click at [601, 343] on span "Confirm" at bounding box center [594, 338] width 22 height 9
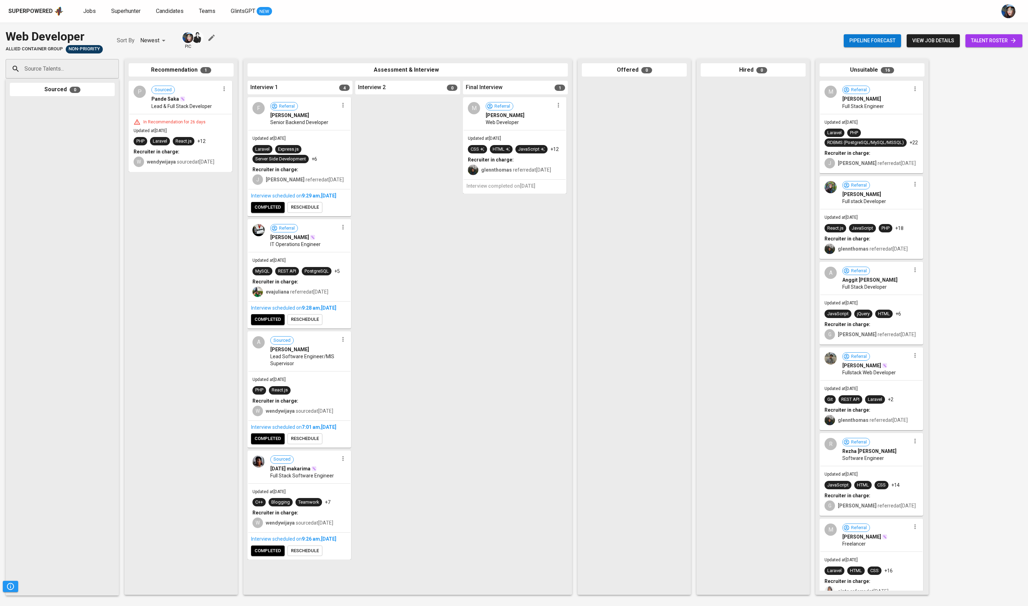
click at [268, 212] on span "completed" at bounding box center [268, 208] width 27 height 8
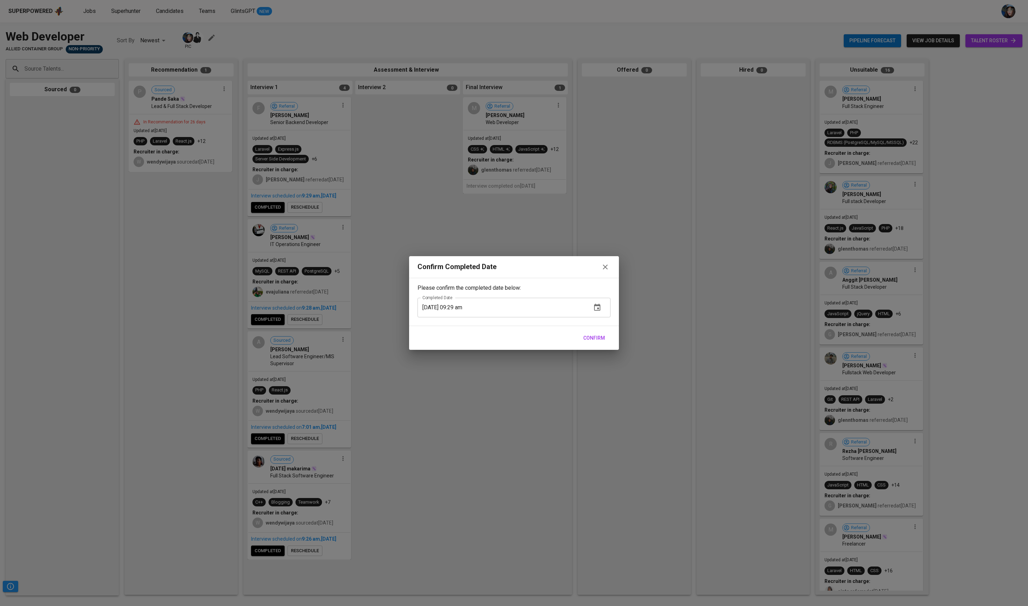
click at [593, 341] on span "Confirm" at bounding box center [594, 338] width 22 height 9
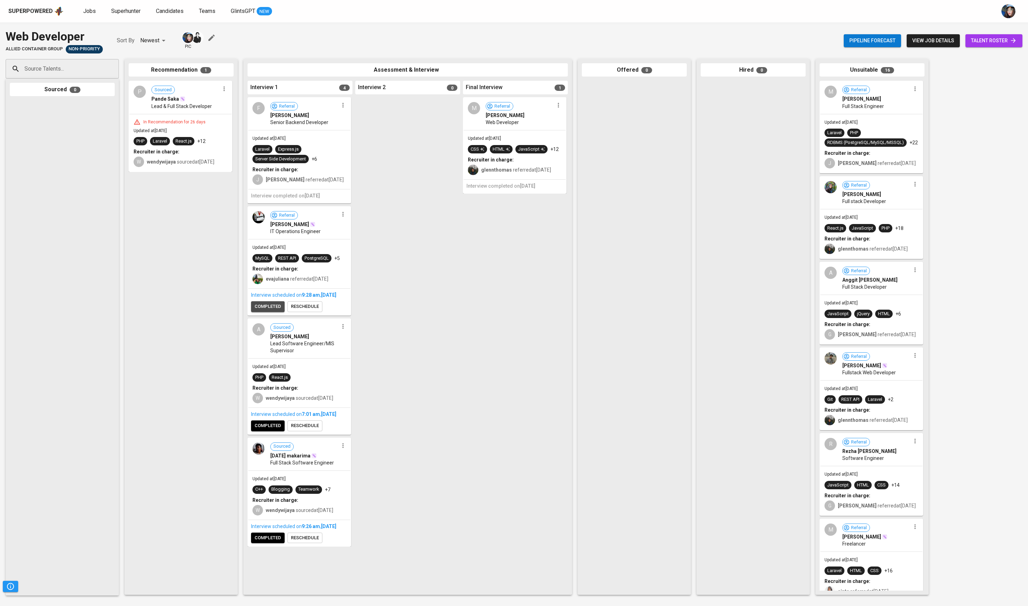
click at [280, 311] on span "completed" at bounding box center [268, 307] width 27 height 8
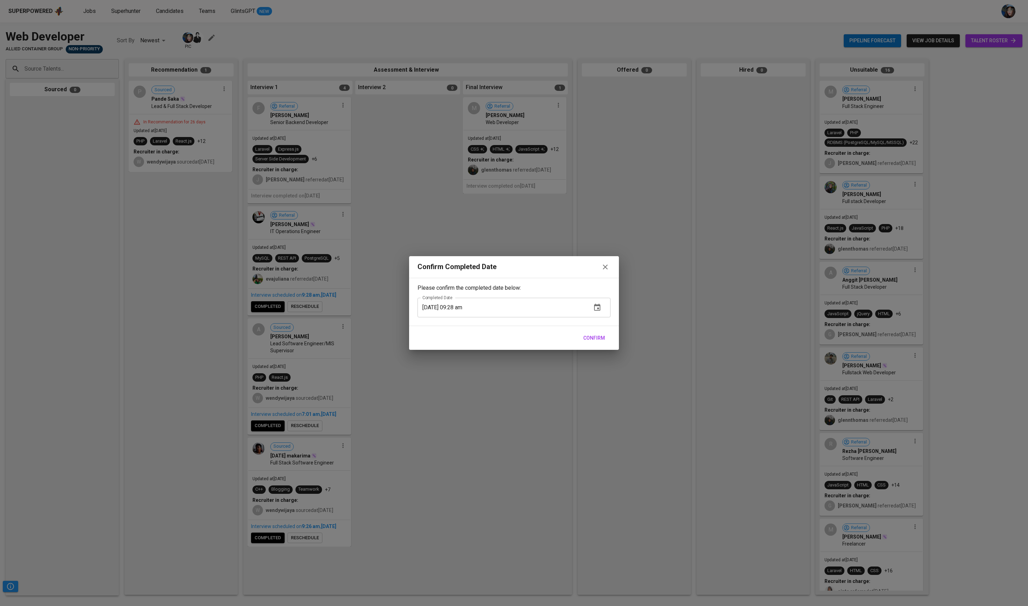
click at [591, 341] on span "Confirm" at bounding box center [594, 338] width 22 height 9
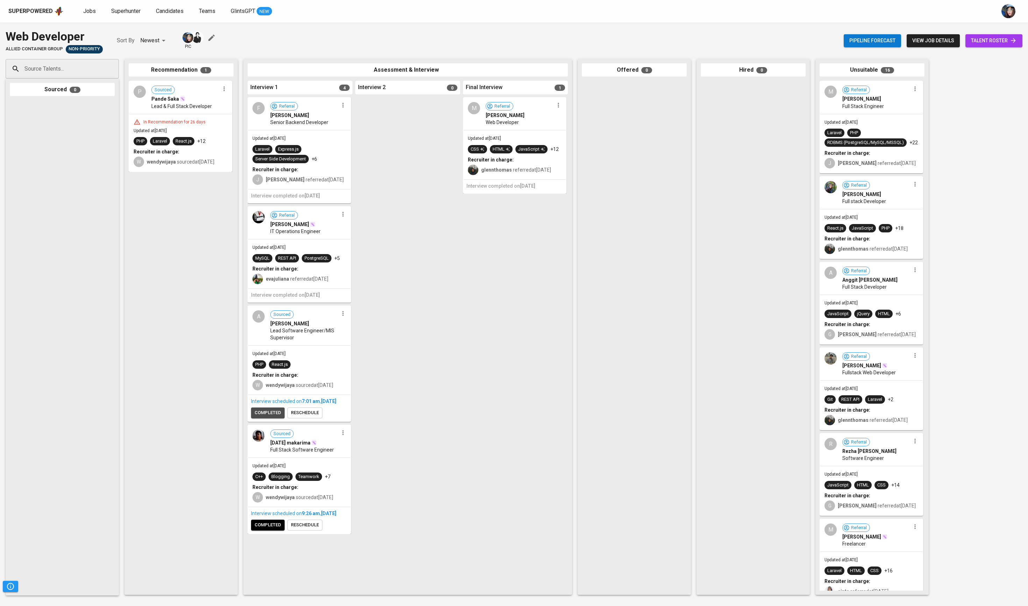
click at [276, 404] on span "completed" at bounding box center [268, 413] width 27 height 8
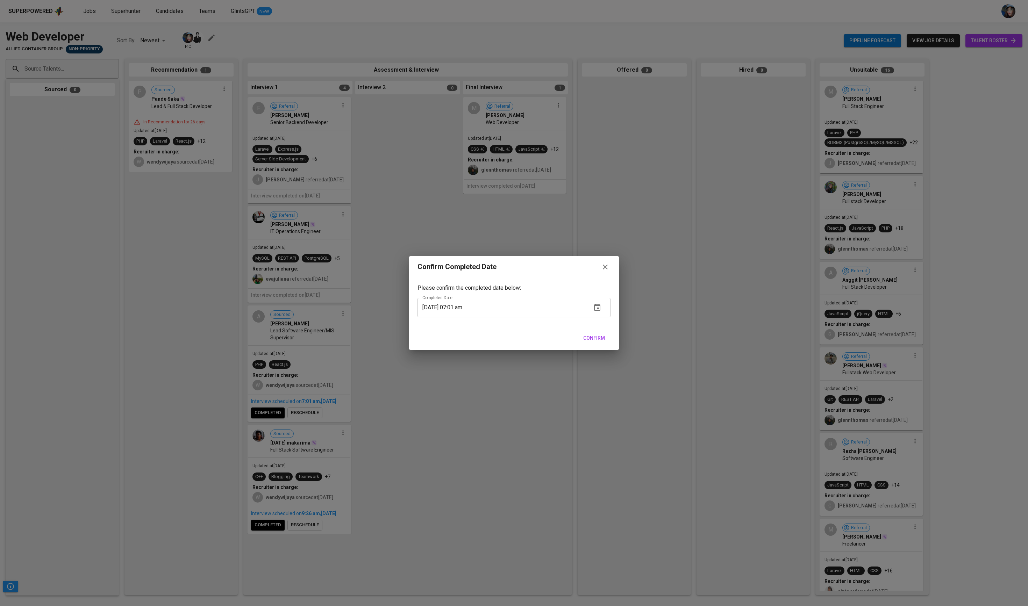
click at [479, 391] on div "Confirm Completed Date Please confirm the completed date below: Completed Date …" at bounding box center [514, 303] width 1028 height 606
click at [604, 266] on icon "button" at bounding box center [605, 267] width 8 height 8
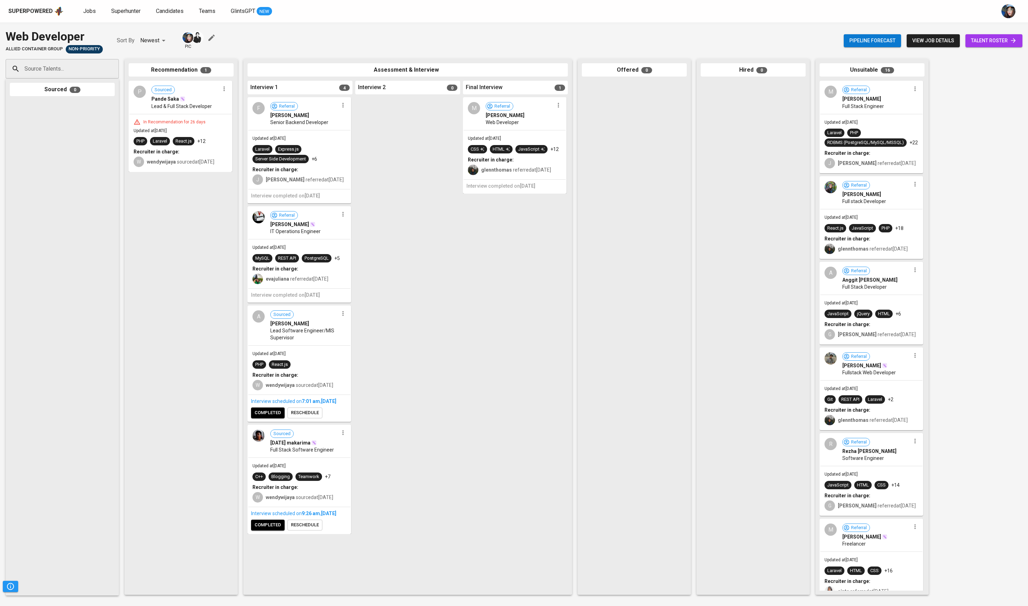
click at [281, 404] on span "completed" at bounding box center [268, 525] width 27 height 8
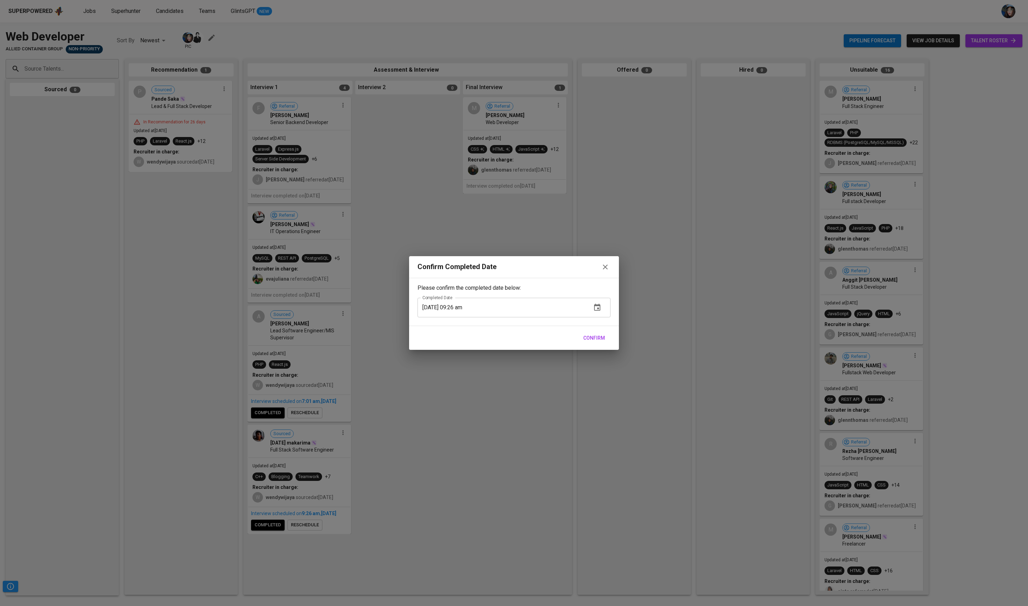
scroll to position [111, 0]
click at [590, 343] on span "Confirm" at bounding box center [594, 338] width 22 height 9
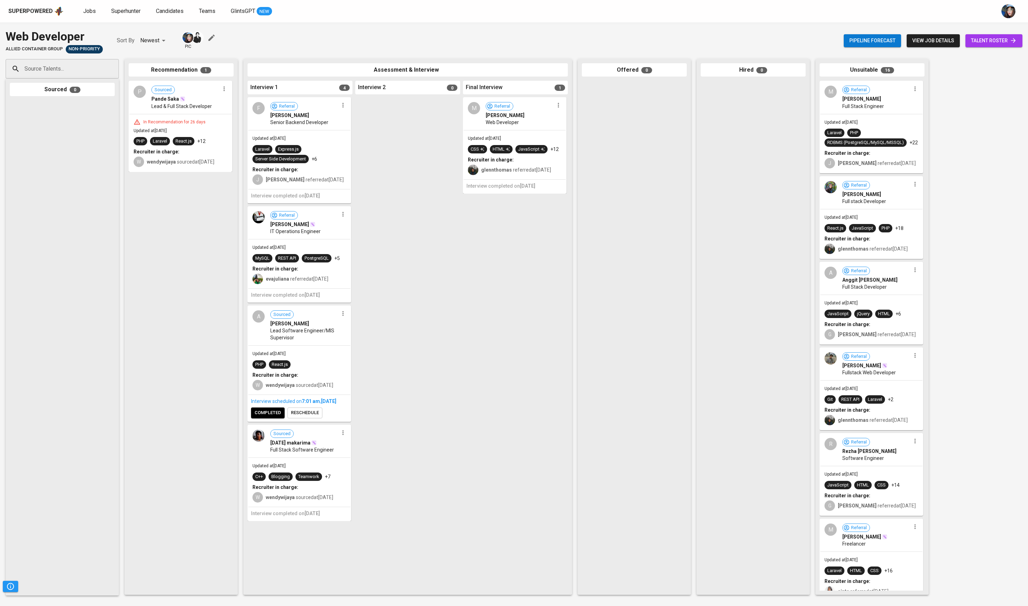
scroll to position [97, 0]
click at [276, 417] on span "completed" at bounding box center [268, 413] width 27 height 8
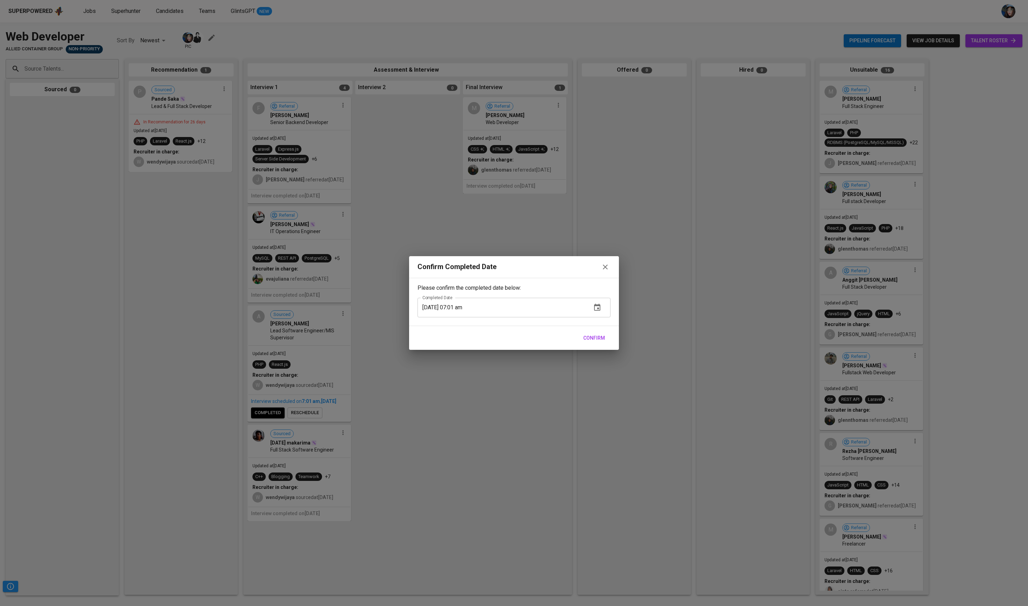
click at [599, 343] on span "Confirm" at bounding box center [594, 338] width 22 height 9
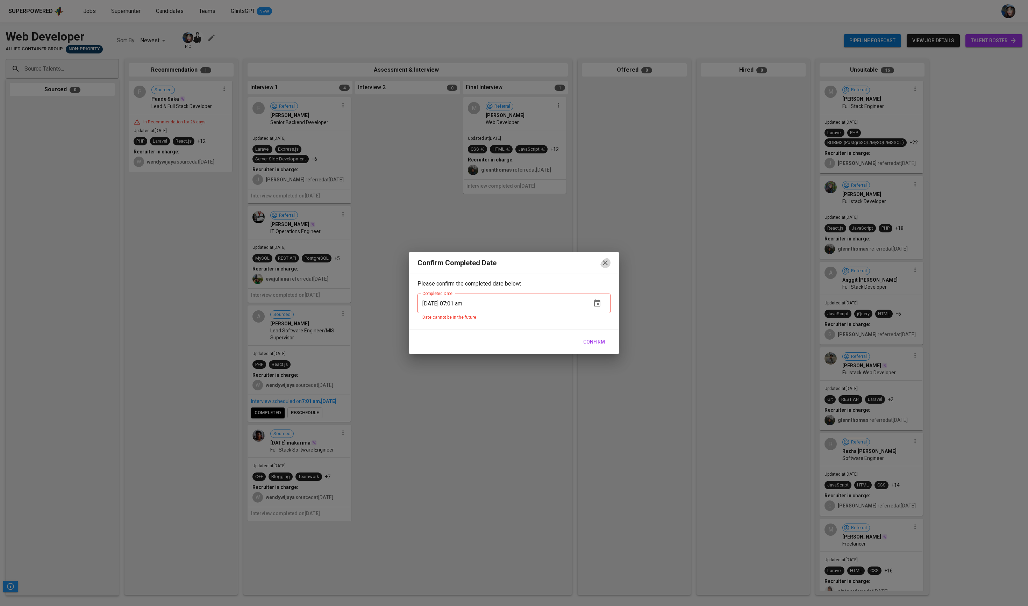
click at [603, 261] on icon "button" at bounding box center [605, 263] width 5 height 5
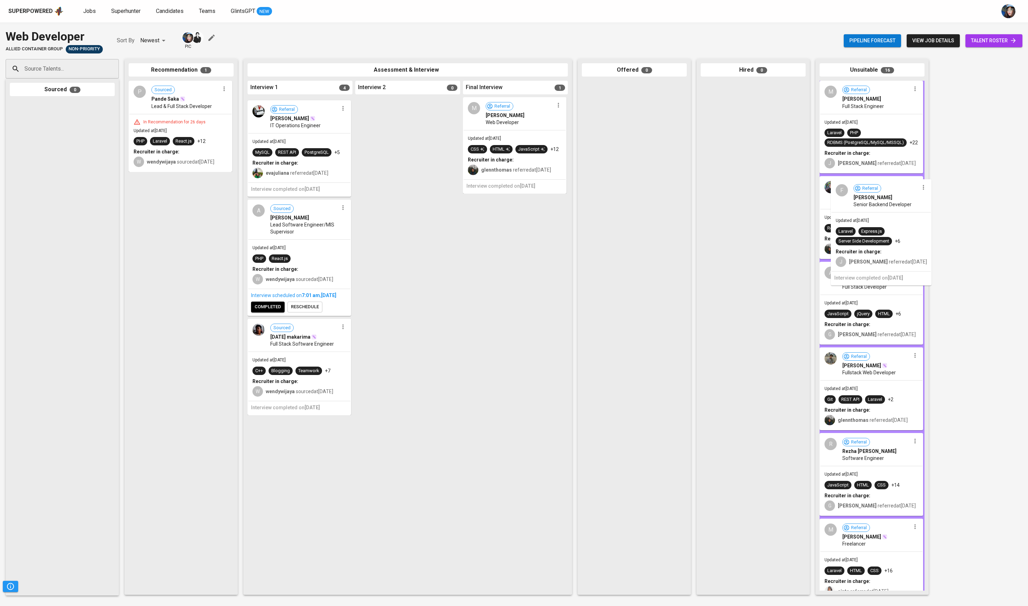
drag, startPoint x: 271, startPoint y: 132, endPoint x: 858, endPoint y: 222, distance: 593.7
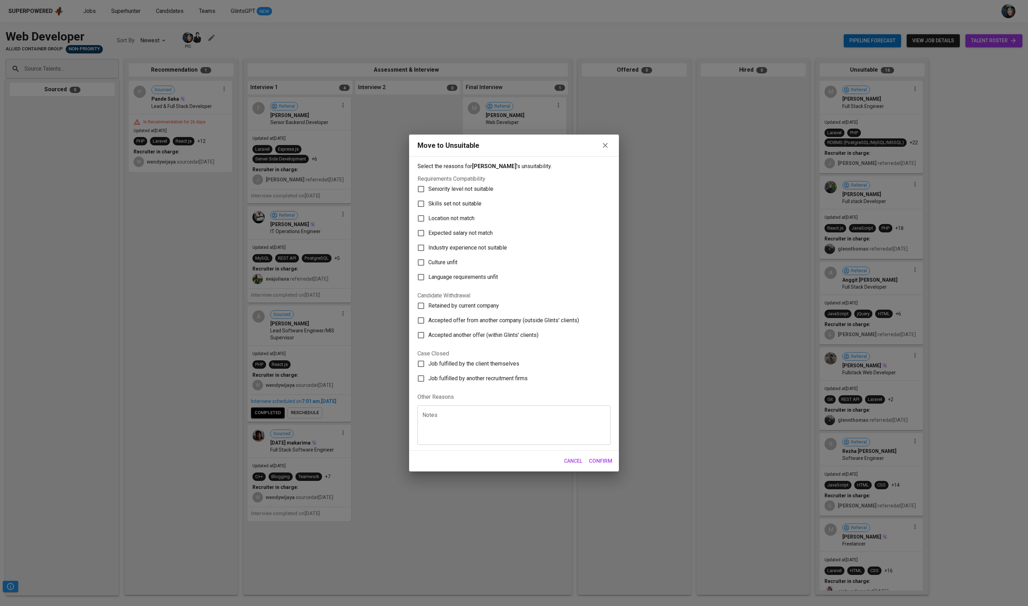
click at [478, 200] on span "Skills set not suitable" at bounding box center [454, 204] width 53 height 8
click at [428, 197] on input "Skills set not suitable" at bounding box center [421, 204] width 15 height 15
checkbox input "true"
click at [605, 466] on span "Confirm" at bounding box center [600, 461] width 23 height 9
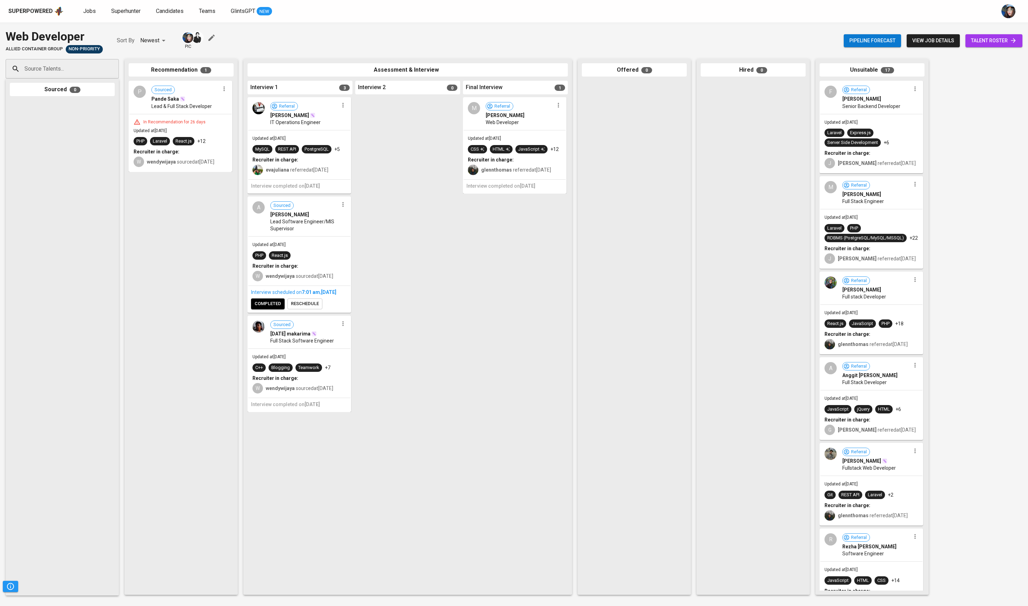
click at [99, 16] on div "Superpowered Jobs Superhunter Candidates Teams GlintsGPT NEW" at bounding box center [502, 11] width 989 height 10
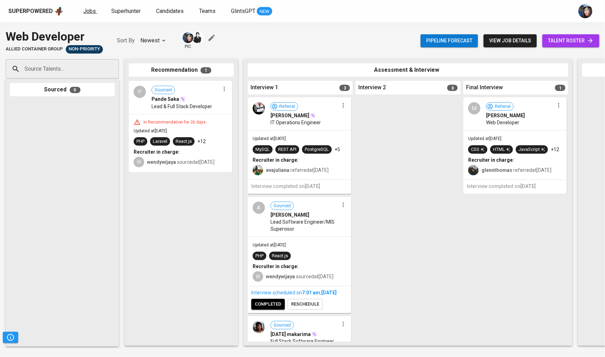
click at [87, 11] on span "Jobs" at bounding box center [89, 11] width 13 height 7
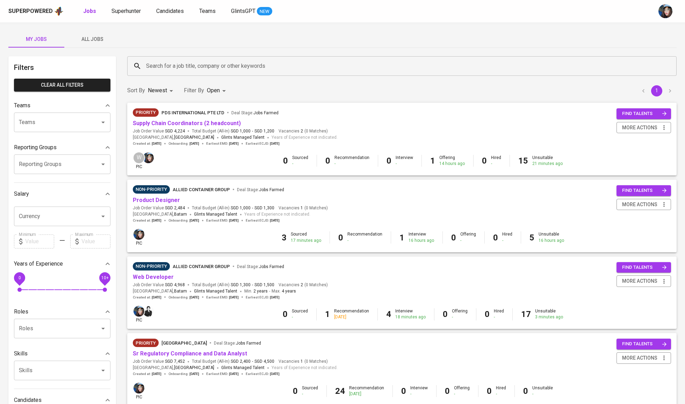
scroll to position [51, 0]
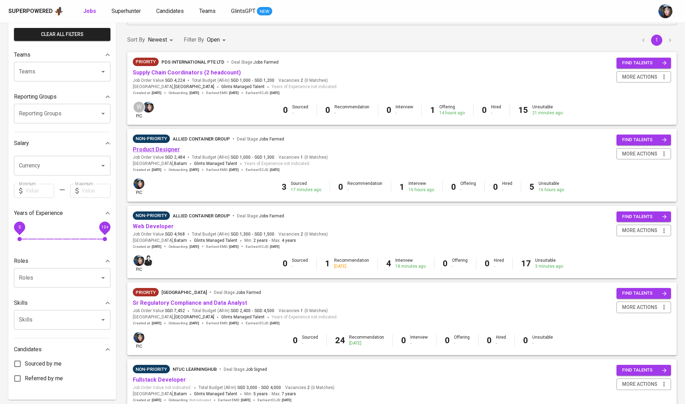
click at [164, 149] on link "Product Designer" at bounding box center [156, 149] width 47 height 7
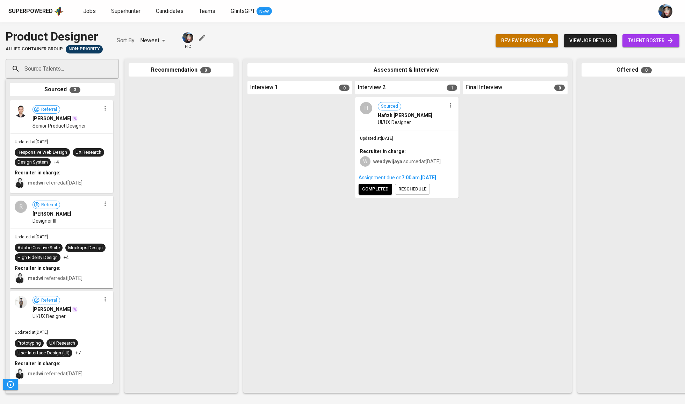
click at [540, 42] on span "review forecast" at bounding box center [526, 40] width 51 height 9
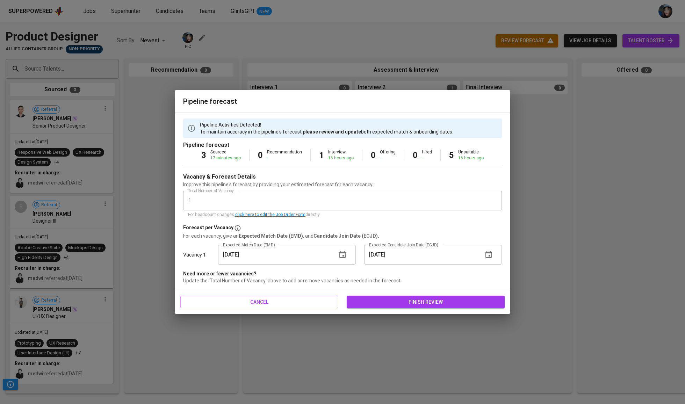
click at [412, 297] on button "finish review" at bounding box center [426, 302] width 158 height 13
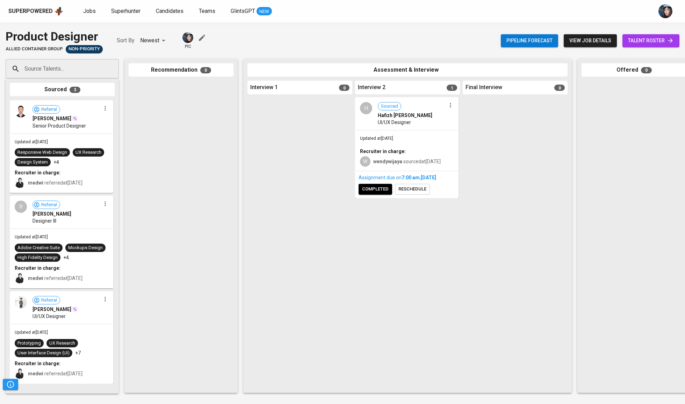
click at [234, 160] on div "Recommendation 0" at bounding box center [180, 226] width 113 height 334
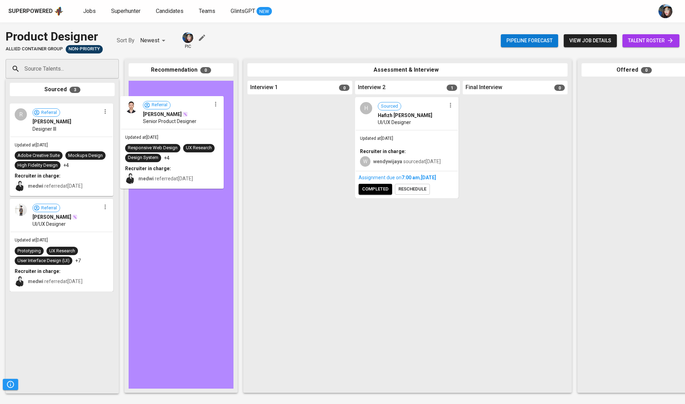
drag, startPoint x: 62, startPoint y: 136, endPoint x: 178, endPoint y: 132, distance: 116.5
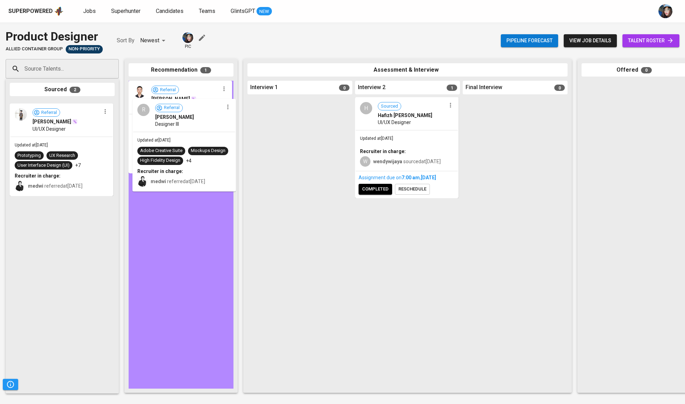
drag, startPoint x: 37, startPoint y: 135, endPoint x: 166, endPoint y: 133, distance: 129.7
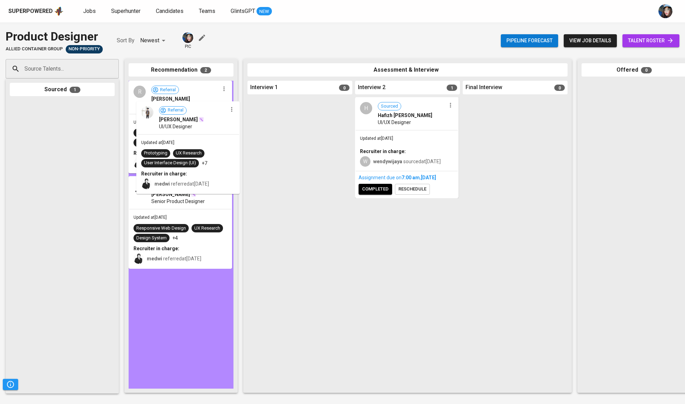
drag, startPoint x: 52, startPoint y: 138, endPoint x: 186, endPoint y: 140, distance: 134.6
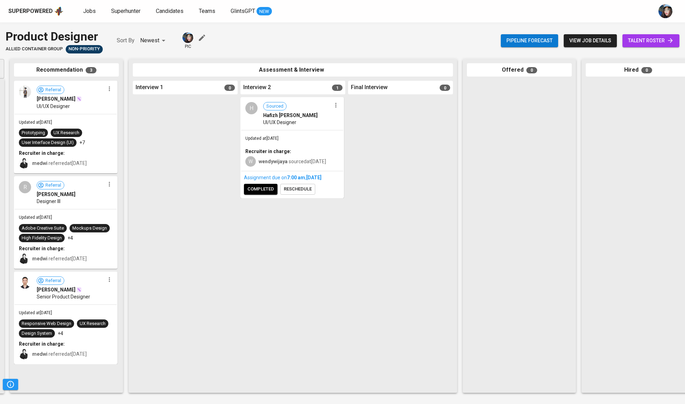
scroll to position [0, 109]
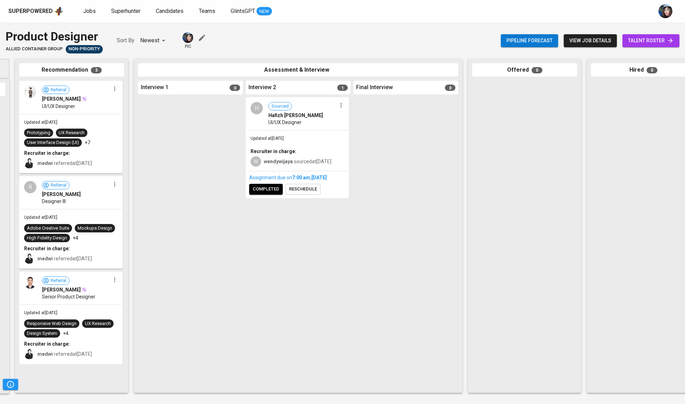
click at [198, 34] on icon "button" at bounding box center [202, 38] width 8 height 8
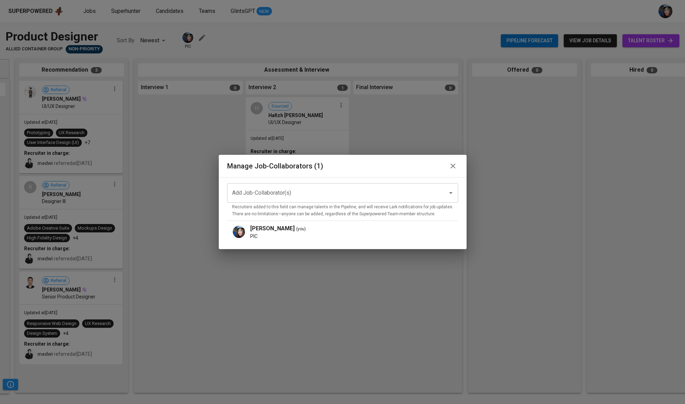
click at [284, 191] on input "Add Job-Collaborator(s)" at bounding box center [332, 192] width 205 height 13
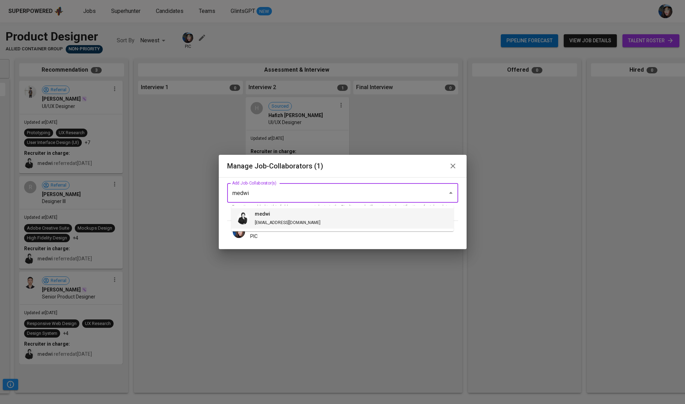
click at [270, 215] on h6 "medwi" at bounding box center [288, 215] width 66 height 8
type input "medwi"
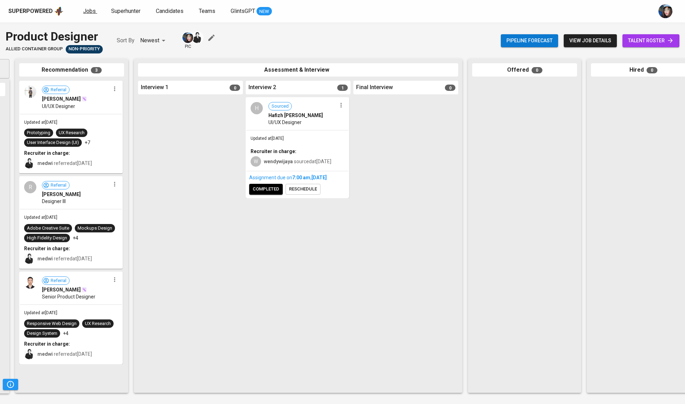
click at [92, 9] on span "Jobs" at bounding box center [89, 11] width 13 height 7
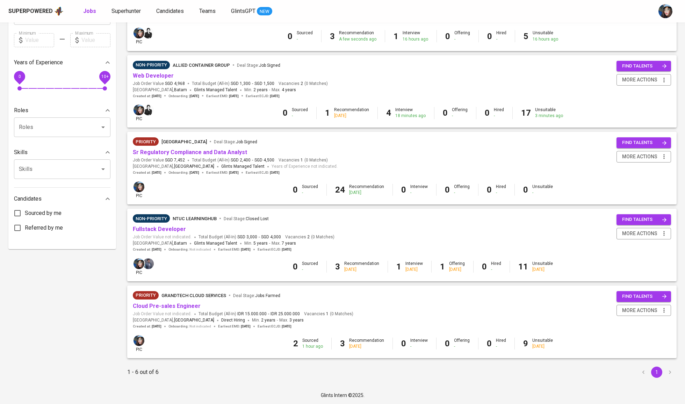
scroll to position [201, 0]
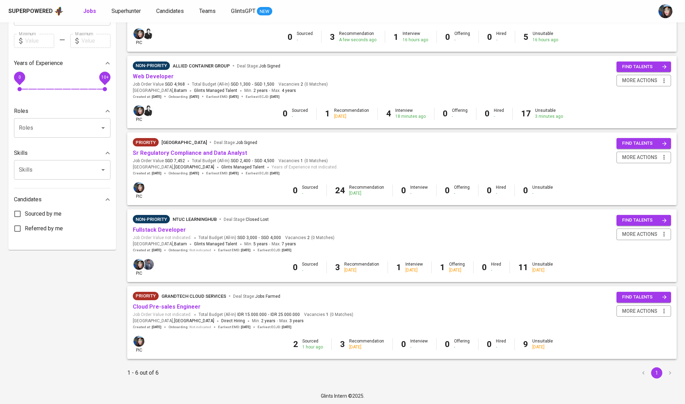
click at [168, 224] on div "Non-Priority NTUC LearningHub Deal Stage : Closed Lost" at bounding box center [234, 220] width 202 height 11
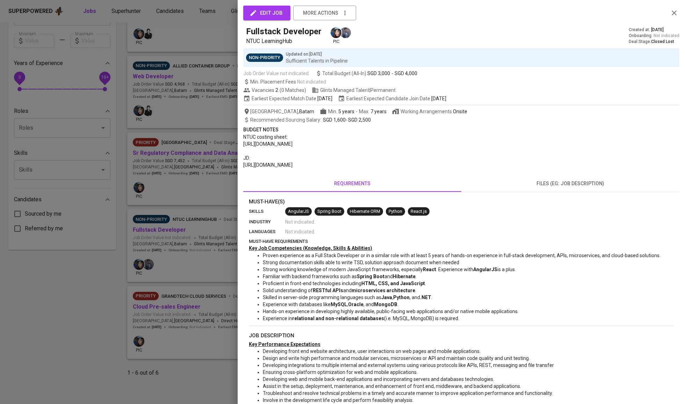
click at [169, 227] on div at bounding box center [342, 202] width 685 height 404
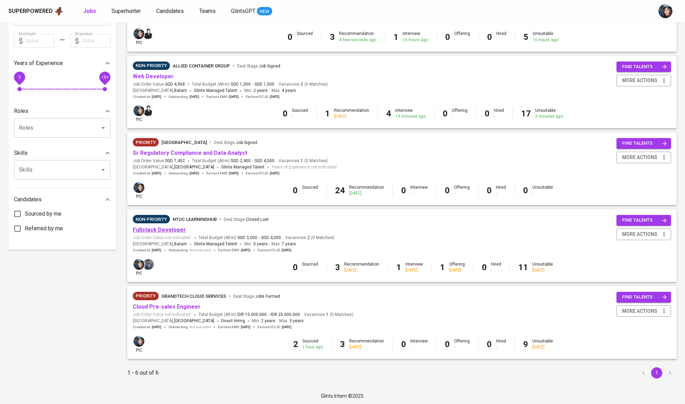
click at [169, 229] on link "Fullstack Developer" at bounding box center [159, 230] width 53 height 7
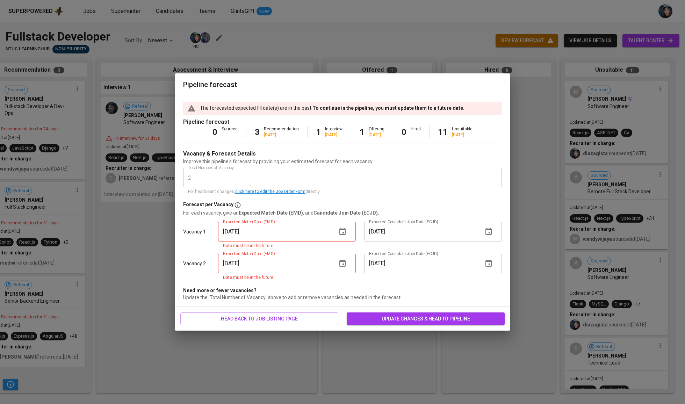
scroll to position [0, 147]
click at [348, 239] on button "button" at bounding box center [342, 231] width 17 height 17
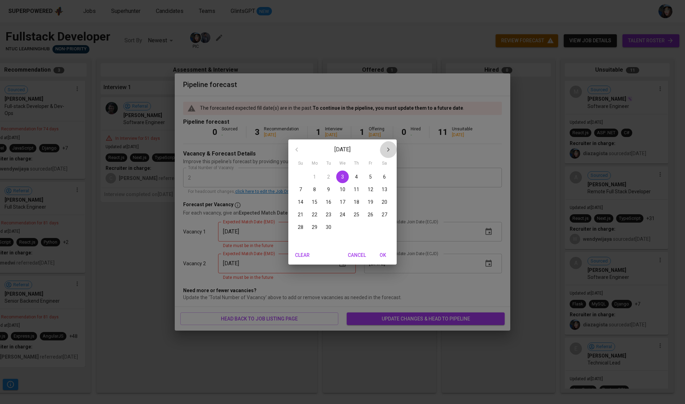
click at [388, 153] on icon "button" at bounding box center [388, 149] width 8 height 8
click at [376, 230] on span "31" at bounding box center [370, 227] width 13 height 7
type input "10/31/2025"
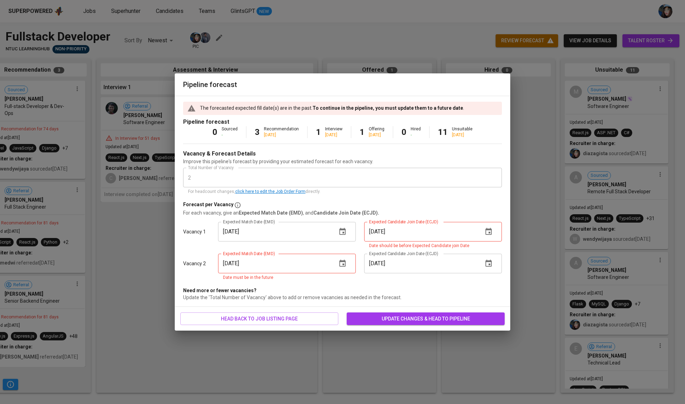
click at [345, 255] on button "button" at bounding box center [342, 263] width 17 height 17
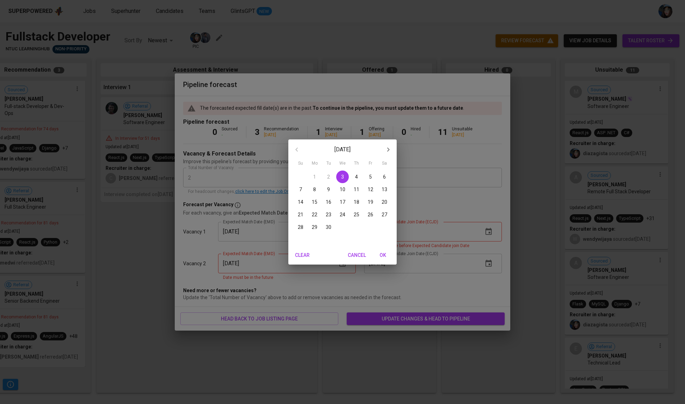
click at [391, 149] on icon "button" at bounding box center [388, 149] width 8 height 8
click at [365, 228] on span "31" at bounding box center [370, 227] width 13 height 7
type input "10/31/2025"
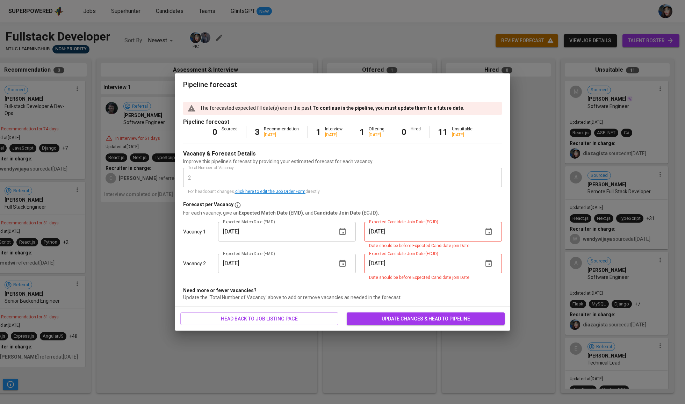
click at [385, 316] on span "update changes & head to pipeline" at bounding box center [425, 319] width 147 height 9
click at [504, 236] on div "Expected Candidate Join Date (ECJD) 09/30/2025 Expected Candidate Join Date (EC…" at bounding box center [433, 236] width 146 height 36
click at [489, 235] on icon "button" at bounding box center [489, 231] width 6 height 7
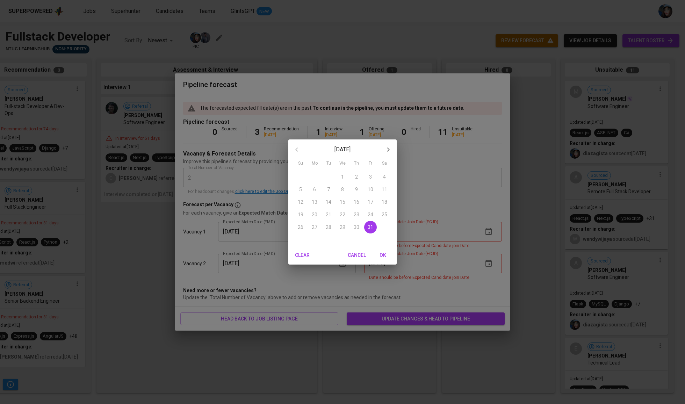
click at [390, 148] on icon "button" at bounding box center [388, 149] width 8 height 8
click at [294, 244] on div "30" at bounding box center [301, 240] width 14 height 13
type input "11/30/2025"
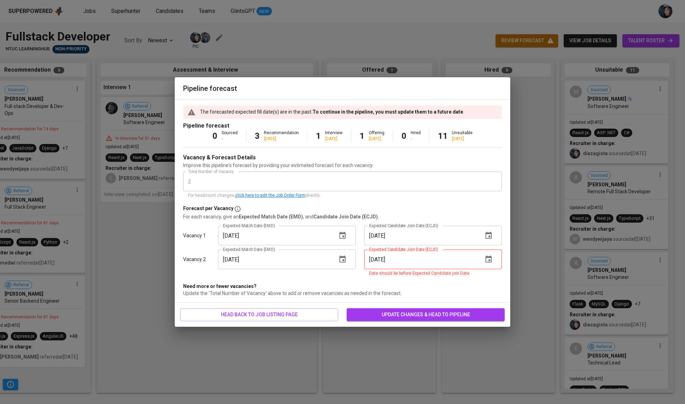
click at [485, 263] on icon "button" at bounding box center [489, 259] width 8 height 8
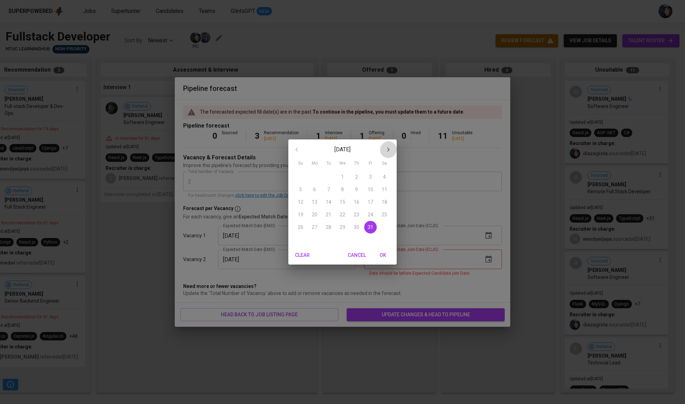
drag, startPoint x: 386, startPoint y: 150, endPoint x: 383, endPoint y: 162, distance: 12.2
click at [386, 150] on icon "button" at bounding box center [388, 149] width 8 height 8
click at [306, 241] on span "30" at bounding box center [300, 239] width 13 height 7
type input "11/30/2025"
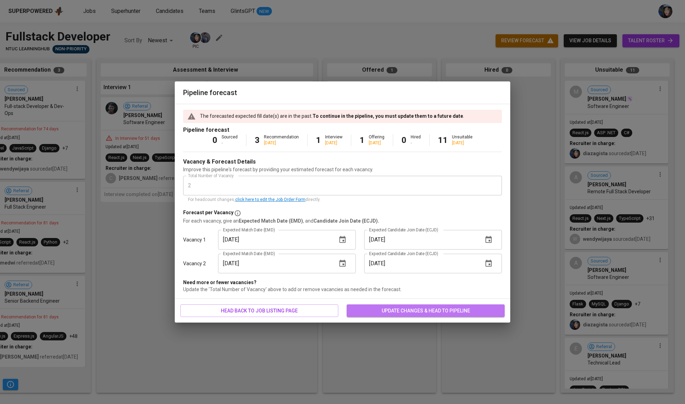
click at [395, 312] on span "update changes & head to pipeline" at bounding box center [425, 311] width 147 height 9
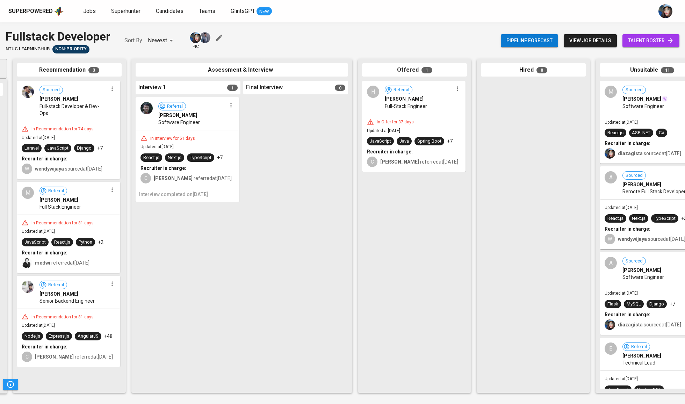
scroll to position [0, 137]
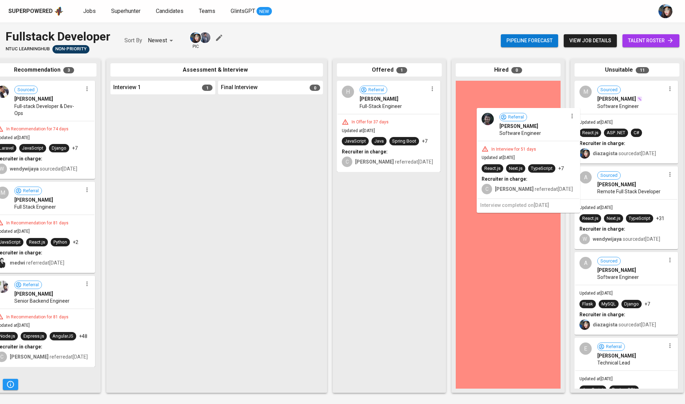
drag, startPoint x: 186, startPoint y: 135, endPoint x: 633, endPoint y: 136, distance: 446.6
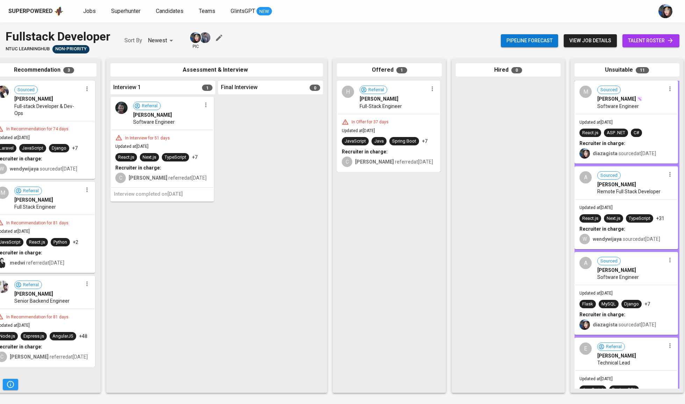
scroll to position [0, 136]
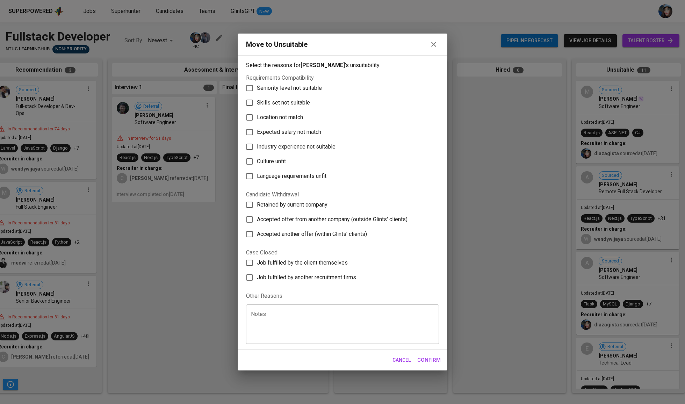
click at [321, 95] on label "Skills set not suitable" at bounding box center [337, 102] width 191 height 15
click at [257, 95] on input "Skills set not suitable" at bounding box center [249, 102] width 15 height 15
checkbox input "true"
click at [433, 365] on span "Confirm" at bounding box center [429, 360] width 23 height 9
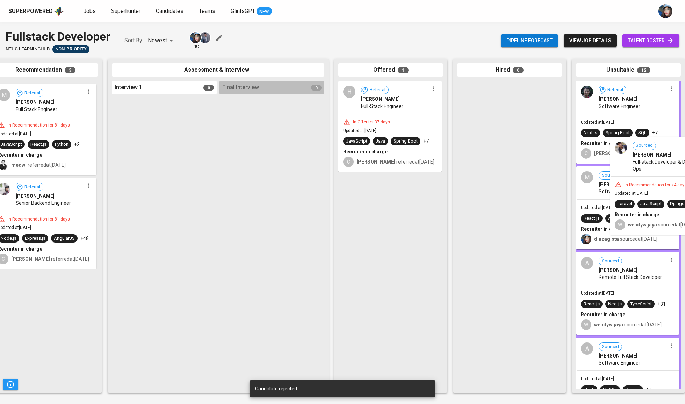
drag, startPoint x: 33, startPoint y: 106, endPoint x: 639, endPoint y: 157, distance: 607.9
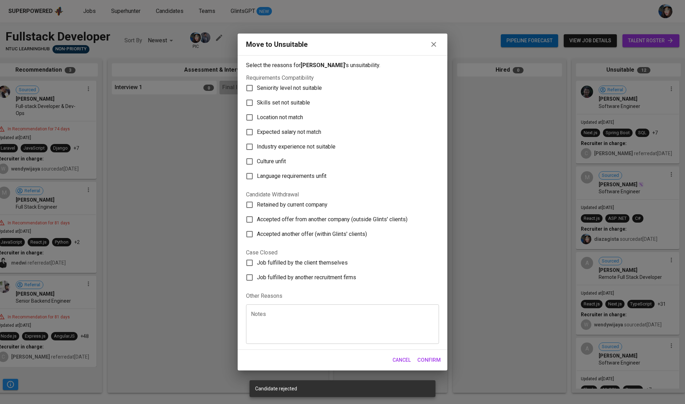
click at [291, 110] on label "Location not match" at bounding box center [337, 117] width 191 height 15
click at [257, 110] on input "Location not match" at bounding box center [249, 117] width 15 height 15
checkbox input "true"
click at [291, 98] on label "Skills set not suitable" at bounding box center [337, 102] width 191 height 15
click at [257, 98] on input "Skills set not suitable" at bounding box center [249, 102] width 15 height 15
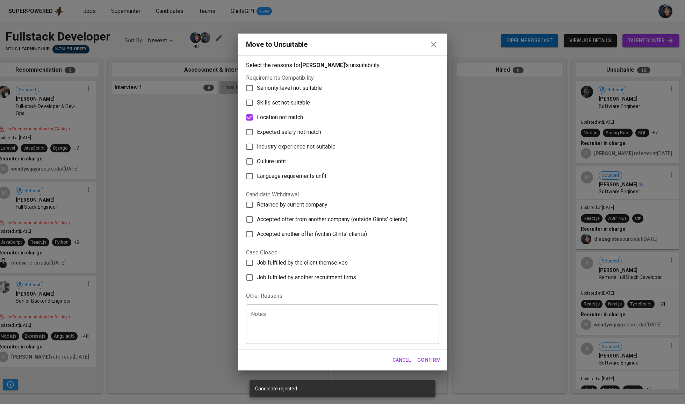
checkbox input "true"
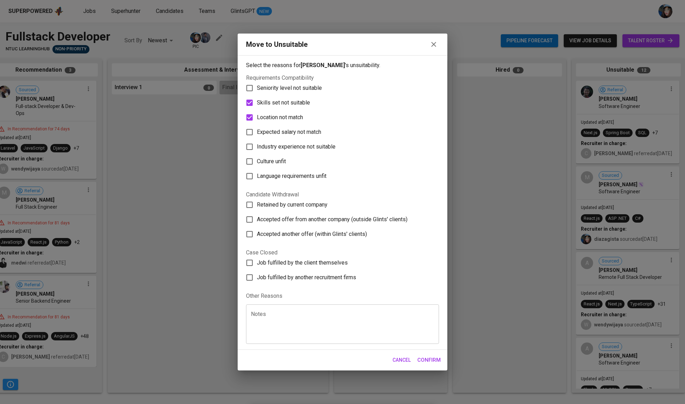
click at [291, 113] on span "Location not match" at bounding box center [280, 117] width 46 height 8
click at [257, 111] on input "Location not match" at bounding box center [249, 117] width 15 height 15
checkbox input "false"
click at [436, 365] on span "Confirm" at bounding box center [429, 360] width 23 height 9
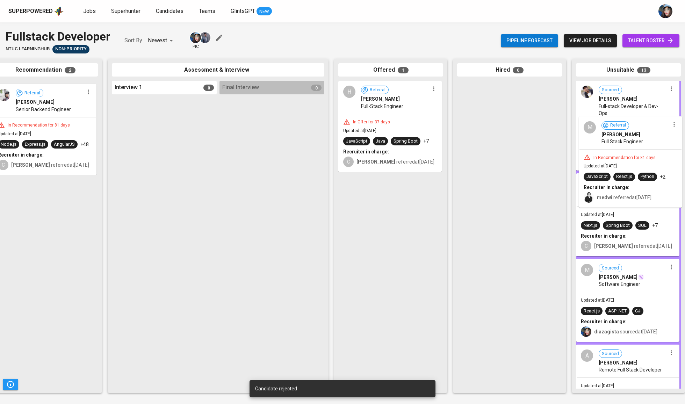
drag, startPoint x: 19, startPoint y: 94, endPoint x: 592, endPoint y: 129, distance: 574.6
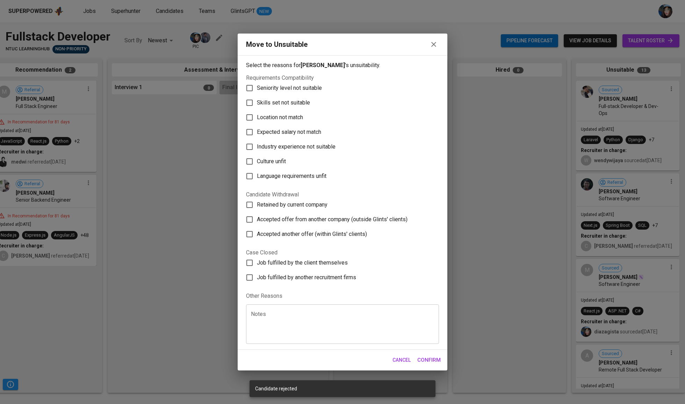
click at [293, 99] on span "Skills set not suitable" at bounding box center [283, 103] width 53 height 8
click at [257, 96] on input "Skills set not suitable" at bounding box center [249, 102] width 15 height 15
checkbox input "true"
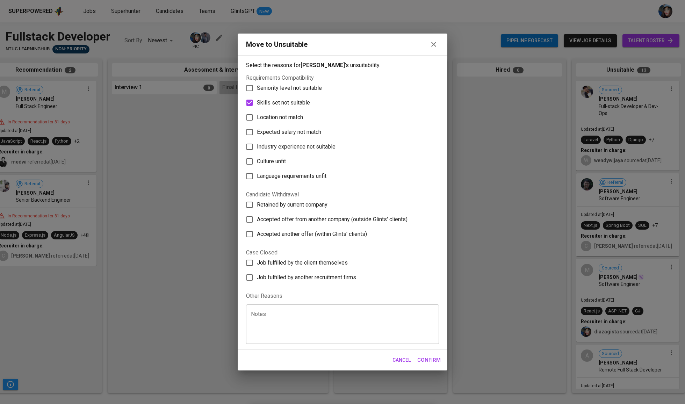
click at [430, 368] on button "Confirm" at bounding box center [429, 360] width 31 height 15
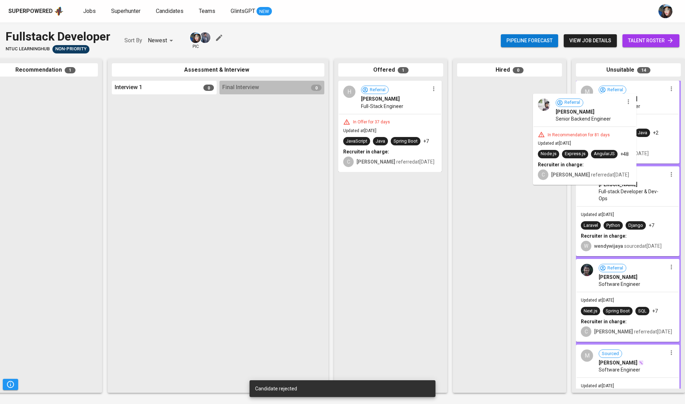
drag, startPoint x: 55, startPoint y: 122, endPoint x: 599, endPoint y: 138, distance: 544.0
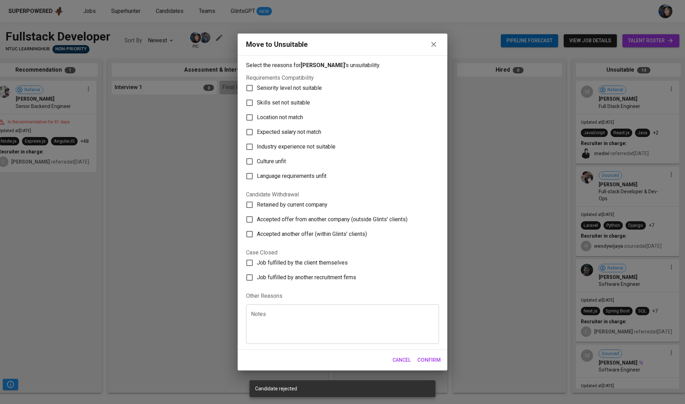
click at [277, 99] on span "Skills set not suitable" at bounding box center [283, 103] width 53 height 8
click at [257, 95] on input "Skills set not suitable" at bounding box center [249, 102] width 15 height 15
checkbox input "true"
click at [438, 365] on span "Confirm" at bounding box center [429, 360] width 23 height 9
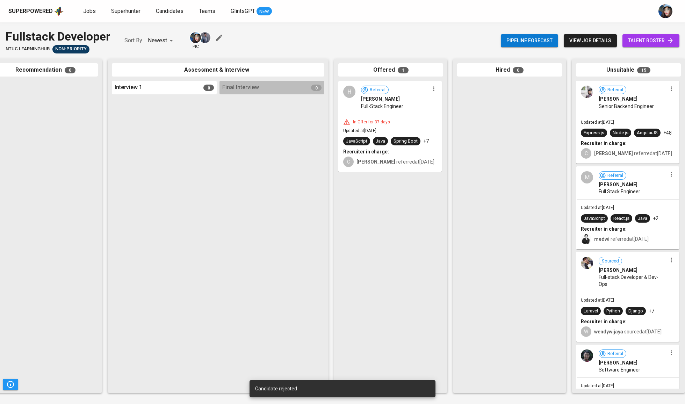
click at [87, 16] on div "Superpowered Jobs Superhunter Candidates Teams GlintsGPT NEW" at bounding box center [331, 11] width 646 height 10
click at [90, 12] on span "Jobs" at bounding box center [89, 11] width 13 height 7
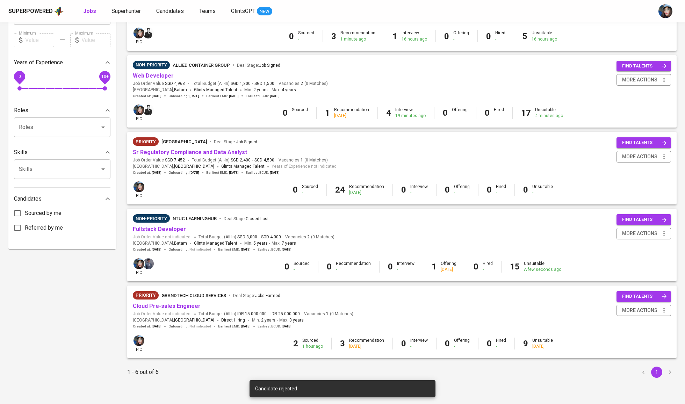
scroll to position [201, 0]
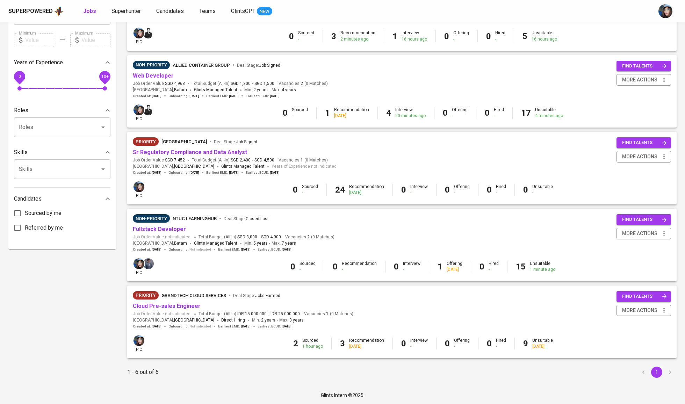
scroll to position [201, 0]
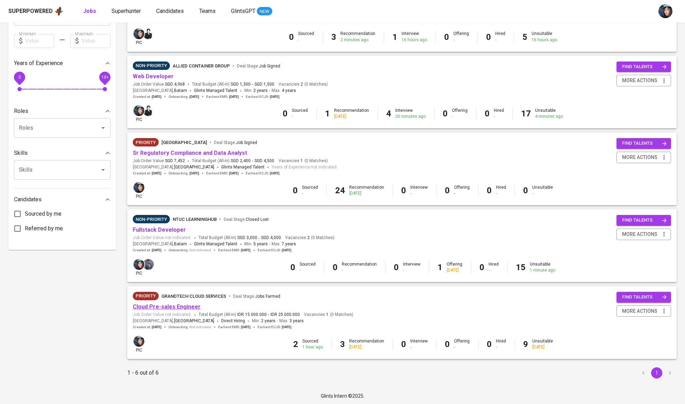
click at [164, 304] on link "Cloud Pre-sales Engineer" at bounding box center [167, 307] width 68 height 7
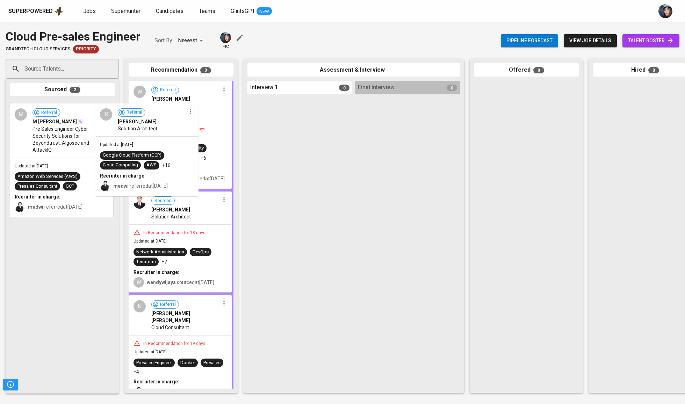
drag, startPoint x: 55, startPoint y: 130, endPoint x: 172, endPoint y: 135, distance: 116.9
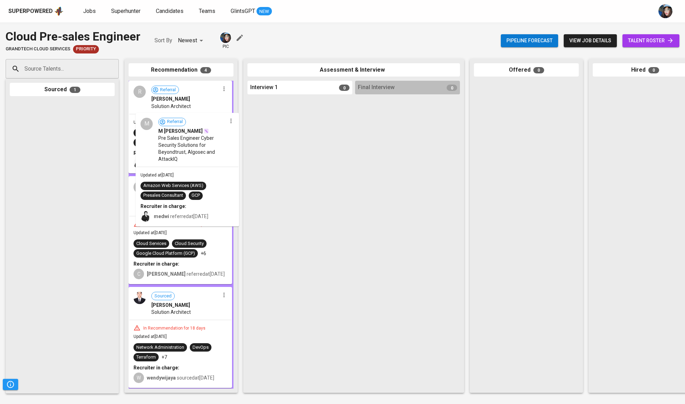
drag, startPoint x: 146, startPoint y: 140, endPoint x: 180, endPoint y: 147, distance: 34.2
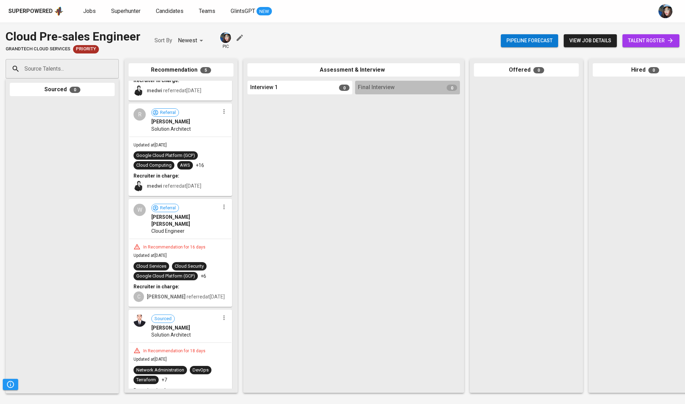
scroll to position [95, 0]
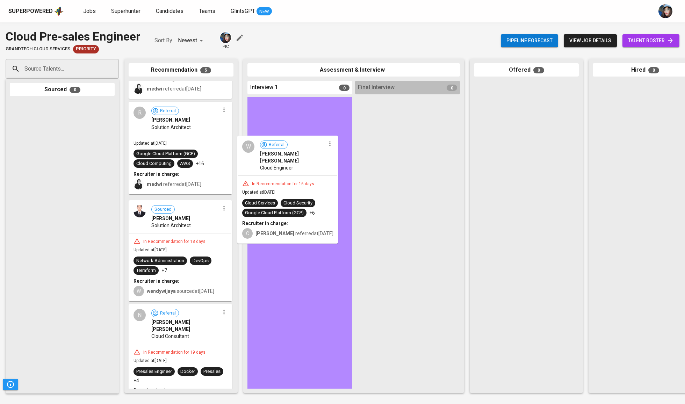
drag, startPoint x: 159, startPoint y: 230, endPoint x: 273, endPoint y: 170, distance: 129.2
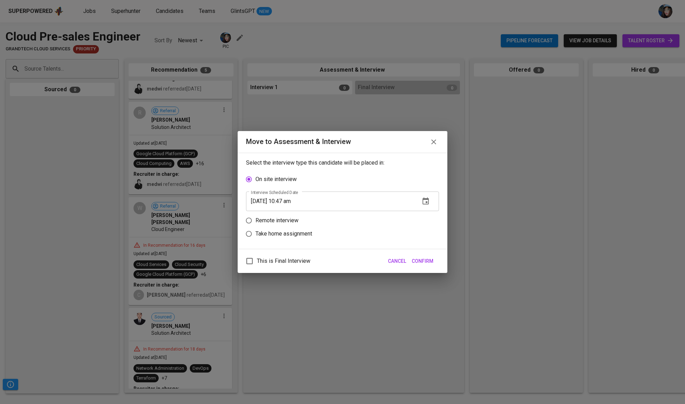
click at [280, 221] on p "Remote interview" at bounding box center [277, 220] width 43 height 8
click at [256, 221] on input "Remote interview" at bounding box center [248, 220] width 13 height 13
radio input "true"
click at [281, 219] on input "09/03/2025 10:47 am" at bounding box center [330, 215] width 169 height 20
type input "09/03/2025 09:48 am"
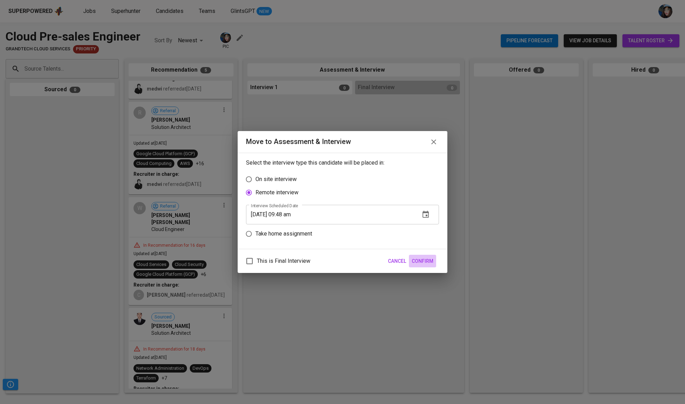
click at [427, 265] on span "Confirm" at bounding box center [423, 261] width 22 height 9
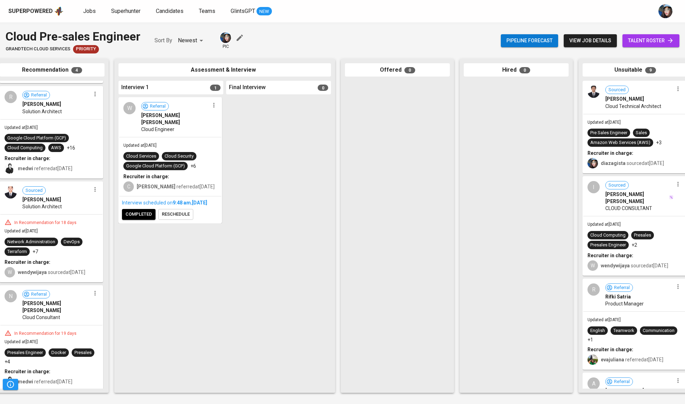
scroll to position [8, 0]
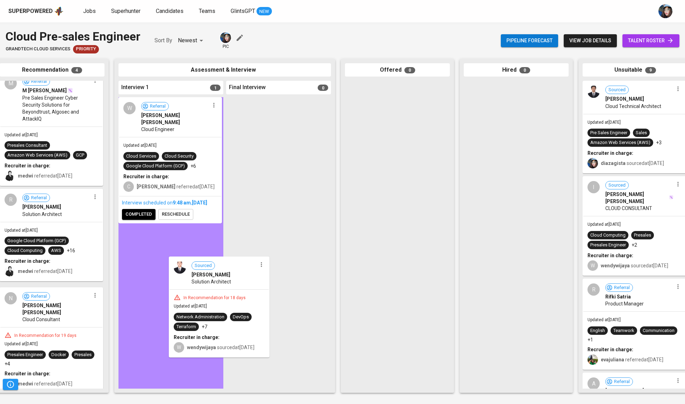
drag, startPoint x: 51, startPoint y: 241, endPoint x: 196, endPoint y: 308, distance: 160.0
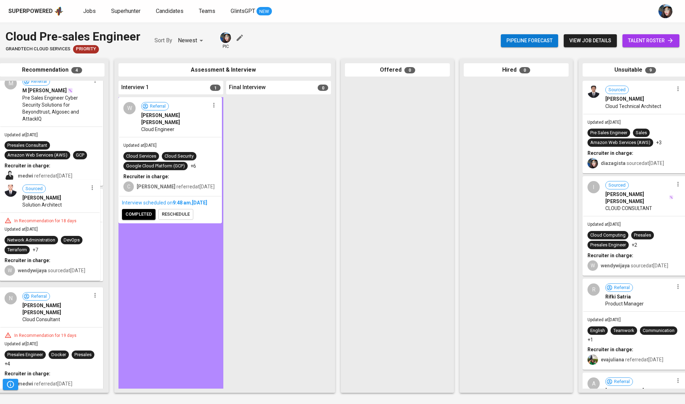
scroll to position [0, 129]
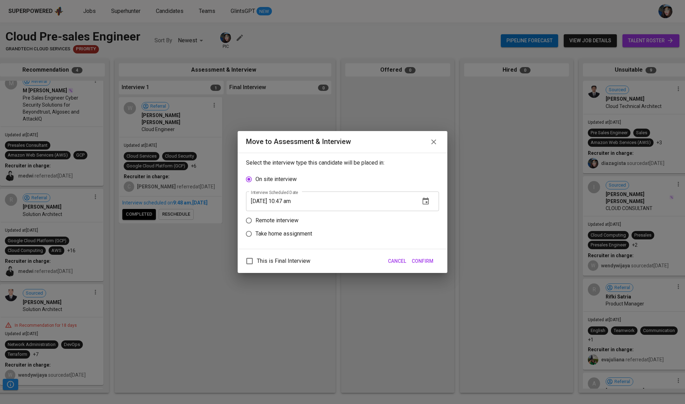
click at [266, 224] on p "Remote interview" at bounding box center [277, 220] width 43 height 8
click at [256, 224] on input "Remote interview" at bounding box center [248, 220] width 13 height 13
radio input "true"
click at [285, 215] on input "09/03/2025 10:47 am" at bounding box center [330, 215] width 169 height 20
type input "09/03/2025 09:48 am"
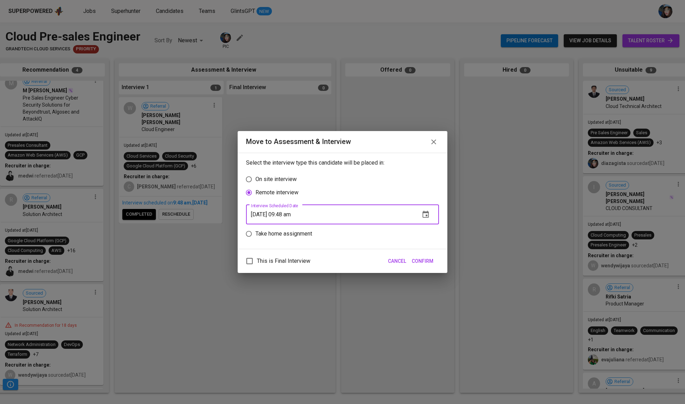
click at [423, 259] on button "Confirm" at bounding box center [422, 261] width 27 height 13
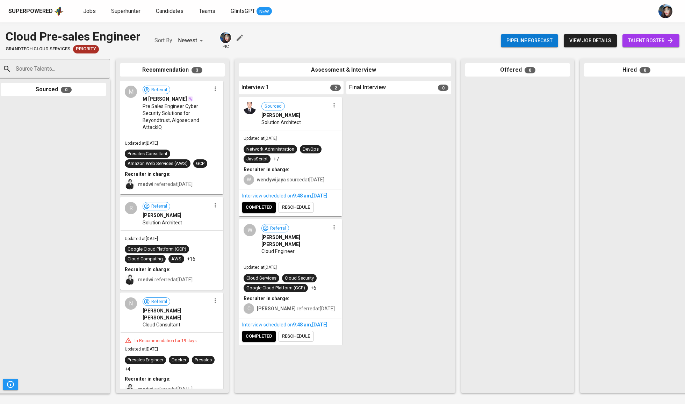
scroll to position [0, 51]
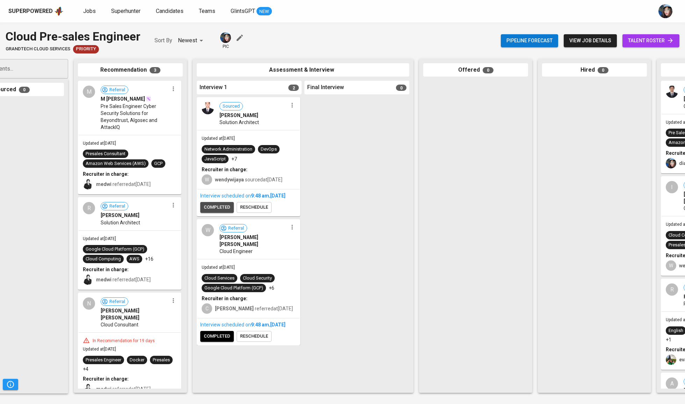
click at [216, 212] on span "completed" at bounding box center [217, 208] width 27 height 8
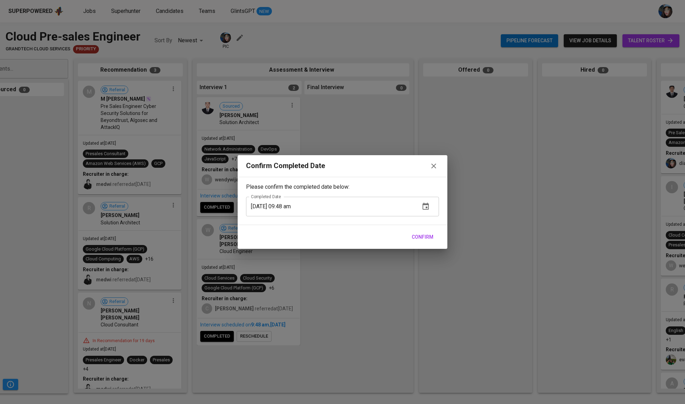
click at [421, 235] on span "Confirm" at bounding box center [423, 237] width 22 height 9
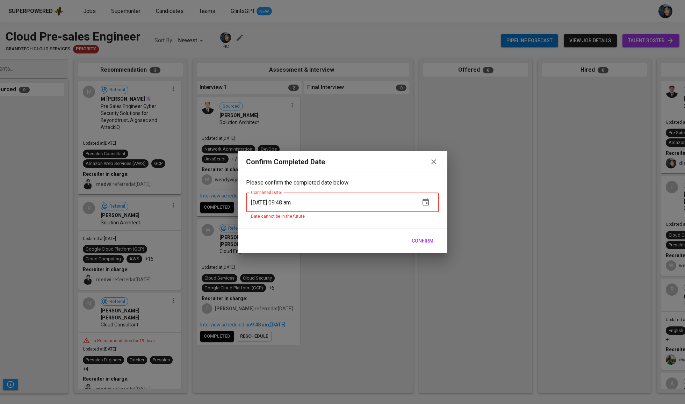
click at [434, 161] on icon "button" at bounding box center [434, 161] width 5 height 5
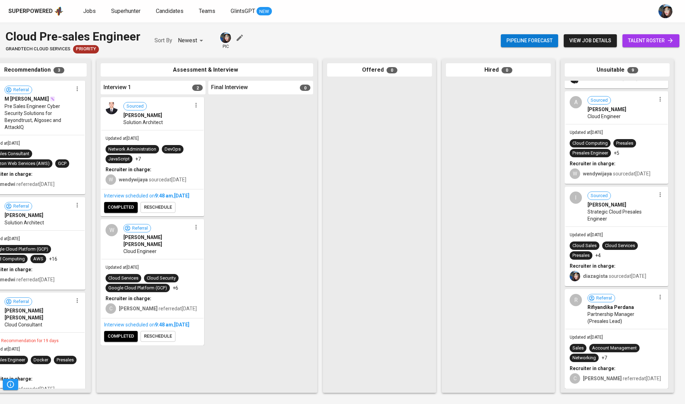
scroll to position [194, 0]
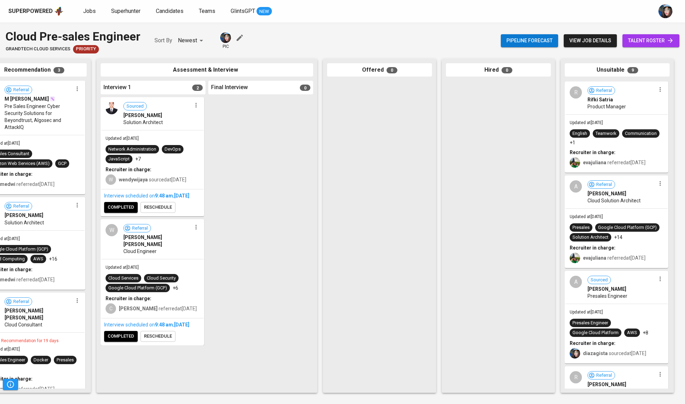
click at [133, 356] on div "Sourced Aditya Taufiq Saputro Solution Architect Updated at Sep 03, 2025 Networ…" at bounding box center [153, 243] width 105 height 292
click at [126, 341] on span "completed" at bounding box center [121, 337] width 27 height 8
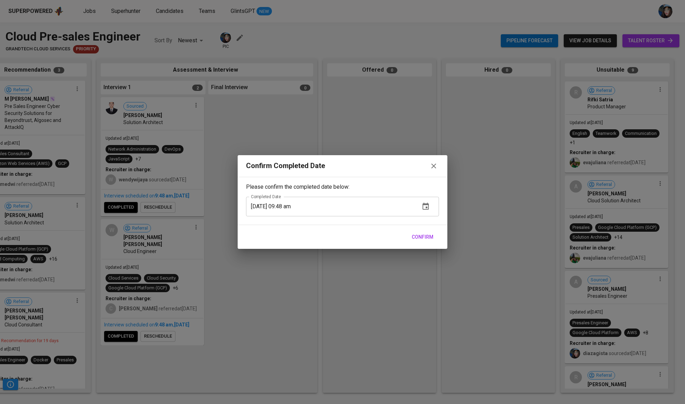
click at [418, 238] on span "Confirm" at bounding box center [423, 237] width 22 height 9
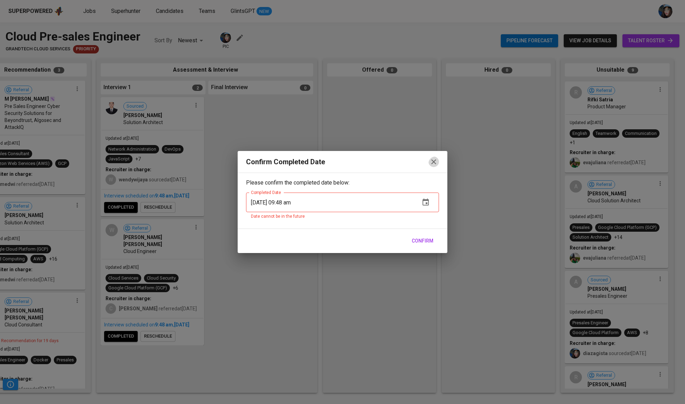
click at [430, 160] on icon "button" at bounding box center [434, 162] width 8 height 8
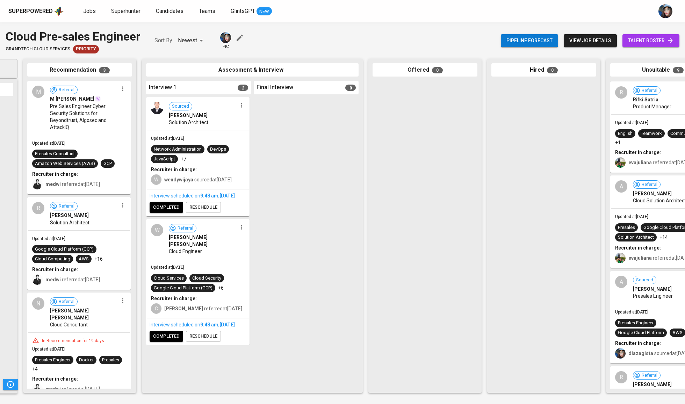
scroll to position [0, 95]
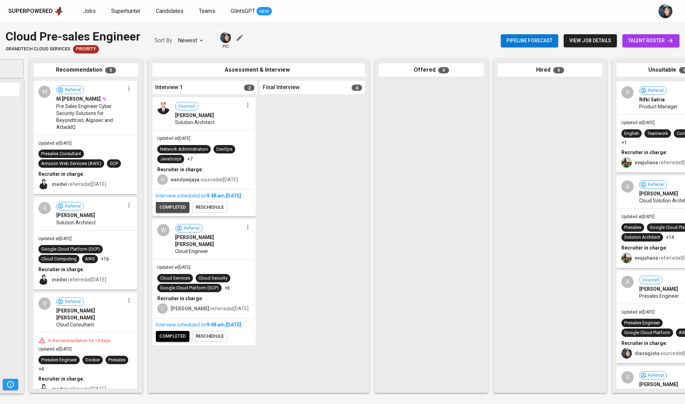
click at [185, 212] on span "completed" at bounding box center [172, 208] width 27 height 8
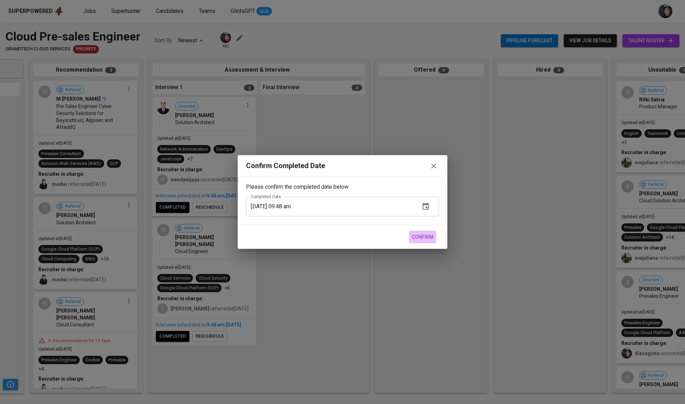
click at [418, 239] on span "Confirm" at bounding box center [423, 237] width 22 height 9
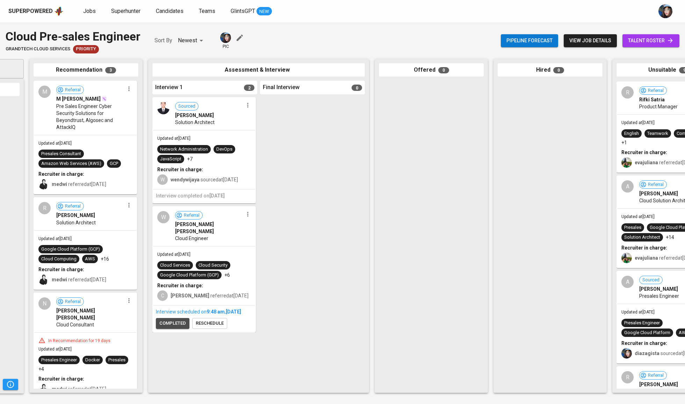
click at [181, 322] on span "completed" at bounding box center [172, 324] width 27 height 8
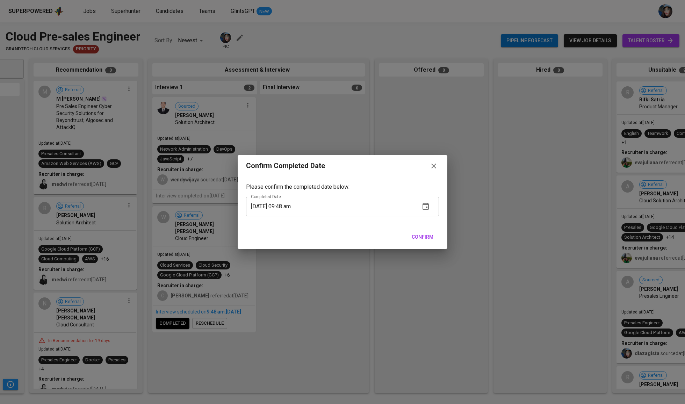
click at [430, 236] on span "Confirm" at bounding box center [423, 237] width 22 height 9
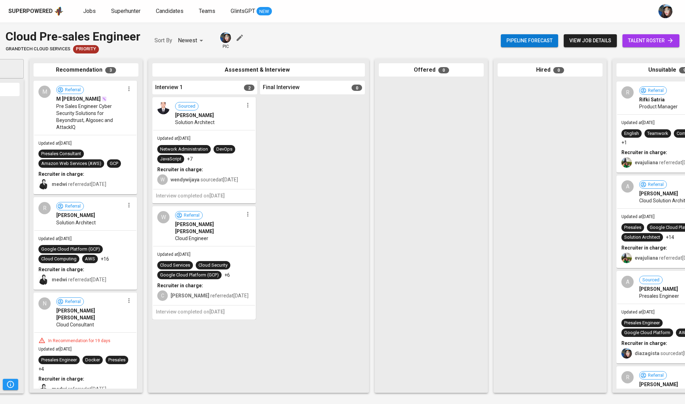
scroll to position [0, 0]
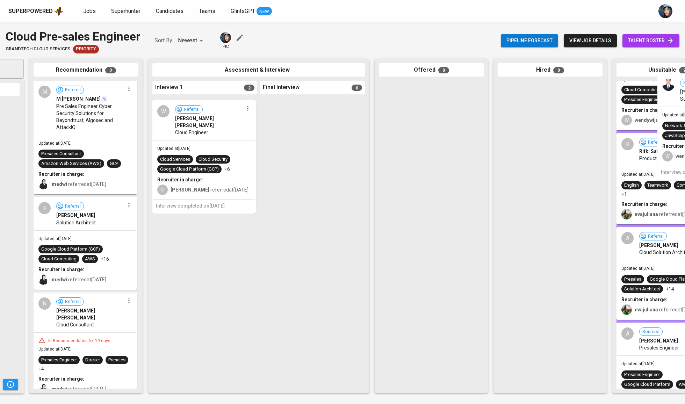
drag, startPoint x: 176, startPoint y: 134, endPoint x: 682, endPoint y: 130, distance: 505.7
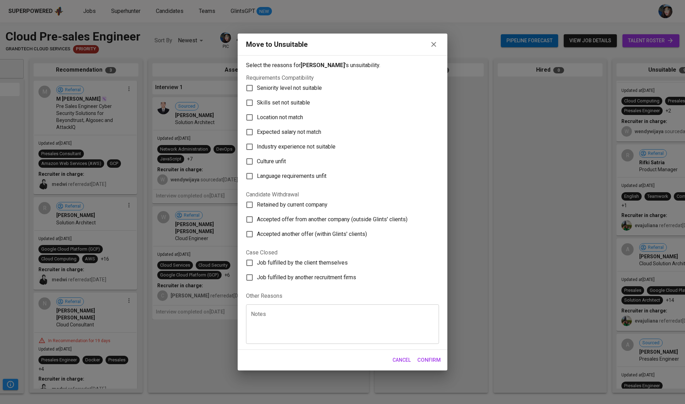
scroll to position [131, 0]
click at [301, 99] on span "Skills set not suitable" at bounding box center [283, 103] width 53 height 8
click at [257, 95] on input "Skills set not suitable" at bounding box center [249, 102] width 15 height 15
checkbox input "true"
click at [435, 368] on button "Confirm" at bounding box center [429, 360] width 31 height 15
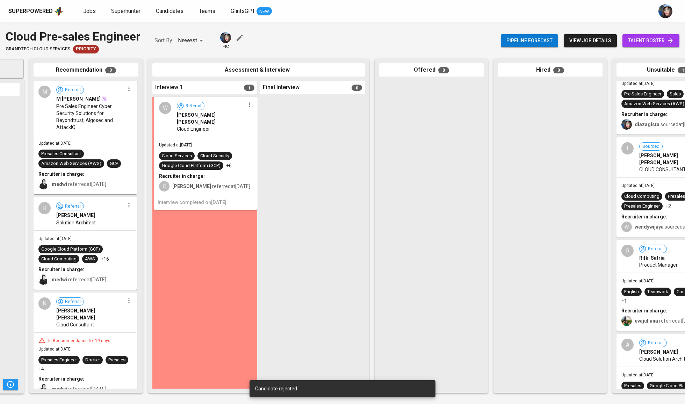
drag, startPoint x: 189, startPoint y: 117, endPoint x: 195, endPoint y: 118, distance: 5.6
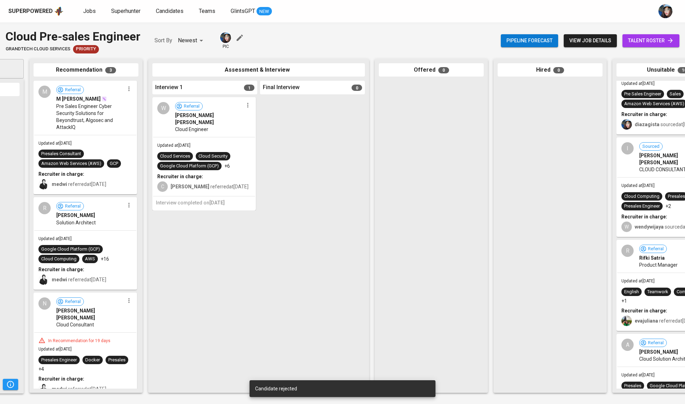
click at [248, 112] on div "W Referral Willy Surya Hidayat Cloud Engineer" at bounding box center [204, 117] width 102 height 39
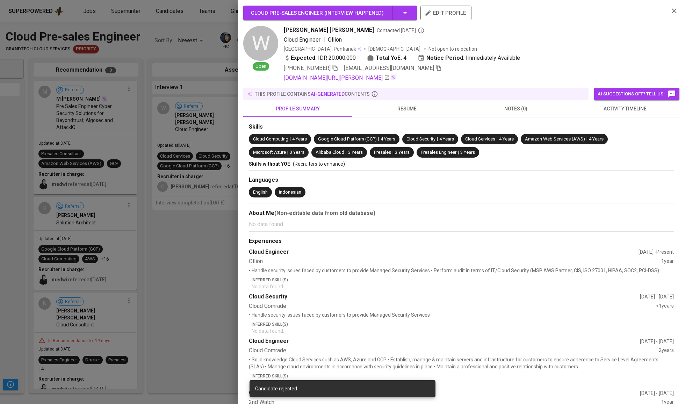
click at [218, 117] on div at bounding box center [342, 202] width 685 height 404
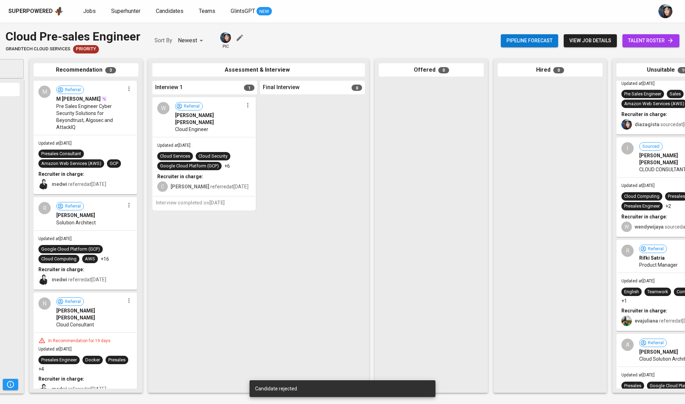
click at [227, 238] on div "W Referral Willy Surya Hidayat Cloud Engineer Updated at Sep 03, 2025 Cloud Ser…" at bounding box center [204, 243] width 105 height 292
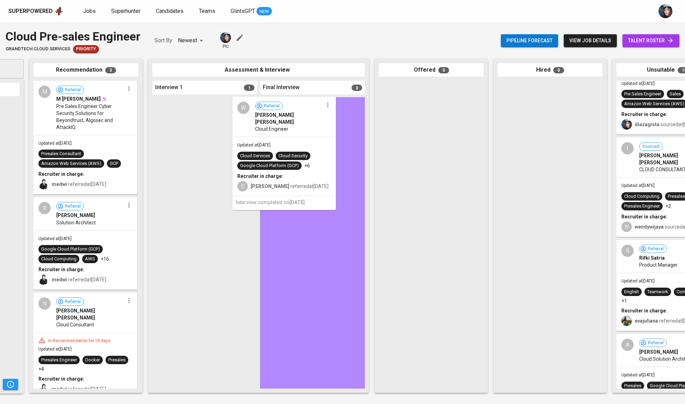
drag, startPoint x: 208, startPoint y: 122, endPoint x: 294, endPoint y: 122, distance: 86.7
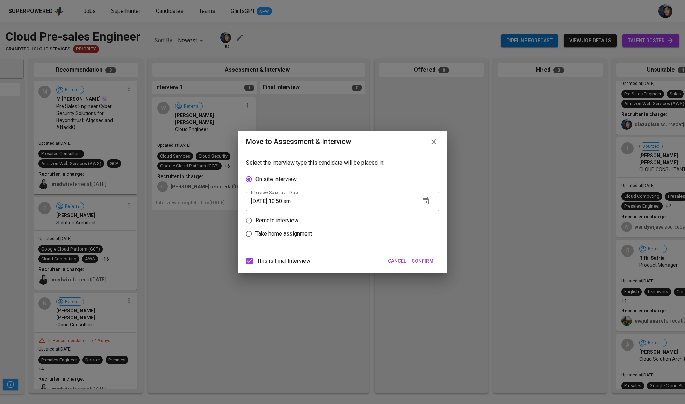
click at [286, 238] on p "Take home assignment" at bounding box center [284, 234] width 57 height 8
click at [256, 238] on input "Take home assignment" at bounding box center [248, 233] width 13 height 13
radio input "true"
click at [284, 229] on input "09/03/2025 10:50 am" at bounding box center [330, 228] width 169 height 20
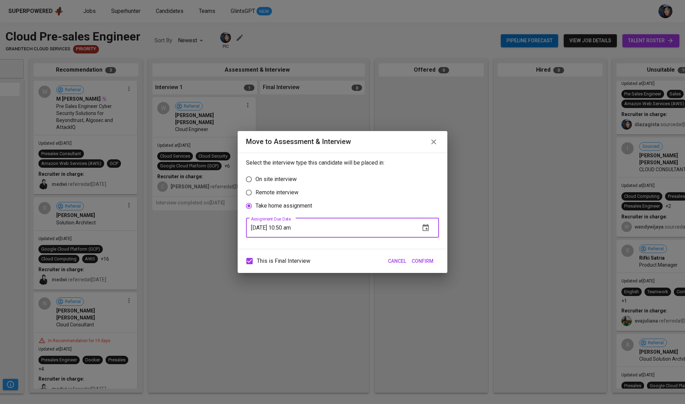
click at [286, 235] on input "09/03/2025 10:50 am" at bounding box center [330, 228] width 169 height 20
type input "09/03/2025 09:51 am"
click at [433, 266] on span "Confirm" at bounding box center [423, 261] width 22 height 9
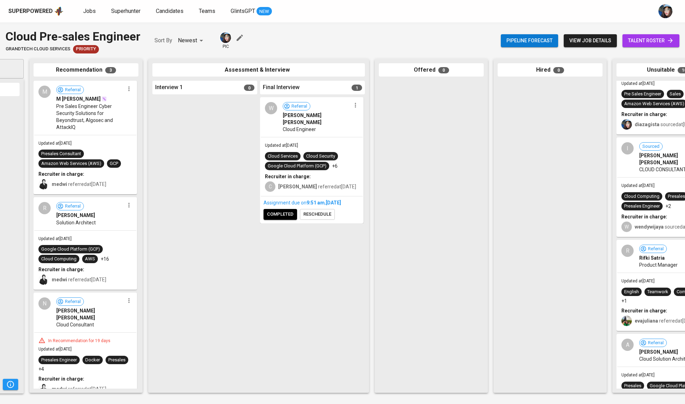
click at [276, 211] on span "completed" at bounding box center [280, 215] width 27 height 8
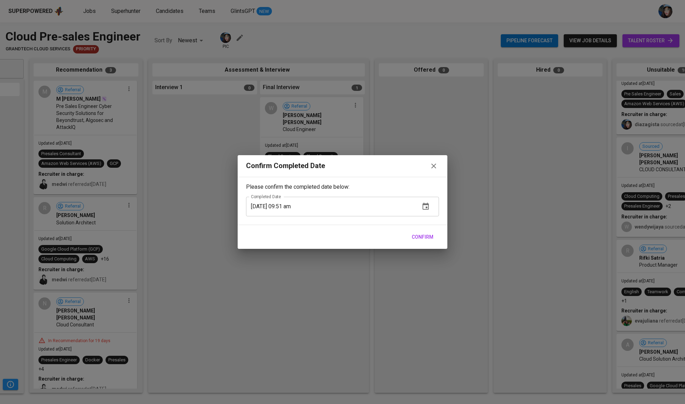
click at [418, 234] on span "Confirm" at bounding box center [423, 237] width 22 height 9
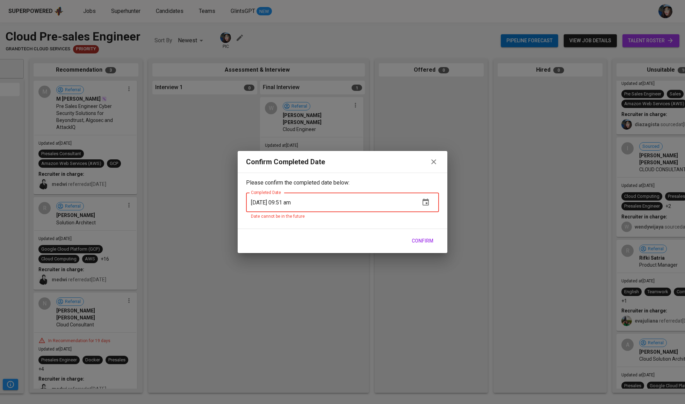
click at [435, 162] on icon "button" at bounding box center [434, 162] width 8 height 8
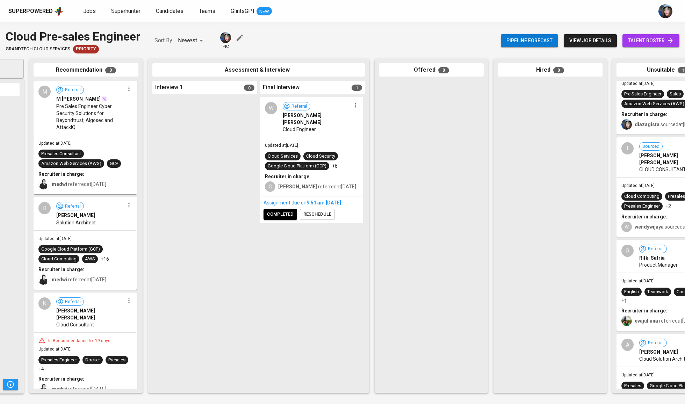
click at [290, 199] on div "Assignment due on 9:51 AM , Sep 03, 2025 completed reschedule" at bounding box center [312, 210] width 102 height 26
click at [290, 211] on span "completed" at bounding box center [280, 215] width 27 height 8
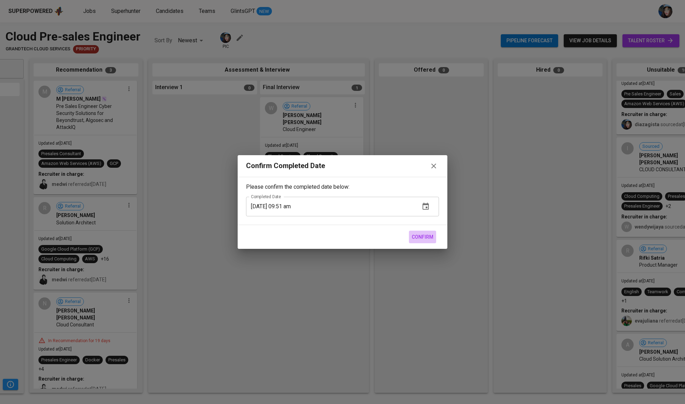
click at [425, 238] on span "Confirm" at bounding box center [423, 237] width 22 height 9
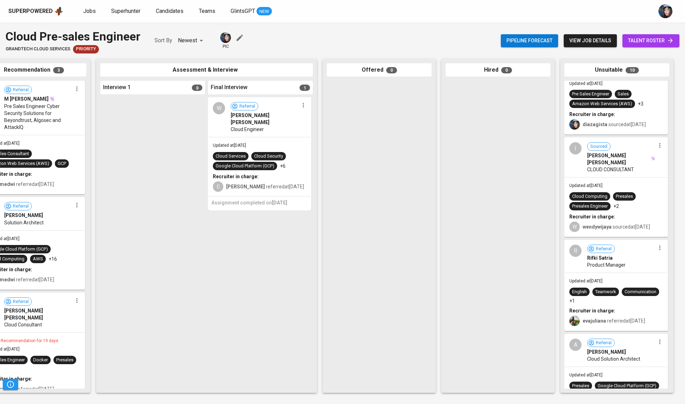
scroll to position [0, 147]
click at [88, 6] on div "Superpowered Jobs Superhunter Candidates Teams GlintsGPT NEW" at bounding box center [331, 11] width 646 height 10
click at [92, 12] on span "Jobs" at bounding box center [89, 11] width 13 height 7
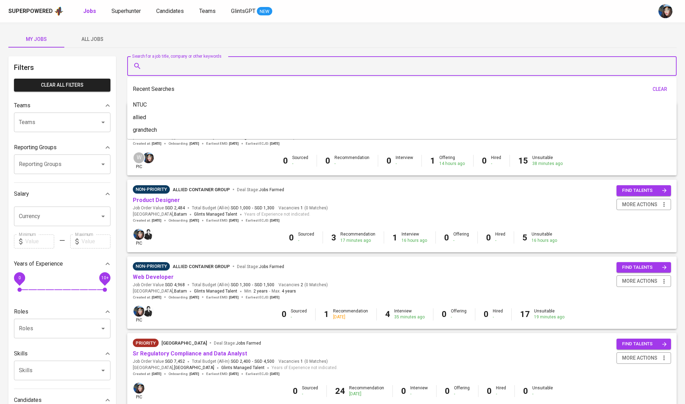
click at [211, 60] on input "Search for a job title, company or other keywords" at bounding box center [403, 65] width 519 height 13
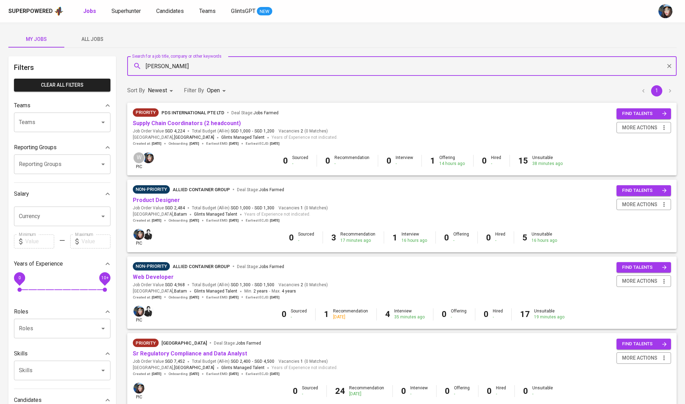
type input "[PERSON_NAME]"
type input "r"
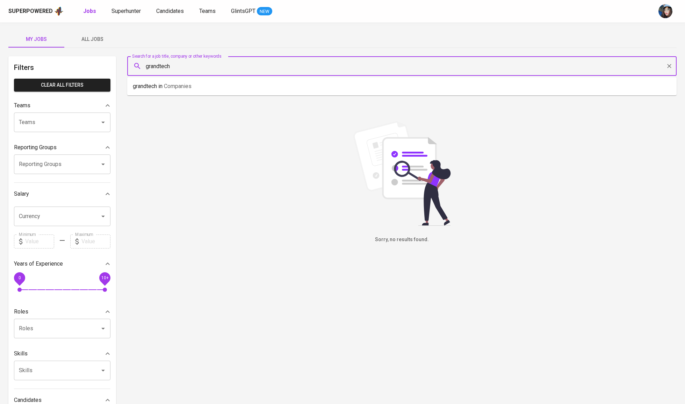
type input "grandtech"
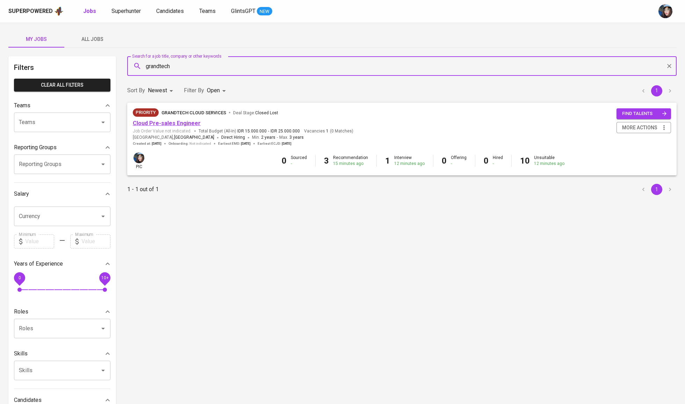
click at [171, 120] on link "Cloud Pre-sales Engineer" at bounding box center [167, 123] width 68 height 7
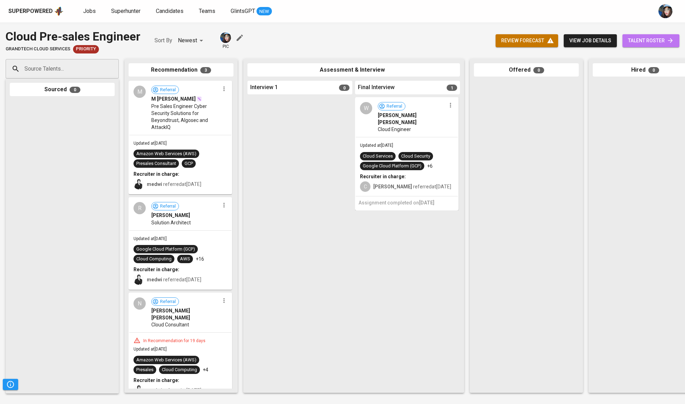
click at [656, 37] on span "talent roster" at bounding box center [651, 40] width 46 height 9
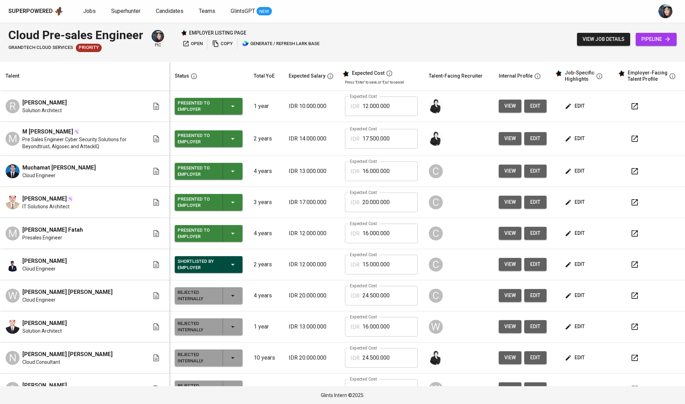
click at [573, 266] on span "edit" at bounding box center [575, 264] width 19 height 9
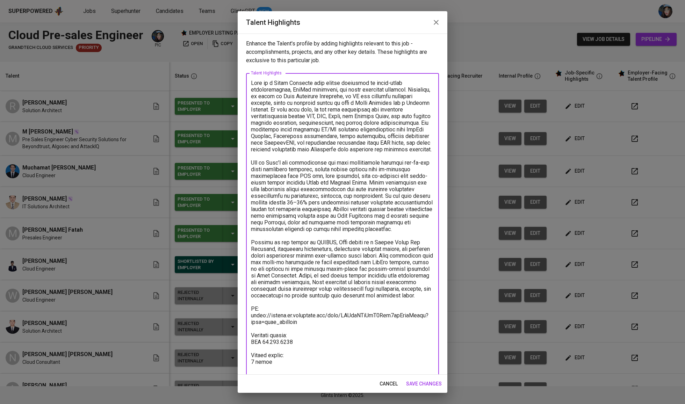
drag, startPoint x: 322, startPoint y: 329, endPoint x: 242, endPoint y: 324, distance: 80.2
click at [242, 324] on div "Enhance the Talent's profile by adding highlights relevant to this job - accomp…" at bounding box center [343, 204] width 210 height 341
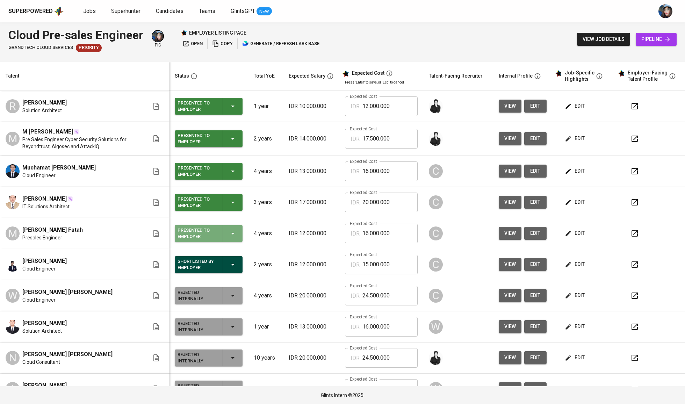
click at [230, 234] on icon "button" at bounding box center [233, 233] width 8 height 8
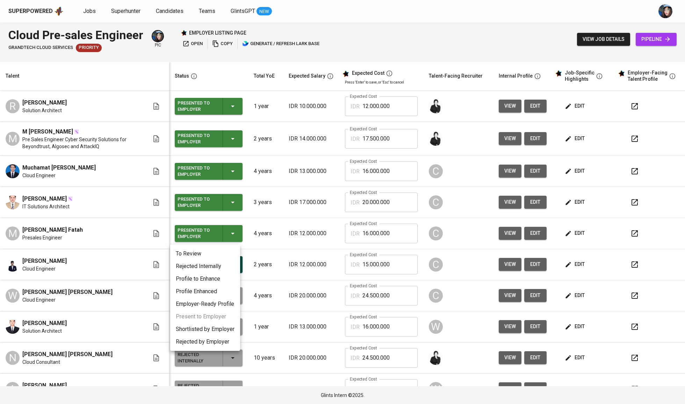
click at [203, 329] on li "Shortlisted by Employer" at bounding box center [205, 329] width 70 height 13
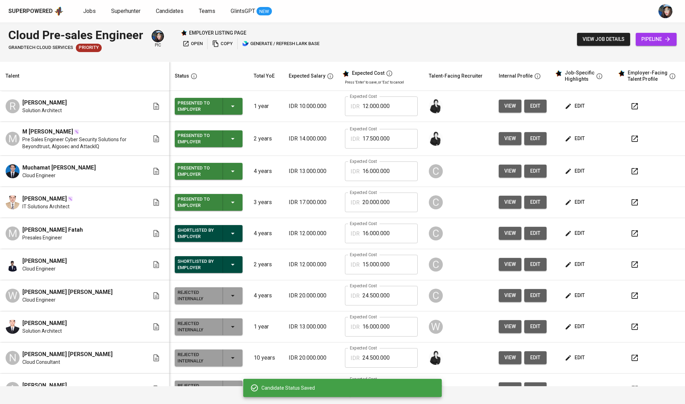
click at [82, 229] on span "[PERSON_NAME] Fatah" at bounding box center [52, 230] width 60 height 8
copy span "[PERSON_NAME] Fatah"
